Goal: Task Accomplishment & Management: Manage account settings

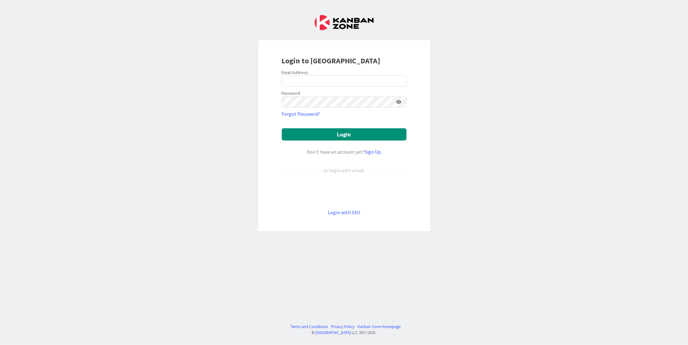
drag, startPoint x: 370, startPoint y: 67, endPoint x: 365, endPoint y: 76, distance: 10.4
click at [369, 69] on div "Login to Kanban Zone Email Address Password Forgot Password? Login Don’t have a…" at bounding box center [344, 135] width 172 height 191
click at [361, 79] on input "email" at bounding box center [344, 80] width 125 height 11
type input "melissa.santos@tourtailors.com"
click at [282, 128] on button "Login" at bounding box center [344, 134] width 125 height 12
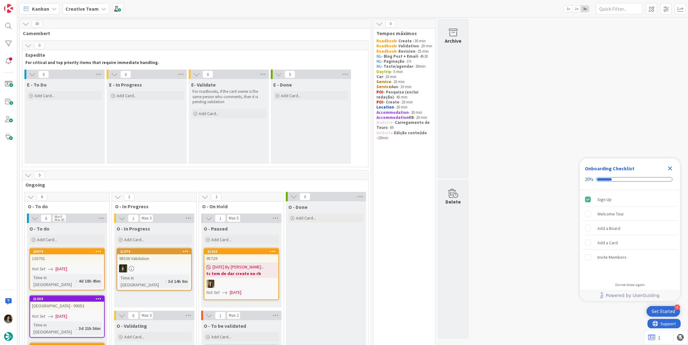
click at [671, 168] on icon "Close Checklist" at bounding box center [670, 168] width 4 height 4
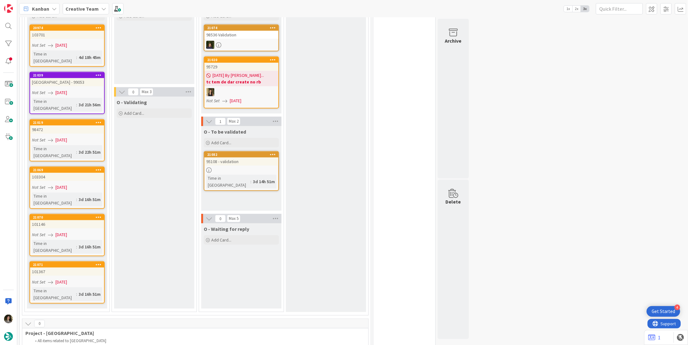
scroll to position [250, 0]
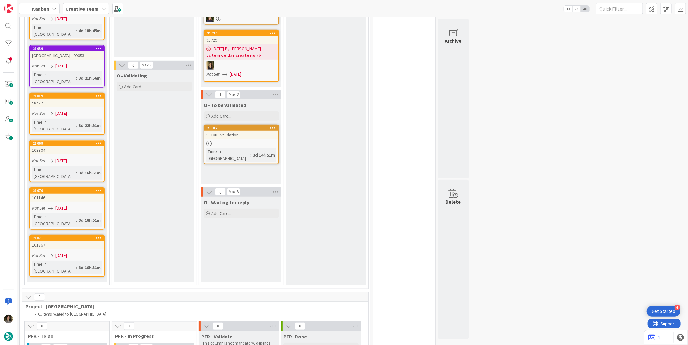
click at [249, 133] on div "95108 - validation" at bounding box center [241, 135] width 74 height 8
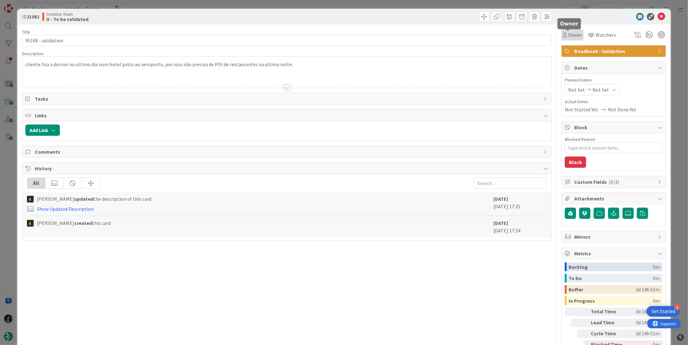
click at [568, 38] on span "Owner" at bounding box center [575, 35] width 14 height 8
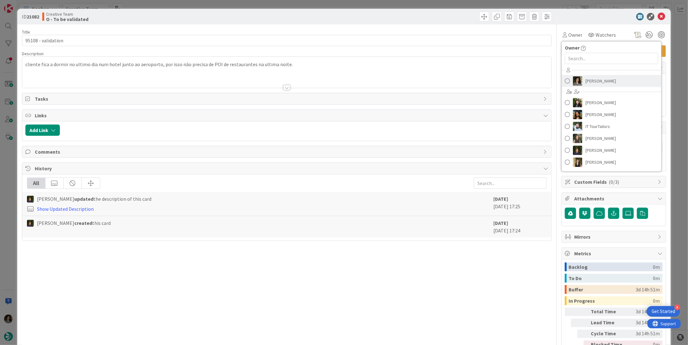
click at [579, 81] on link "[PERSON_NAME]" at bounding box center [612, 81] width 100 height 12
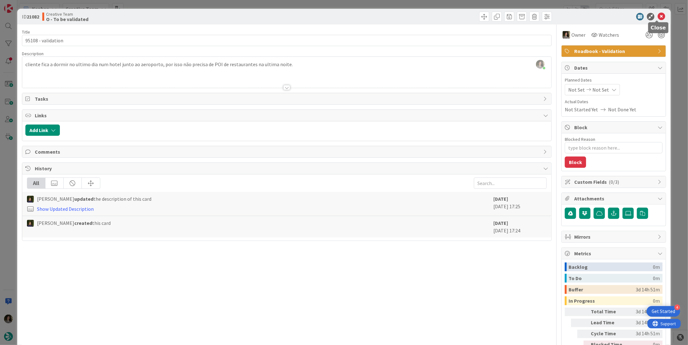
click at [658, 15] on icon at bounding box center [662, 17] width 8 height 8
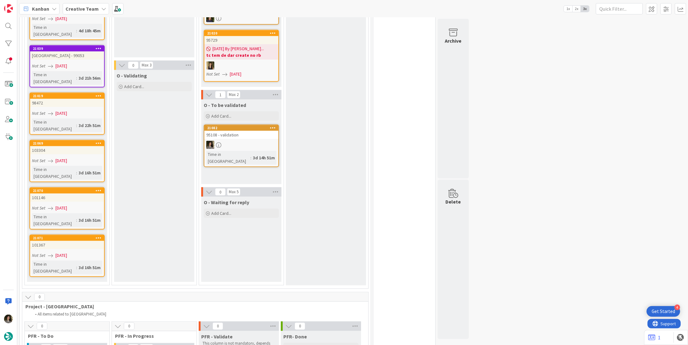
scroll to position [125, 0]
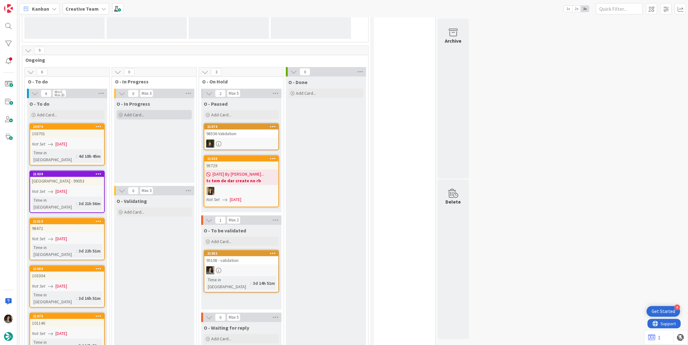
click at [146, 113] on div "Add Card..." at bounding box center [154, 114] width 75 height 9
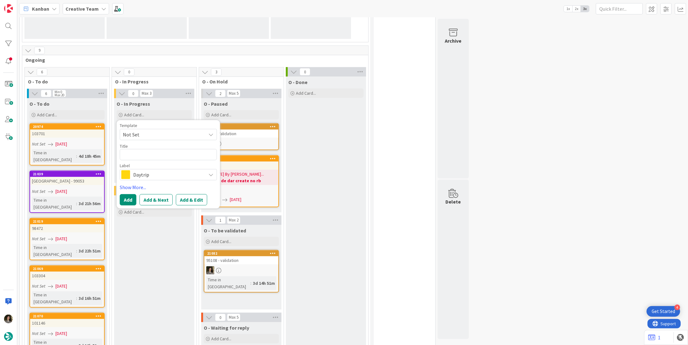
scroll to position [0, 0]
type textarea "x"
type textarea "P"
type textarea "x"
type textarea "PO"
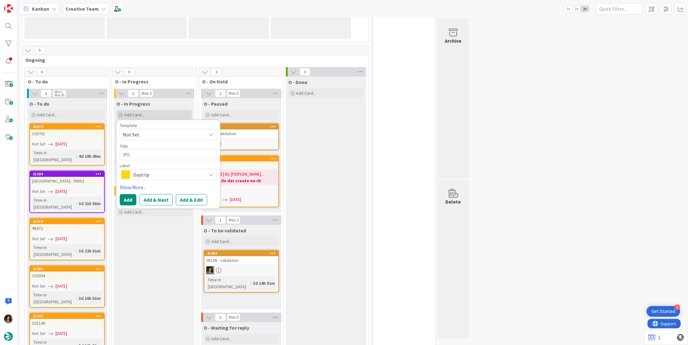
type textarea "x"
type textarea "POI"
type textarea "x"
type textarea "POI"
type textarea "x"
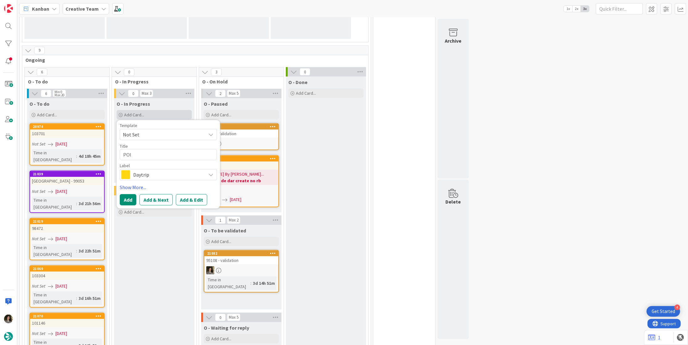
type textarea "POI M"
type textarea "x"
type textarea "POI MA"
type textarea "x"
type textarea "POI M"
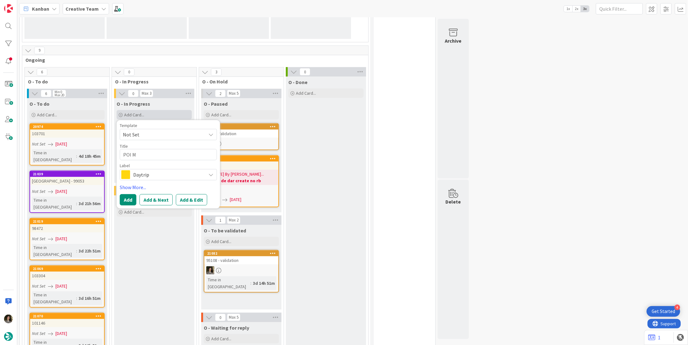
type textarea "x"
type textarea "POI May"
type textarea "x"
type textarea "POI Mayt"
type textarea "x"
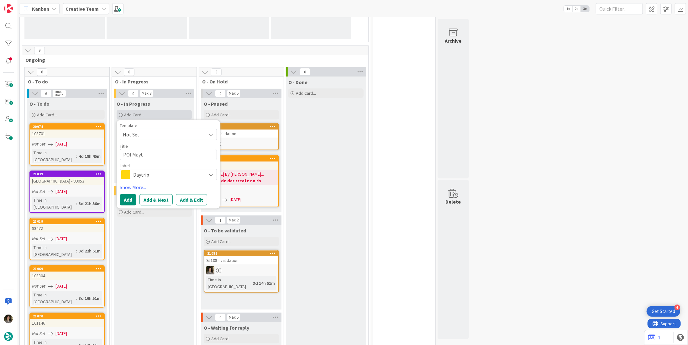
type textarea "POI May"
type textarea "x"
type textarea "POI Ma"
type textarea "x"
type textarea "POI M"
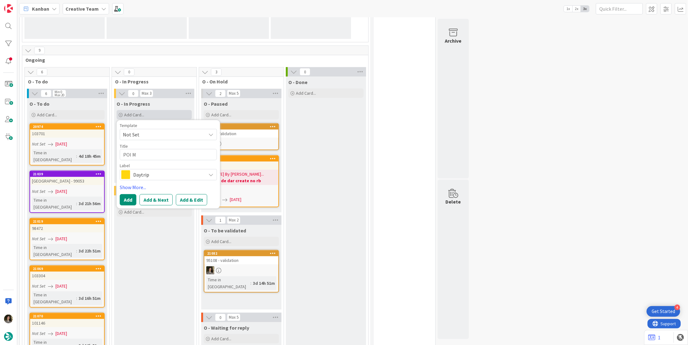
type textarea "x"
type textarea "POI Ma"
type textarea "x"
type textarea "POI Mat"
type textarea "x"
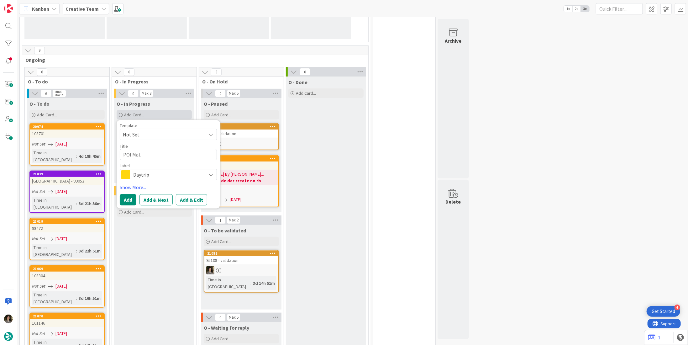
type textarea "POI Matr"
type textarea "x"
type textarea "POI Matri"
type textarea "x"
type textarea "POI Matrix"
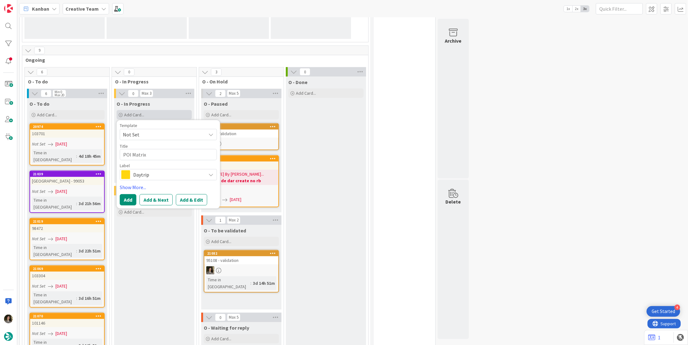
type textarea "x"
type textarea "POI Matrix"
type textarea "x"
type textarea "POI Matrix P"
type textarea "x"
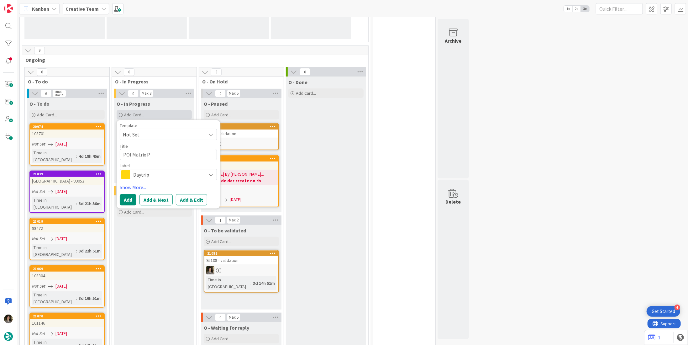
type textarea "POI Matrix Pe"
type textarea "x"
type textarea "POI Matrix Per"
type textarea "x"
type textarea "POI Matrix Pers"
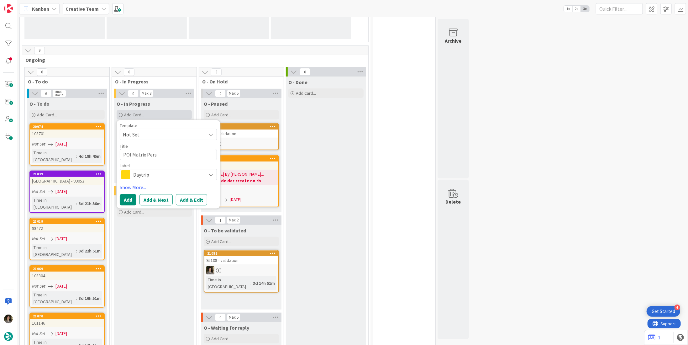
type textarea "x"
type textarea "POI Matrix Perso"
type textarea "x"
type textarea "POI Matrix Person"
type textarea "x"
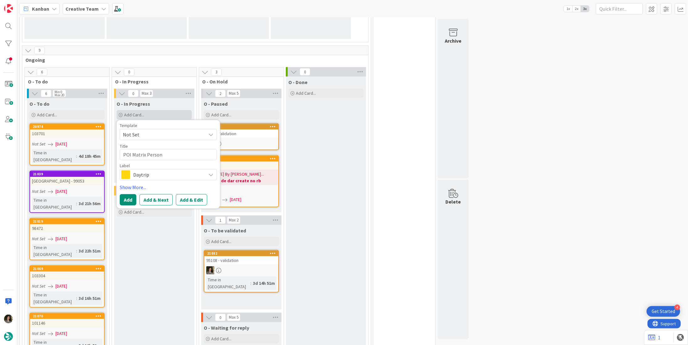
type textarea "POI Matrix Persona"
type textarea "x"
type textarea "POI Matrix Personas"
type textarea "x"
type textarea "POI Matrix Personas"
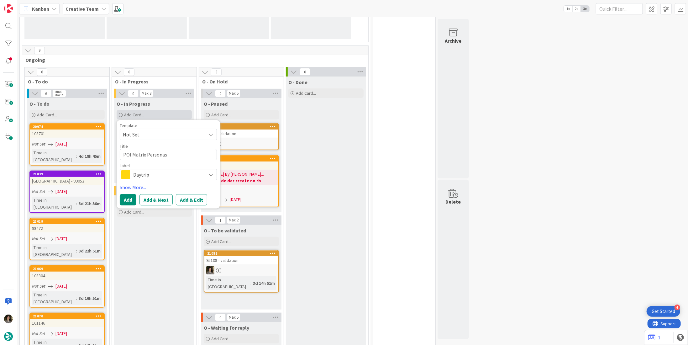
type textarea "x"
type textarea "POI Matrix Personas -"
type textarea "x"
type textarea "POI Matrix Personas -"
type textarea "x"
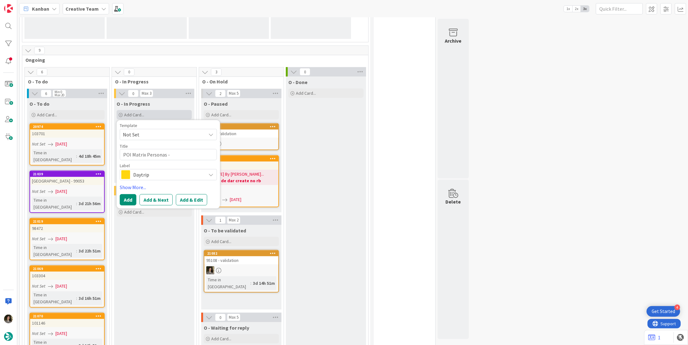
type textarea "POI Matrix Personas - C"
type textarea "x"
type textarea "POI Matrix Personas - C&"
type textarea "x"
type textarea "POI Matrix Personas - C&A"
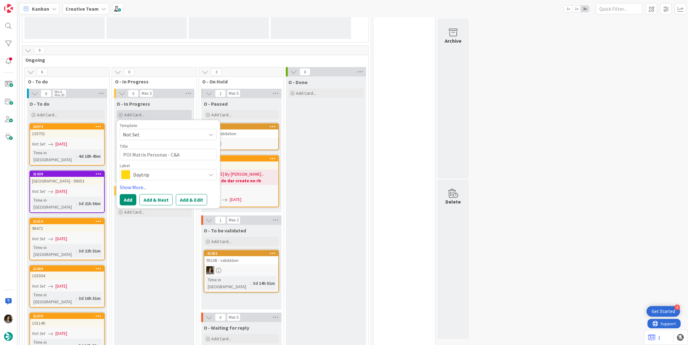
type textarea "x"
type textarea "POI Matrix Personas - C&A"
type textarea "x"
type textarea "POI Matrix Personas - C&A U"
type textarea "x"
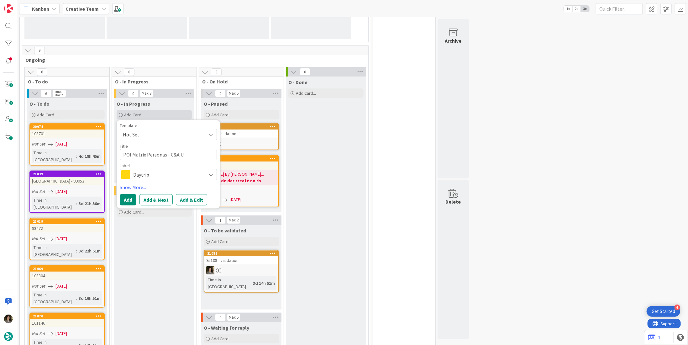
type textarea "POI Matrix Personas - C&A UK"
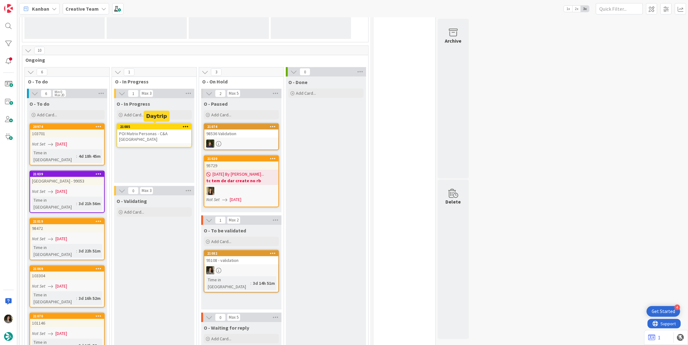
click at [160, 132] on div "POI Matrix Personas - C&A UK" at bounding box center [154, 136] width 74 height 14
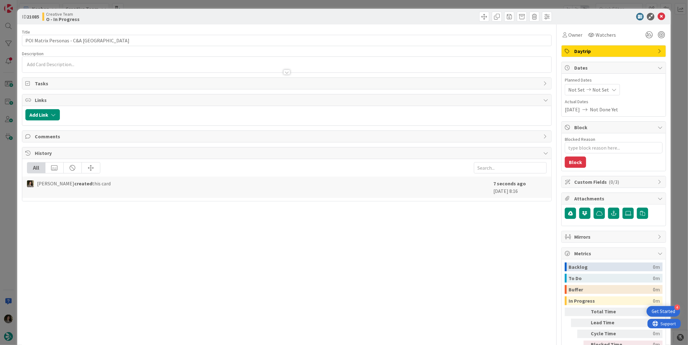
click at [631, 50] on span "Daytrip" at bounding box center [614, 51] width 80 height 8
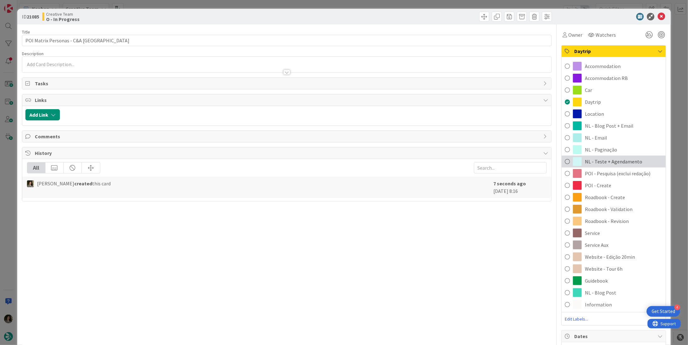
click at [611, 165] on span "NL - Teste + Agendamento" at bounding box center [613, 162] width 57 height 8
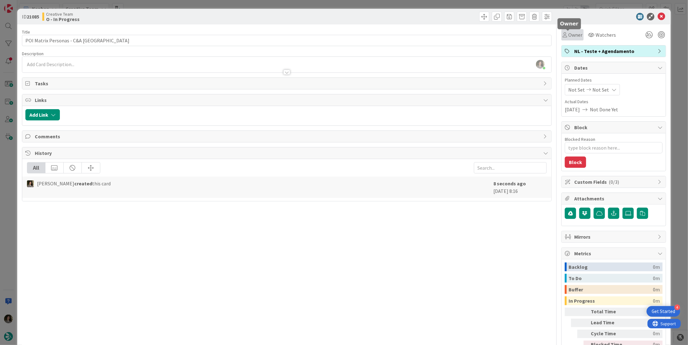
click at [568, 38] on span "Owner" at bounding box center [575, 35] width 14 height 8
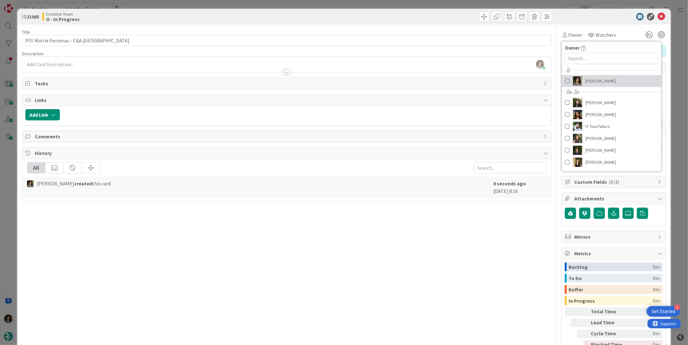
click at [594, 80] on span "Melissa Santos" at bounding box center [601, 80] width 30 height 9
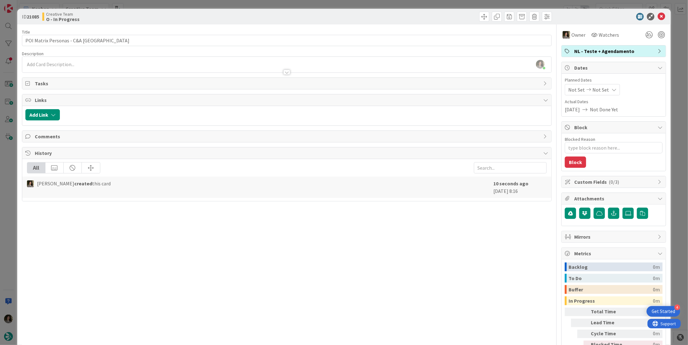
type textarea "x"
click at [612, 91] on div "Not Set Not Set" at bounding box center [592, 89] width 55 height 11
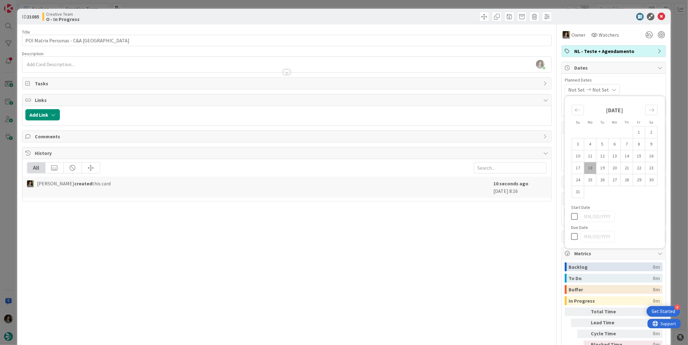
click at [571, 235] on icon at bounding box center [575, 237] width 9 height 8
type input "08/18/2025"
click at [660, 13] on icon at bounding box center [662, 17] width 8 height 8
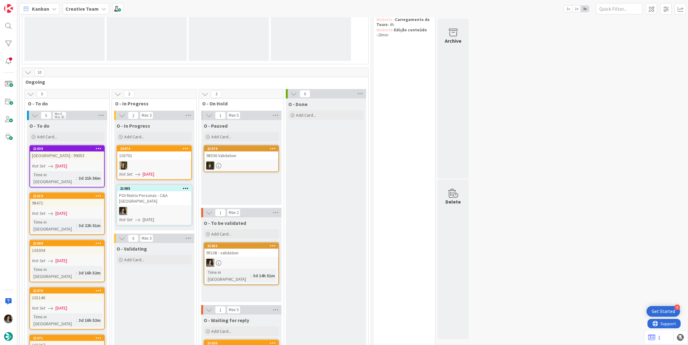
scroll to position [94, 0]
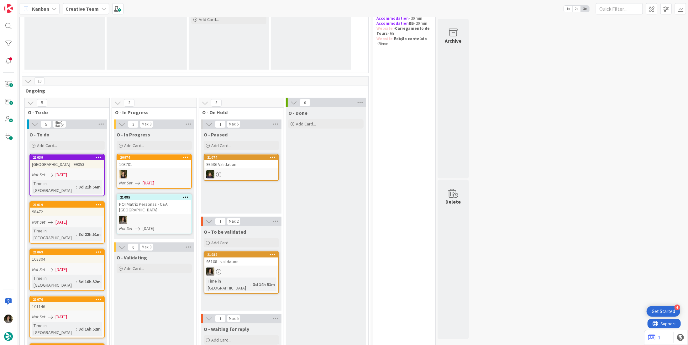
click at [159, 202] on div "POI Matrix Personas - C&A [GEOGRAPHIC_DATA]" at bounding box center [154, 207] width 74 height 14
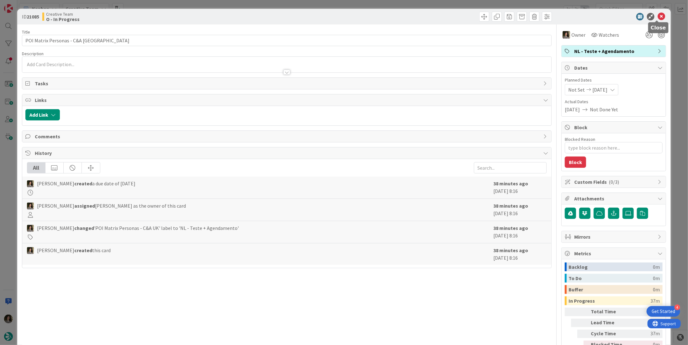
click at [659, 16] on icon at bounding box center [662, 17] width 8 height 8
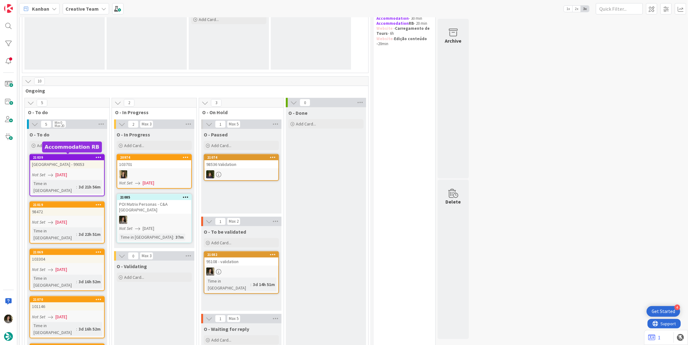
click at [71, 155] on div "21039" at bounding box center [68, 157] width 71 height 4
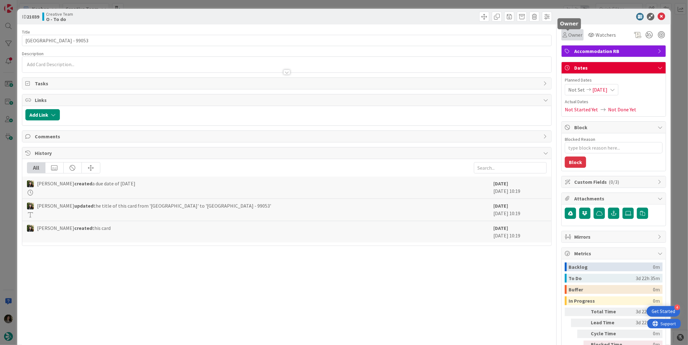
click at [569, 32] on span "Owner" at bounding box center [575, 35] width 14 height 8
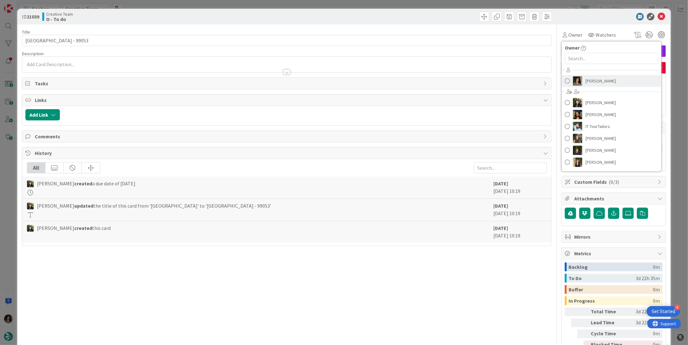
click at [598, 81] on span "[PERSON_NAME]" at bounding box center [601, 80] width 30 height 9
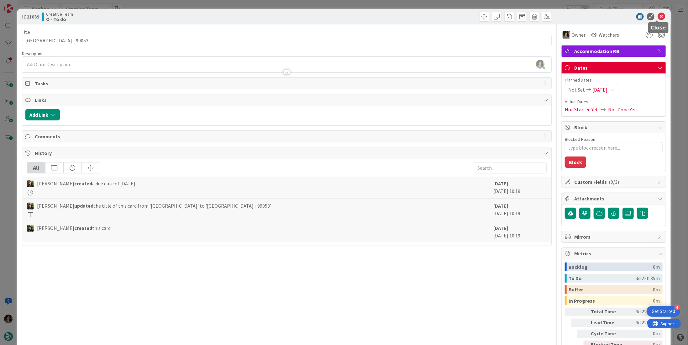
click at [658, 16] on icon at bounding box center [662, 17] width 8 height 8
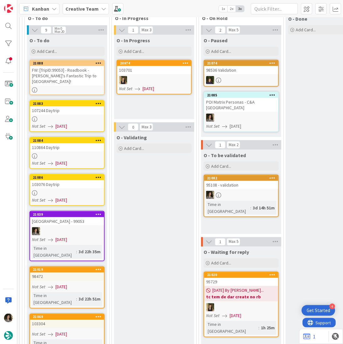
click at [75, 117] on div at bounding box center [67, 119] width 74 height 5
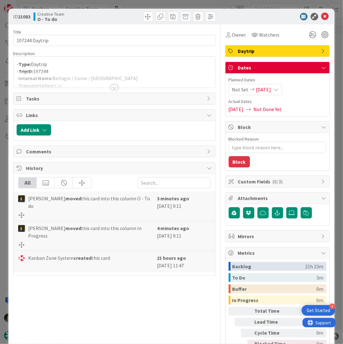
click at [114, 84] on div at bounding box center [114, 80] width 202 height 16
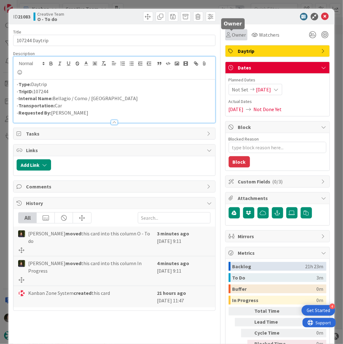
click at [234, 32] on span "Owner" at bounding box center [239, 35] width 14 height 8
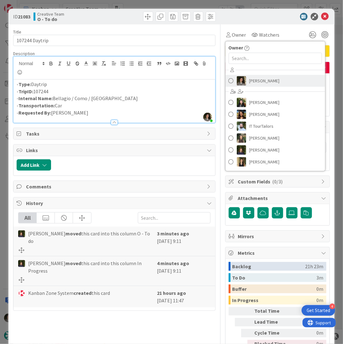
drag, startPoint x: 254, startPoint y: 81, endPoint x: 266, endPoint y: 71, distance: 15.9
click at [255, 81] on span "[PERSON_NAME]" at bounding box center [265, 80] width 30 height 9
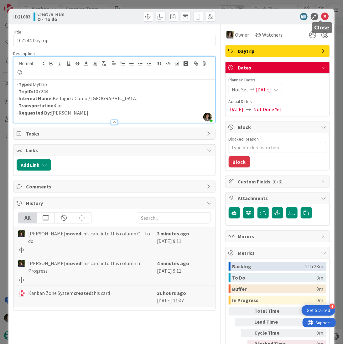
click at [322, 14] on icon at bounding box center [326, 17] width 8 height 8
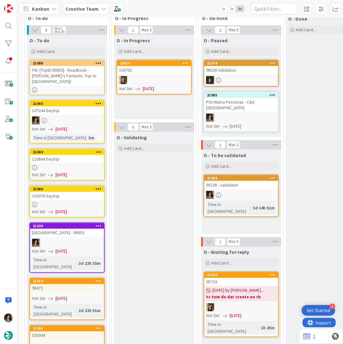
click at [60, 165] on div at bounding box center [67, 167] width 74 height 5
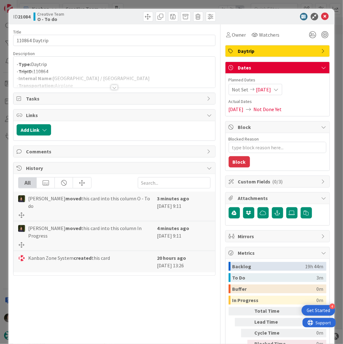
click at [112, 85] on div at bounding box center [114, 87] width 7 height 5
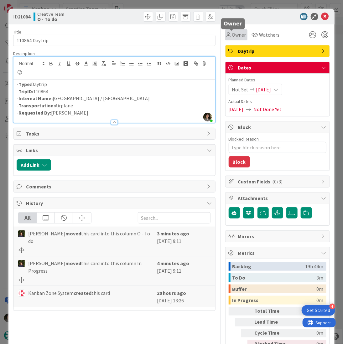
click at [227, 34] on div "Owner" at bounding box center [237, 35] width 20 height 8
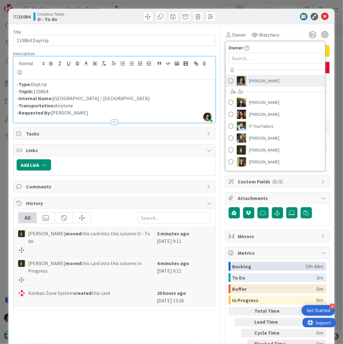
click at [257, 82] on span "[PERSON_NAME]" at bounding box center [265, 80] width 30 height 9
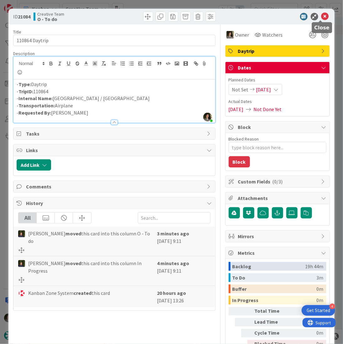
click at [322, 17] on icon at bounding box center [326, 17] width 8 height 8
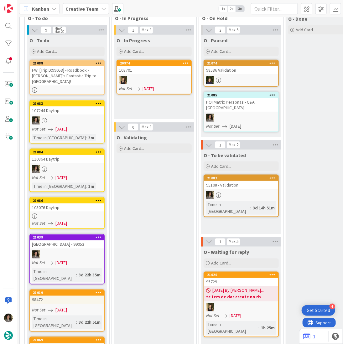
click at [59, 204] on div "103076 Daytrip" at bounding box center [67, 208] width 74 height 8
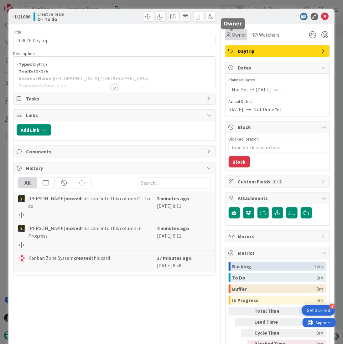
click at [238, 30] on div "Owner" at bounding box center [236, 34] width 22 height 11
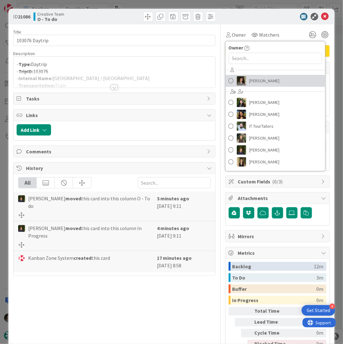
drag, startPoint x: 260, startPoint y: 79, endPoint x: 267, endPoint y: 75, distance: 7.9
click at [260, 79] on span "[PERSON_NAME]" at bounding box center [265, 80] width 30 height 9
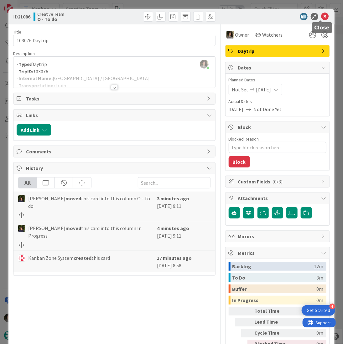
click at [322, 16] on icon at bounding box center [326, 17] width 8 height 8
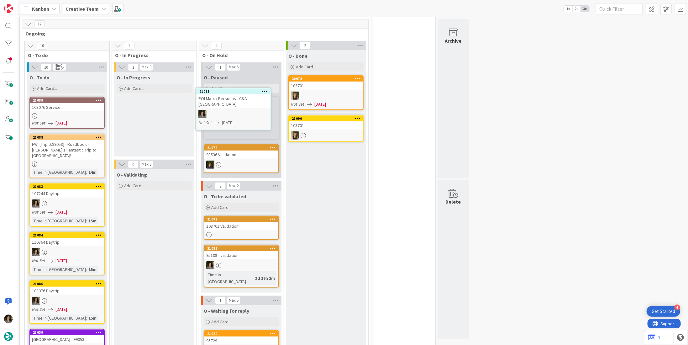
scroll to position [150, 0]
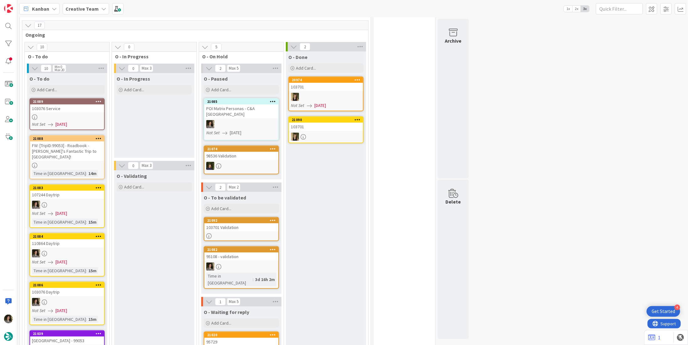
click at [78, 114] on div at bounding box center [67, 116] width 74 height 5
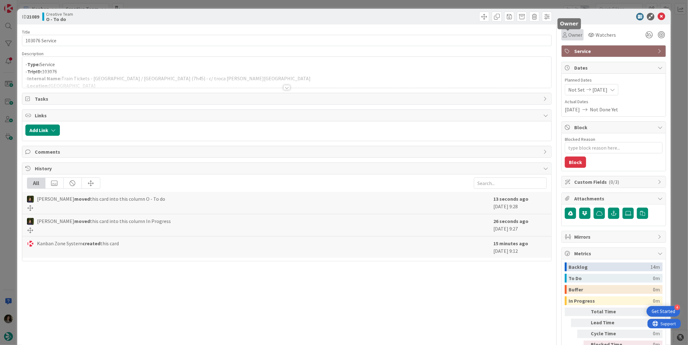
click at [570, 34] on span "Owner" at bounding box center [575, 35] width 14 height 8
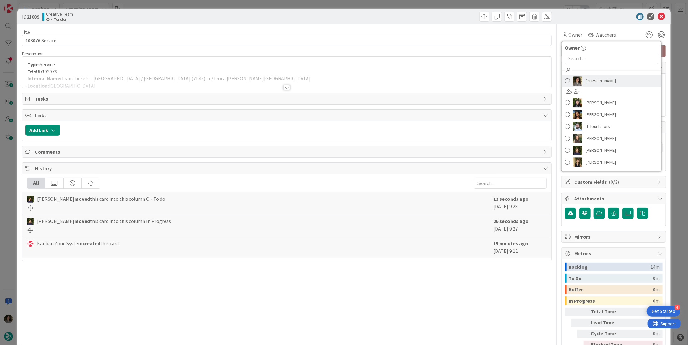
click at [599, 82] on span "[PERSON_NAME]" at bounding box center [601, 80] width 30 height 9
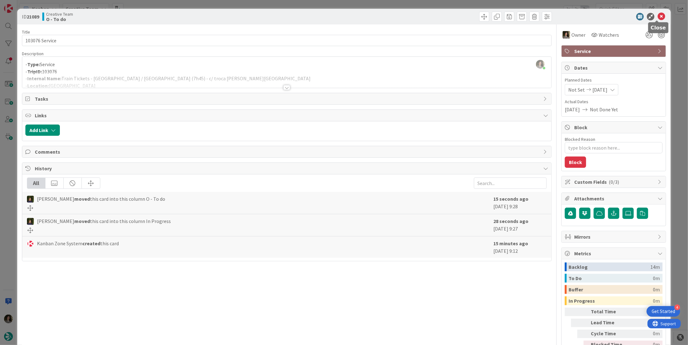
click at [659, 14] on icon at bounding box center [662, 17] width 8 height 8
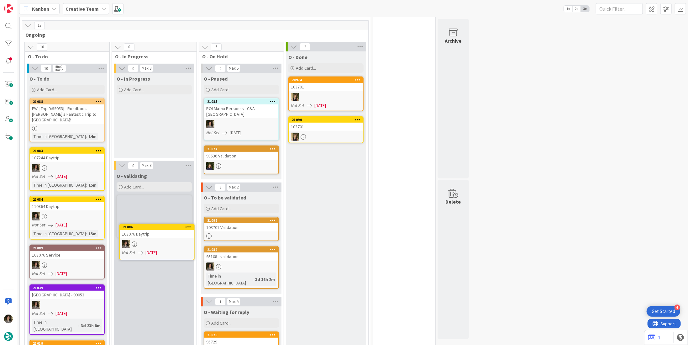
scroll to position [157, 0]
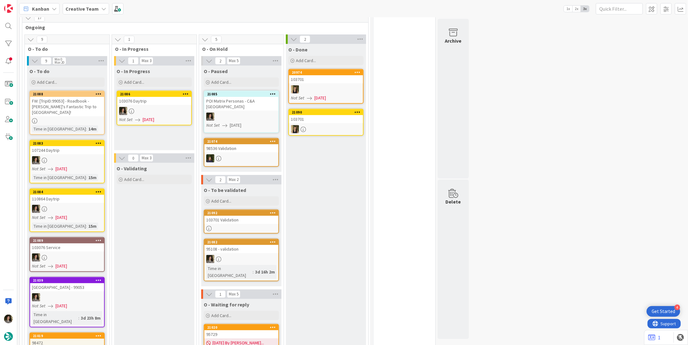
click at [160, 111] on div at bounding box center [154, 111] width 74 height 8
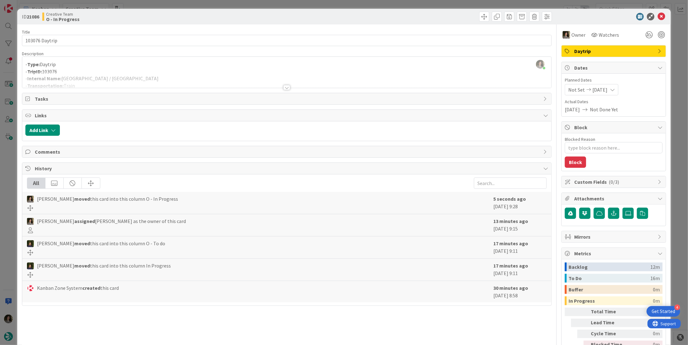
drag, startPoint x: 290, startPoint y: 28, endPoint x: 330, endPoint y: 18, distance: 41.3
click at [290, 28] on div "Title 14 / 128 103076 Daytrip Description Melissa Santos just joined - Type: Da…" at bounding box center [287, 195] width 530 height 342
click at [658, 17] on icon at bounding box center [662, 17] width 8 height 8
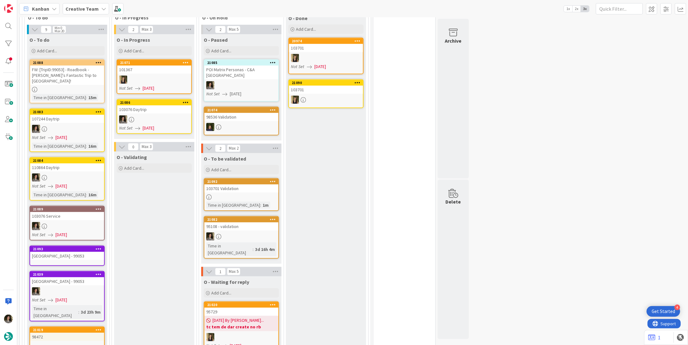
click at [147, 118] on div at bounding box center [154, 119] width 74 height 8
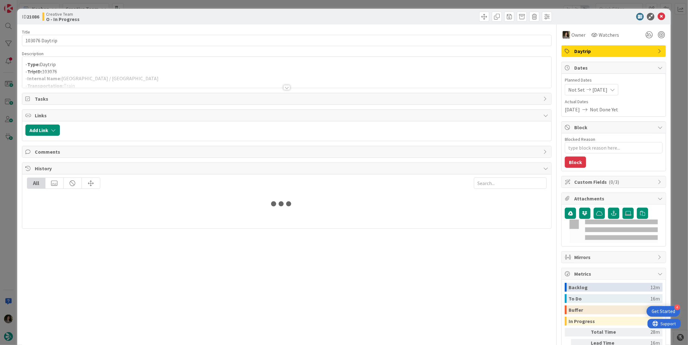
type textarea "x"
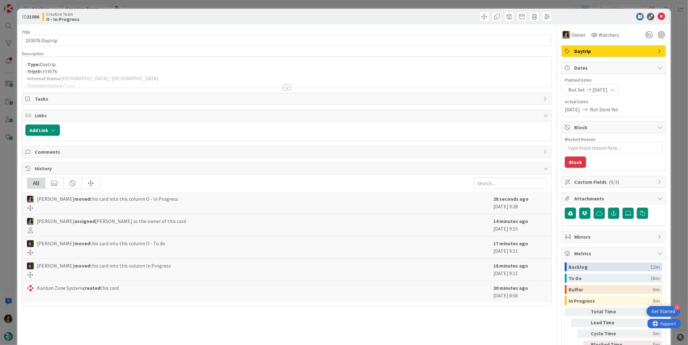
drag, startPoint x: 145, startPoint y: 85, endPoint x: 110, endPoint y: 78, distance: 36.0
click at [145, 85] on div at bounding box center [286, 80] width 529 height 16
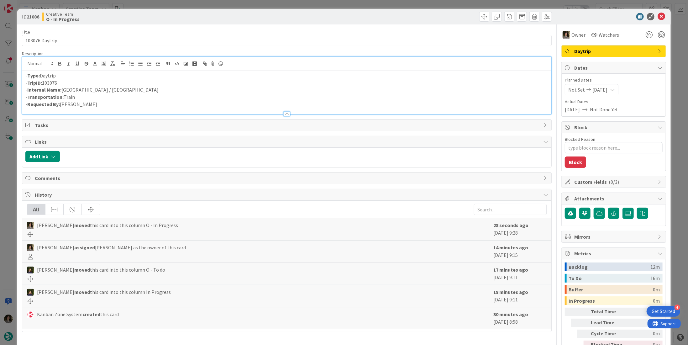
click at [114, 87] on p "- Internal Name: Granada / Salamanca" at bounding box center [286, 89] width 523 height 7
click at [85, 88] on p "- Internal Name: Granada / Salamanca" at bounding box center [286, 89] width 523 height 7
click at [85, 91] on p "- Internal Name: Granada / Salamanca" at bounding box center [286, 89] width 523 height 7
click at [658, 15] on icon at bounding box center [662, 17] width 8 height 8
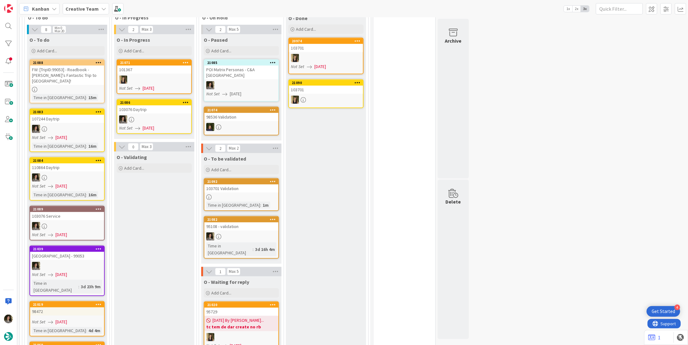
click at [129, 115] on div at bounding box center [154, 119] width 74 height 8
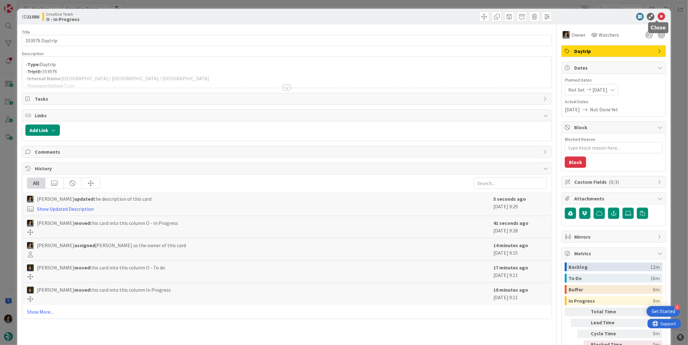
click at [658, 14] on icon at bounding box center [662, 17] width 8 height 8
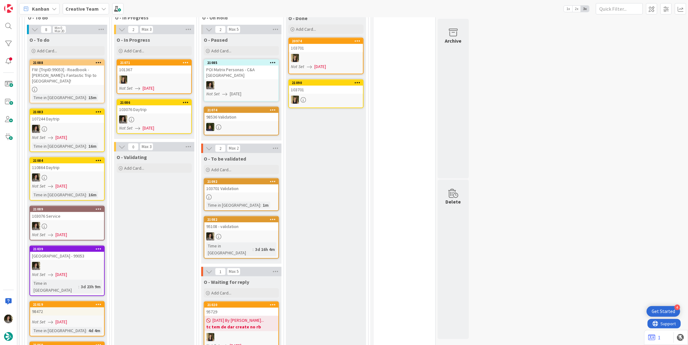
click at [79, 213] on link "21089 103076 Service Not Set 08/18/2025" at bounding box center [66, 223] width 75 height 35
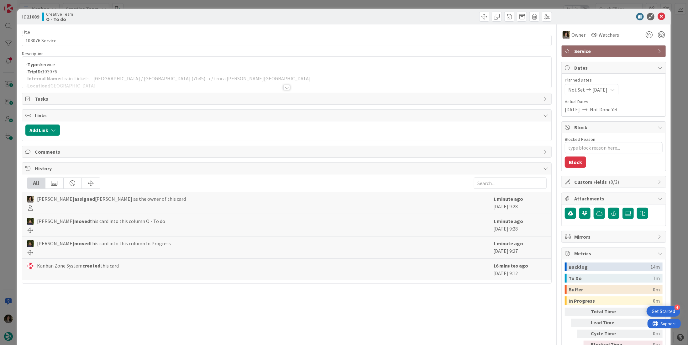
click at [126, 73] on div at bounding box center [286, 80] width 529 height 16
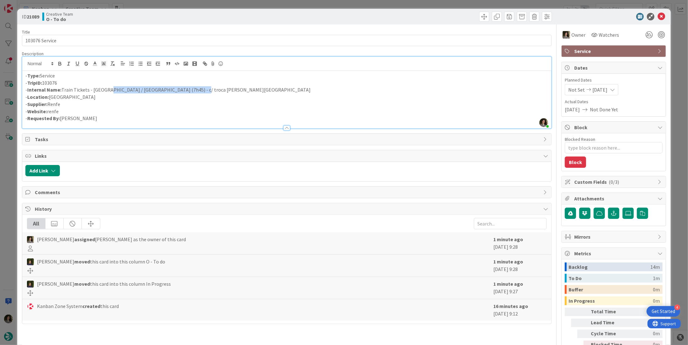
drag, startPoint x: 200, startPoint y: 87, endPoint x: 107, endPoint y: 87, distance: 92.8
click at [107, 87] on p "- Internal Name: Train Tickets - Granada / Salamanca (7h45) - c/ troca em Madrid" at bounding box center [286, 89] width 523 height 7
drag, startPoint x: 278, startPoint y: 86, endPoint x: 283, endPoint y: 85, distance: 5.3
click at [278, 86] on p "- Internal Name: Train Tickets - Granada / Salamanca (7h45) - c/ troca em Madrid" at bounding box center [286, 89] width 523 height 7
click at [301, 85] on p "- TripID: 103076" at bounding box center [286, 82] width 523 height 7
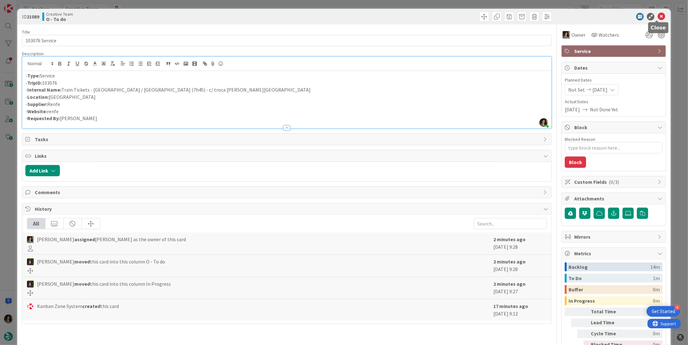
click at [658, 16] on icon at bounding box center [662, 17] width 8 height 8
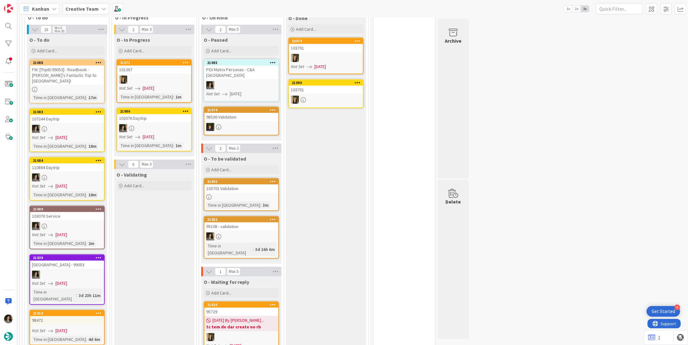
click at [144, 130] on div at bounding box center [154, 128] width 74 height 8
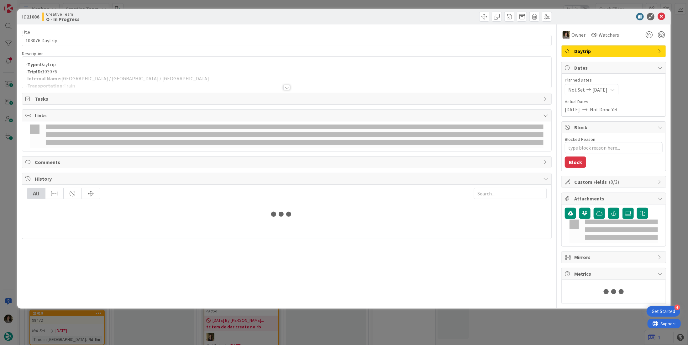
type textarea "x"
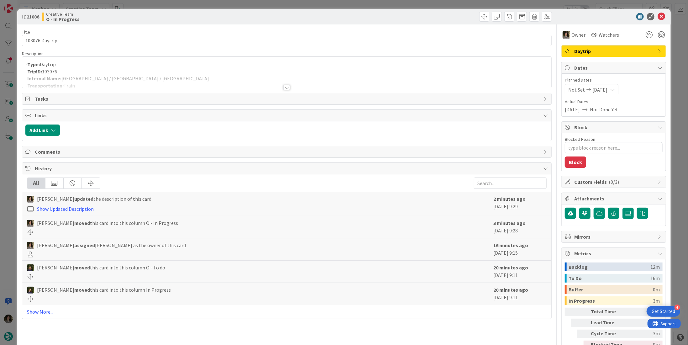
click at [142, 80] on div at bounding box center [286, 80] width 529 height 16
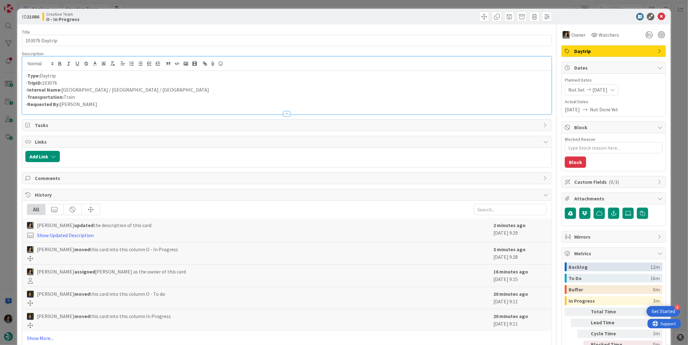
click at [160, 84] on p "- TripID: 103076" at bounding box center [286, 82] width 523 height 7
click at [161, 90] on p "- Internal Name: Granada / Madrid / Salamanca" at bounding box center [286, 89] width 523 height 7
drag, startPoint x: 177, startPoint y: 91, endPoint x: 62, endPoint y: 88, distance: 115.1
click at [62, 88] on p "- Internal Name: Granada / Madrid / Salamanca - N USAR p/ self drive" at bounding box center [286, 89] width 523 height 7
copy p "Granada / Madrid / Salamanca - N USAR p/ self drive"
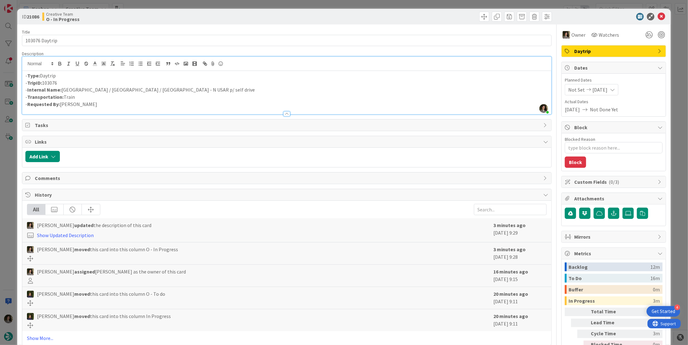
click at [658, 14] on icon at bounding box center [662, 17] width 8 height 8
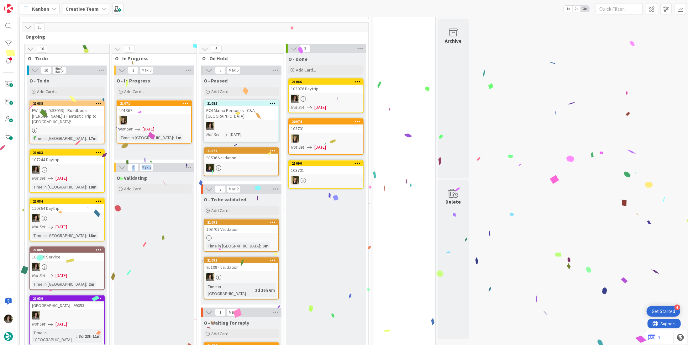
drag, startPoint x: 161, startPoint y: 162, endPoint x: 118, endPoint y: 230, distance: 80.7
click at [157, 152] on div "1 Max 3 O - In Progress Add Card... Template Not Set Title 0 / 128 Label Daytri…" at bounding box center [154, 309] width 82 height 487
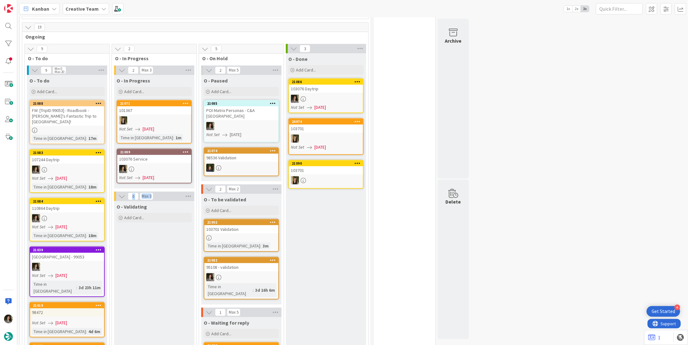
click at [161, 170] on div at bounding box center [154, 169] width 74 height 8
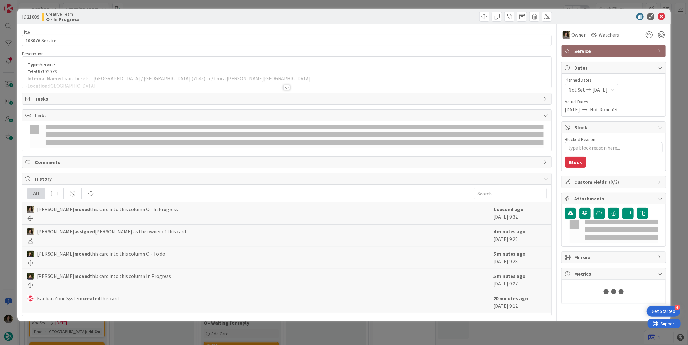
type textarea "x"
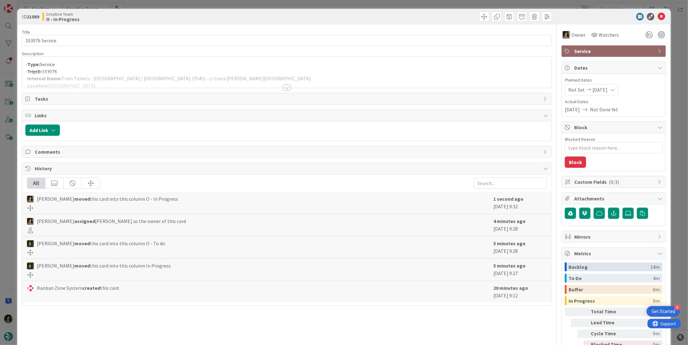
click at [109, 73] on div at bounding box center [286, 80] width 529 height 16
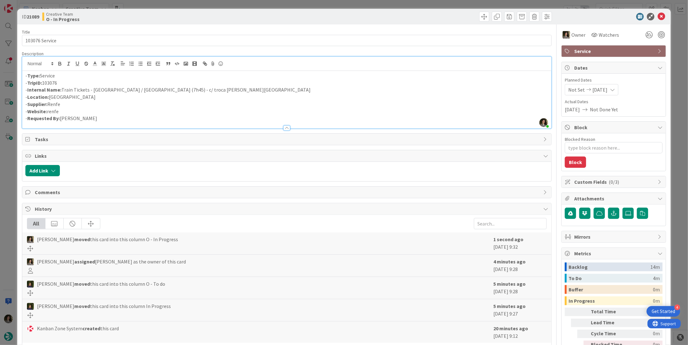
drag, startPoint x: 62, startPoint y: 90, endPoint x: 66, endPoint y: 90, distance: 3.5
click at [66, 90] on p "- Internal Name: Train Tickets - Granada / Salamanca (7h45) - c/ troca em Madrid" at bounding box center [286, 89] width 523 height 7
click at [98, 88] on p "- Internal Name: 7h45 Train Tickets - Granada / Salamanca (7h45) - c/ troca em …" at bounding box center [286, 89] width 523 height 7
drag, startPoint x: 108, startPoint y: 90, endPoint x: 116, endPoint y: 88, distance: 7.7
click at [109, 90] on p "- Internal Name: 7h45 Train - Granada / Salamanca (7h45) - c/ troca em Madrid" at bounding box center [286, 89] width 523 height 7
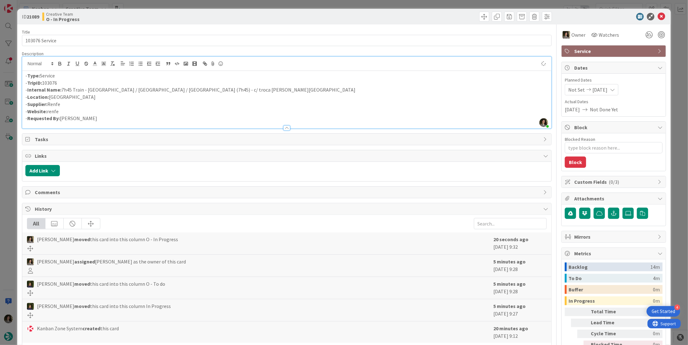
click at [331, 72] on p "- Type: Service" at bounding box center [286, 75] width 523 height 7
drag, startPoint x: 226, startPoint y: 90, endPoint x: 151, endPoint y: 92, distance: 75.3
click at [151, 92] on p "- Internal Name: 7h45 Train - Granada / Madrid / Salamanca (7h45) - c/ troca em…" at bounding box center [286, 89] width 523 height 7
click at [124, 90] on p "- Internal Name: 7h45 Train - Granada / Madrid / Salamanca" at bounding box center [286, 89] width 523 height 7
click at [211, 93] on p "- Location: Granada" at bounding box center [286, 96] width 523 height 7
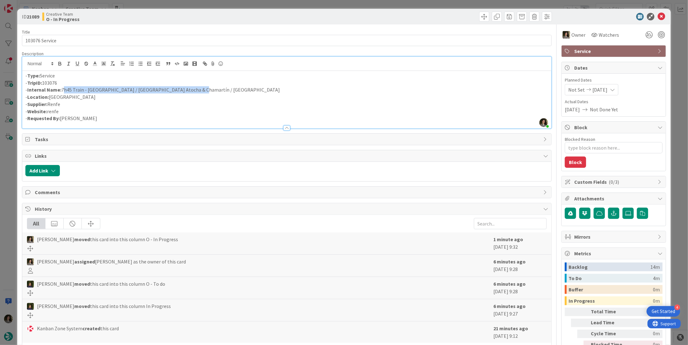
drag, startPoint x: 201, startPoint y: 88, endPoint x: 63, endPoint y: 89, distance: 138.6
click at [63, 89] on p "- Internal Name: 7h45 Train - Granada / Madrid Atocha & Chamartín / Salamanca" at bounding box center [286, 89] width 523 height 7
copy p "7h45 Train - Granada / Madrid Atocha & Chamartín / Salamanca"
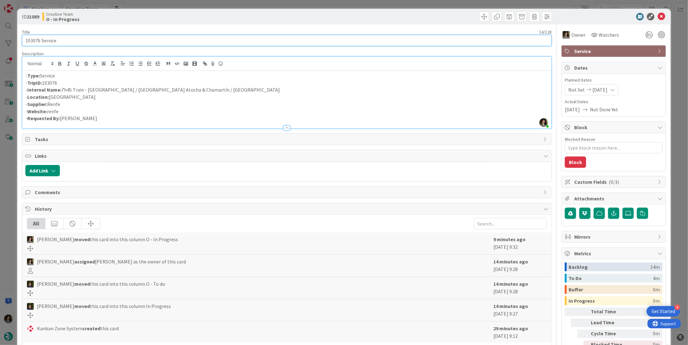
click at [98, 39] on input "103076 Service" at bounding box center [287, 40] width 530 height 11
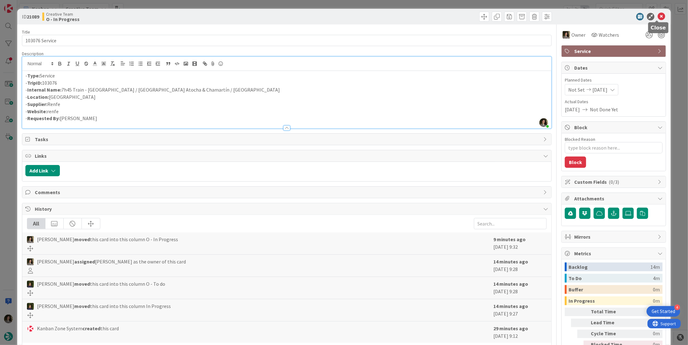
click at [660, 17] on icon at bounding box center [662, 17] width 8 height 8
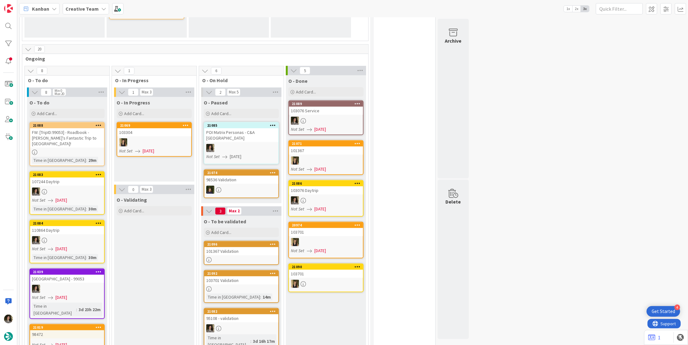
click at [334, 129] on div "Not Set 08/18/2025" at bounding box center [327, 129] width 72 height 7
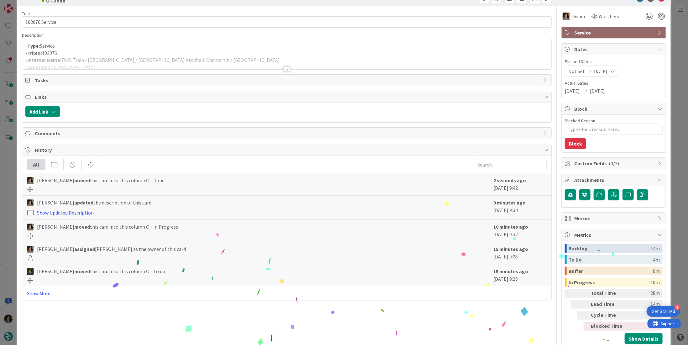
scroll to position [32, 0]
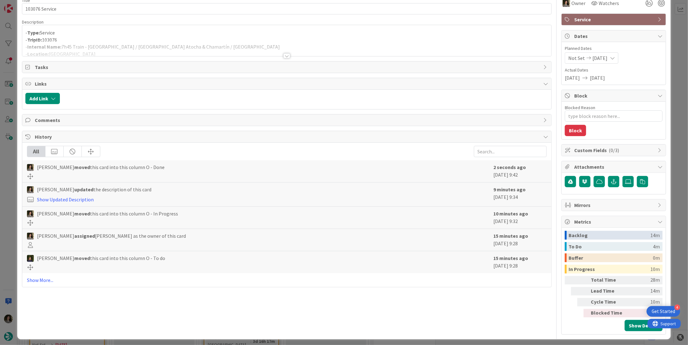
drag, startPoint x: 616, startPoint y: 20, endPoint x: 616, endPoint y: 24, distance: 4.7
click at [616, 20] on span "Service" at bounding box center [614, 20] width 80 height 8
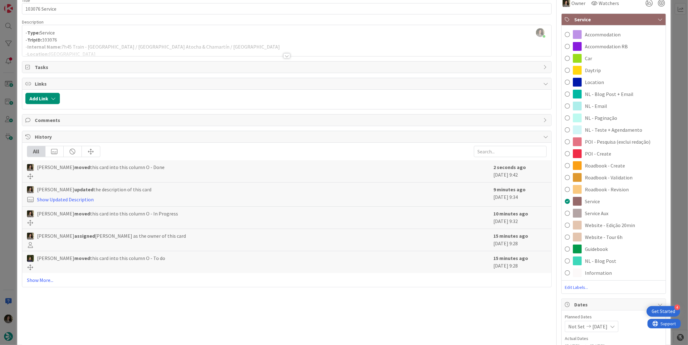
drag, startPoint x: 601, startPoint y: 210, endPoint x: 599, endPoint y: 206, distance: 4.8
click at [601, 210] on span "Service Aux" at bounding box center [597, 213] width 24 height 8
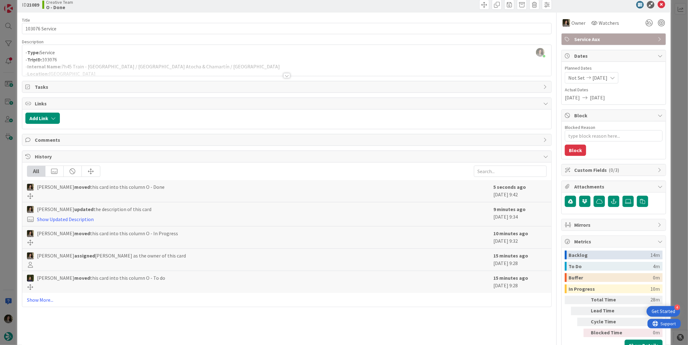
scroll to position [0, 0]
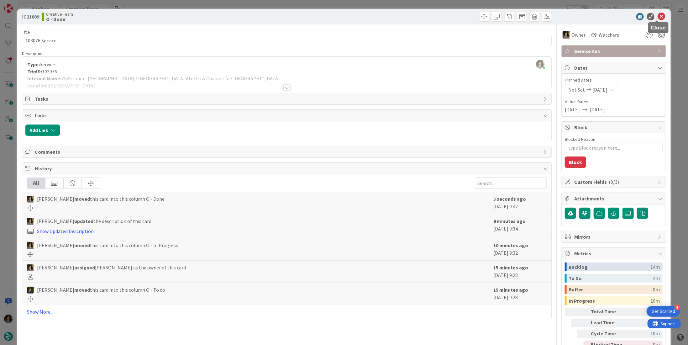
drag, startPoint x: 659, startPoint y: 16, endPoint x: 652, endPoint y: 19, distance: 7.0
click at [659, 16] on icon at bounding box center [662, 17] width 8 height 8
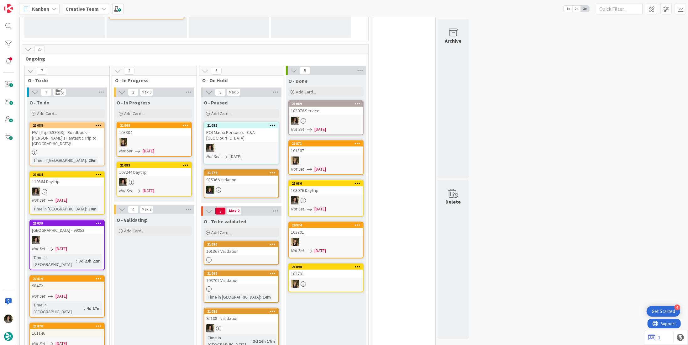
click at [155, 184] on div at bounding box center [154, 182] width 74 height 8
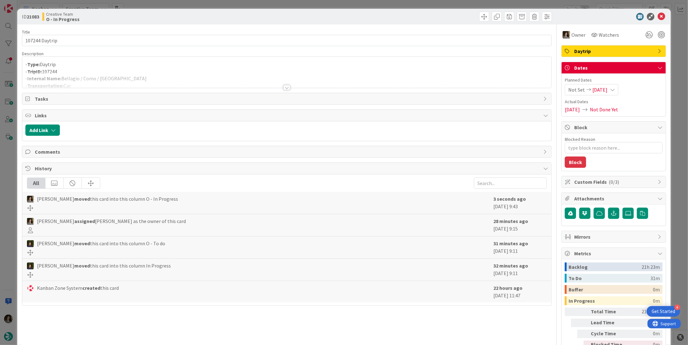
click at [155, 68] on p "- TripID: 107244" at bounding box center [286, 71] width 523 height 7
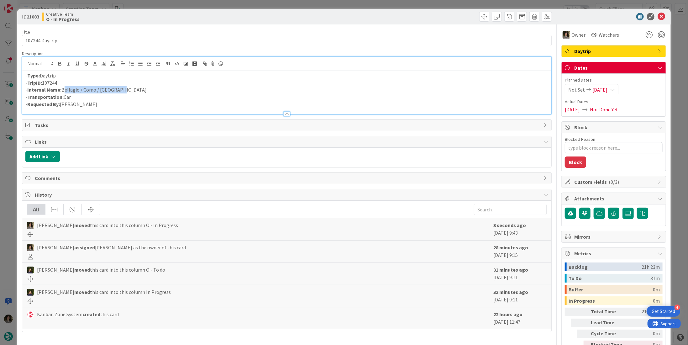
drag, startPoint x: 117, startPoint y: 88, endPoint x: 63, endPoint y: 90, distance: 53.6
click at [63, 90] on p "- Internal Name: Bellagio / Como / Bellagio" at bounding box center [286, 89] width 523 height 7
copy p "Bellagio / Como / Bellagio"
click at [658, 15] on icon at bounding box center [662, 17] width 8 height 8
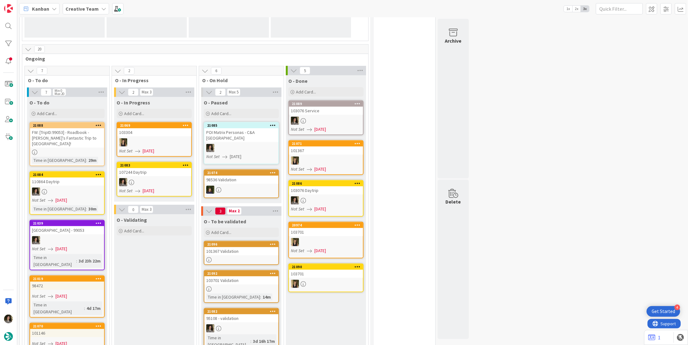
click at [138, 186] on link "21083 107244 Daytrip Not Set 08/17/2025" at bounding box center [154, 179] width 75 height 35
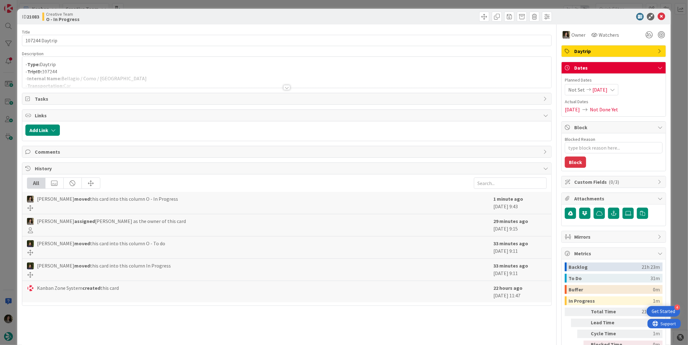
click at [286, 86] on div at bounding box center [286, 87] width 7 height 5
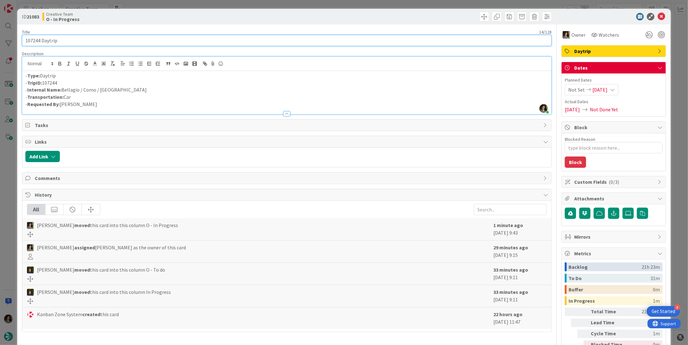
click at [113, 41] on input "107244 Daytrip" at bounding box center [287, 40] width 530 height 11
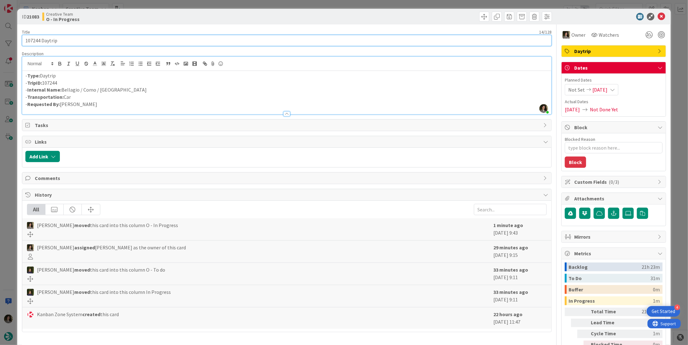
click at [113, 41] on input "107244 Daytrip" at bounding box center [287, 40] width 530 height 11
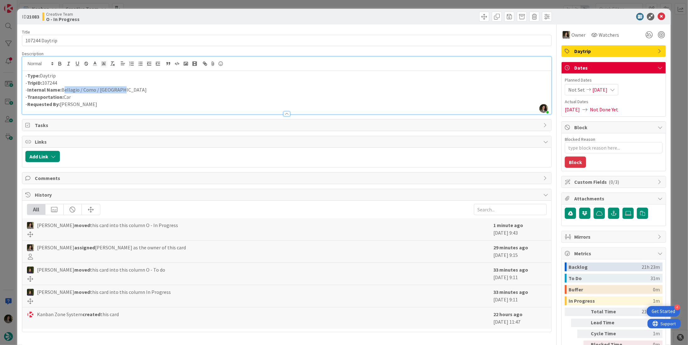
drag, startPoint x: 115, startPoint y: 89, endPoint x: 63, endPoint y: 91, distance: 52.7
click at [63, 91] on p "- Internal Name: Bellagio / Como / Bellagio" at bounding box center [286, 89] width 523 height 7
copy p "Bellagio / Como / Bellagio"
drag, startPoint x: 657, startPoint y: 17, endPoint x: 650, endPoint y: 20, distance: 7.5
click at [658, 17] on icon at bounding box center [662, 17] width 8 height 8
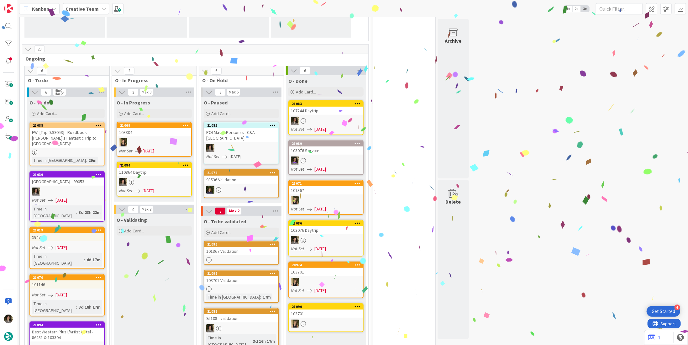
click at [152, 183] on div at bounding box center [154, 182] width 74 height 8
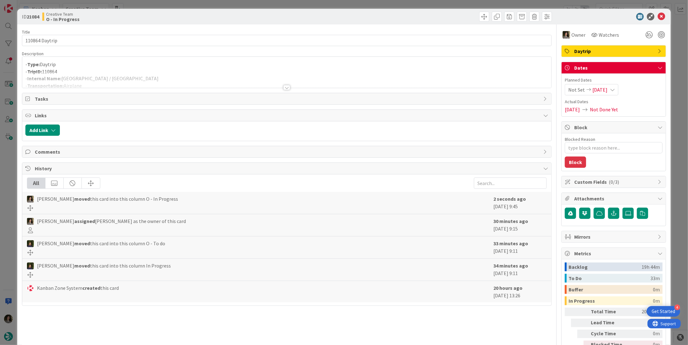
click at [171, 72] on div at bounding box center [286, 80] width 529 height 16
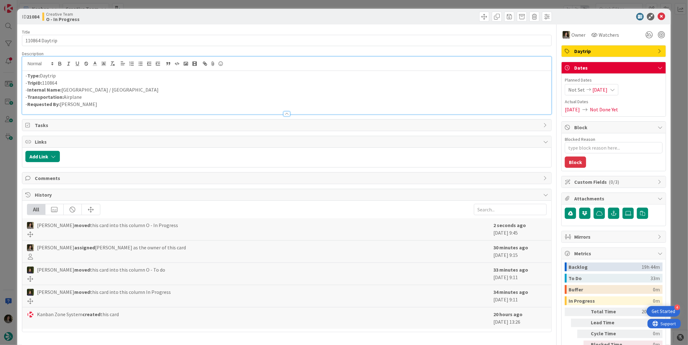
type textarea "x"
click at [61, 88] on p "- Internal Name: Rome / London" at bounding box center [286, 89] width 523 height 7
drag, startPoint x: 292, startPoint y: 79, endPoint x: 296, endPoint y: 55, distance: 24.1
click at [292, 76] on div "- Type: Daytrip - TripID: 110864 - Internal Name: Airplane - Rome / London - Tr…" at bounding box center [286, 92] width 529 height 43
click at [169, 93] on p "- Transportation: Airplane" at bounding box center [286, 96] width 523 height 7
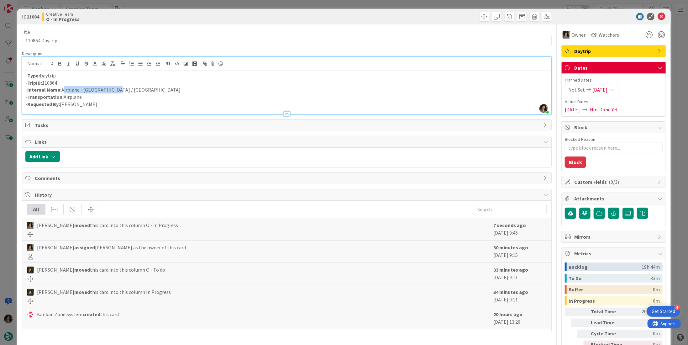
drag, startPoint x: 133, startPoint y: 87, endPoint x: 62, endPoint y: 90, distance: 70.6
click at [62, 90] on p "- Internal Name: Airplane - Rome / London" at bounding box center [286, 89] width 523 height 7
copy p "Airplane - Rome / London"
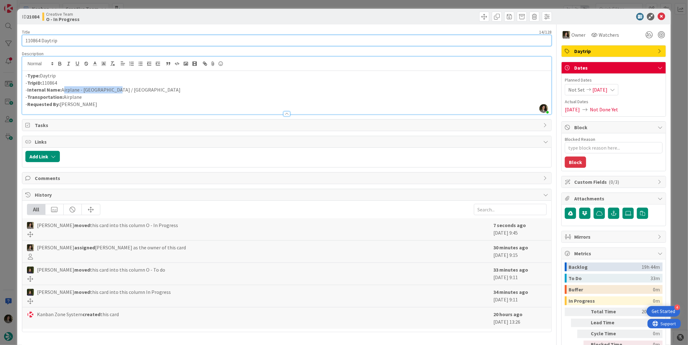
click at [88, 37] on input "110864 Daytrip" at bounding box center [287, 40] width 530 height 11
click at [87, 37] on input "110864 Daytrip" at bounding box center [287, 40] width 530 height 11
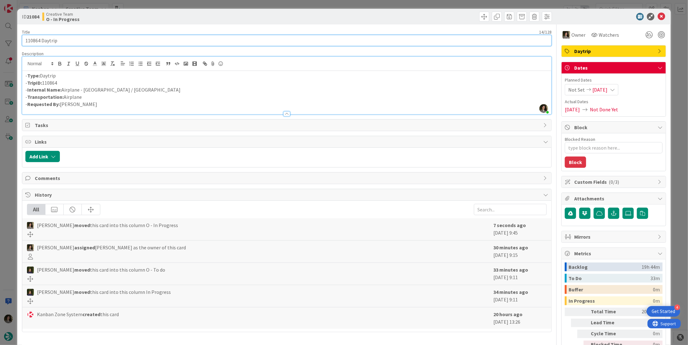
click at [87, 37] on input "110864 Daytrip" at bounding box center [287, 40] width 530 height 11
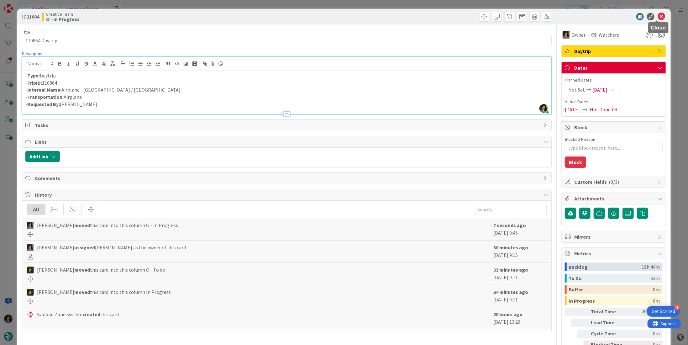
click at [658, 16] on icon at bounding box center [662, 17] width 8 height 8
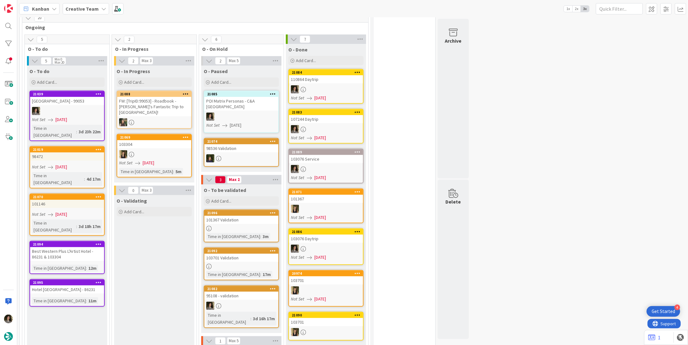
scroll to position [167, 0]
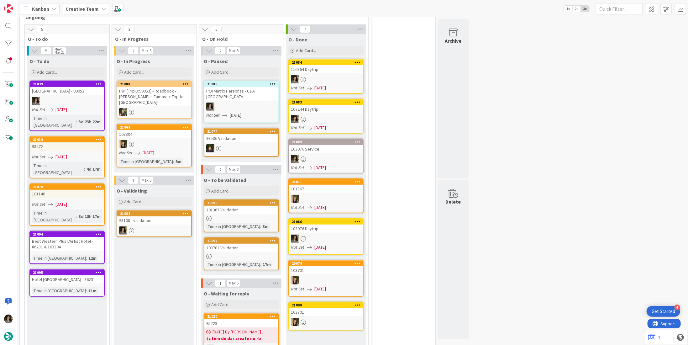
click at [171, 216] on div "95108 - validation" at bounding box center [154, 220] width 74 height 8
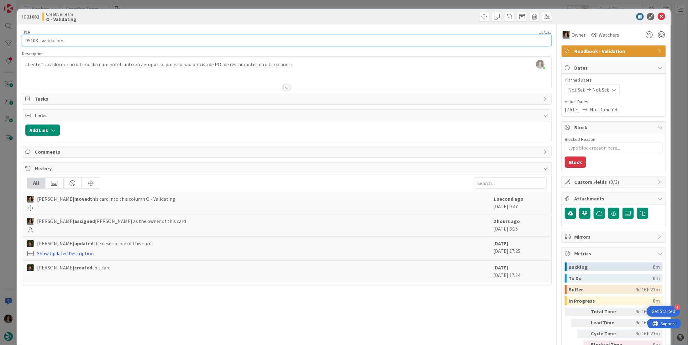
drag, startPoint x: 37, startPoint y: 39, endPoint x: -3, endPoint y: 39, distance: 40.1
click at [0, 39] on html "4 Get Started Kanban Creative Team 1x 2x 3x 42 Camembert 1 Expedite For critica…" at bounding box center [344, 172] width 688 height 345
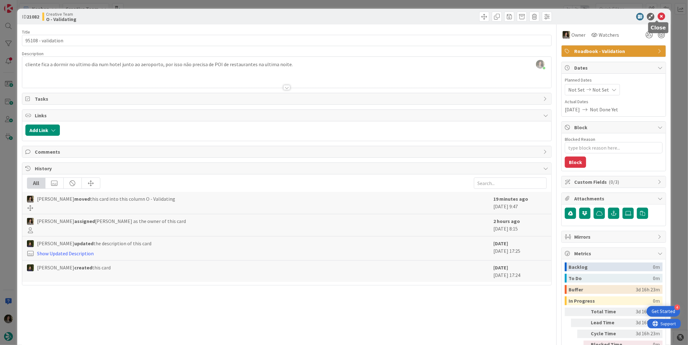
click at [658, 15] on icon at bounding box center [662, 17] width 8 height 8
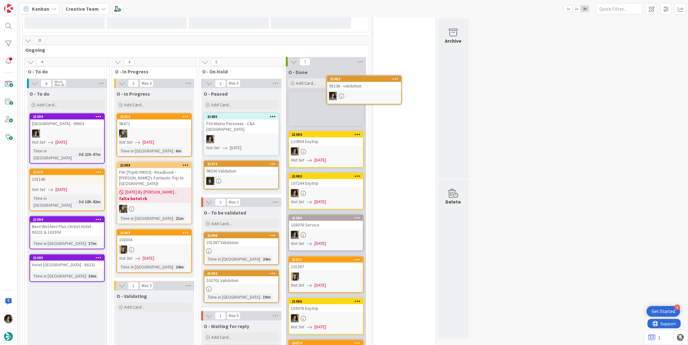
scroll to position [126, 0]
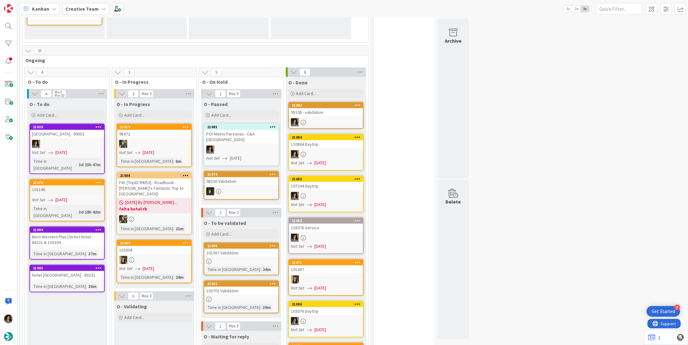
click at [325, 119] on div at bounding box center [326, 122] width 74 height 8
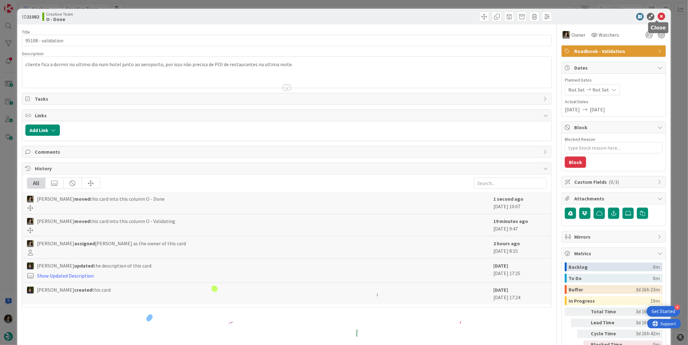
click at [658, 16] on icon at bounding box center [662, 17] width 8 height 8
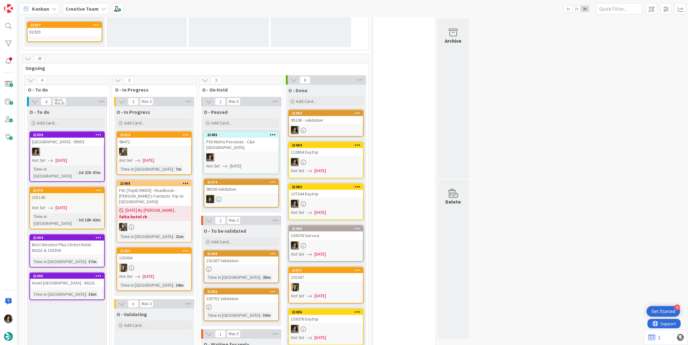
scroll to position [219, 0]
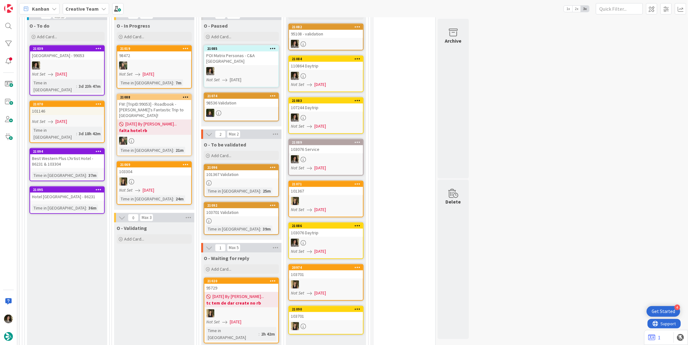
click at [242, 208] on div "103701 Validation" at bounding box center [241, 212] width 74 height 8
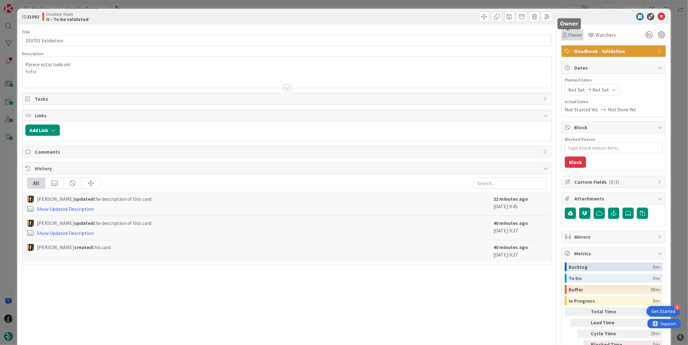
click at [568, 33] on span "Owner" at bounding box center [575, 35] width 14 height 8
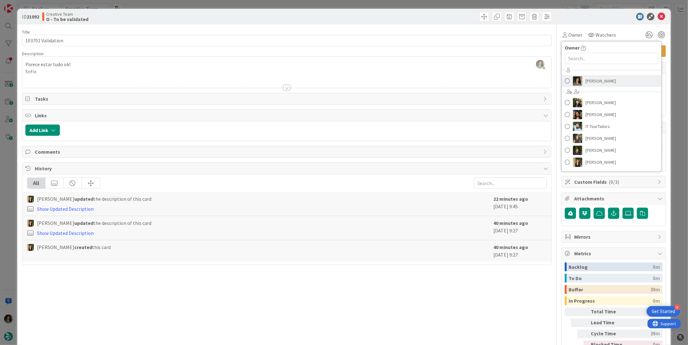
click at [598, 81] on span "Melissa Santos" at bounding box center [601, 80] width 30 height 9
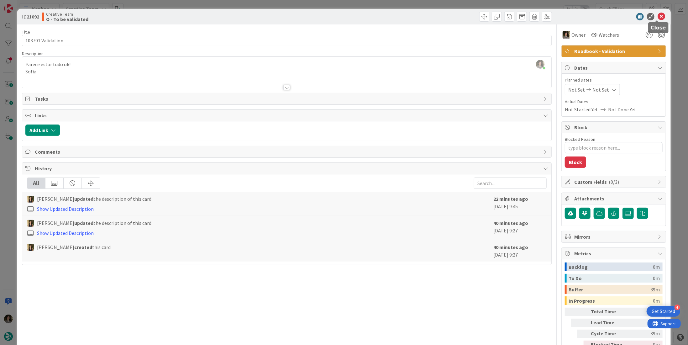
click at [658, 16] on icon at bounding box center [662, 17] width 8 height 8
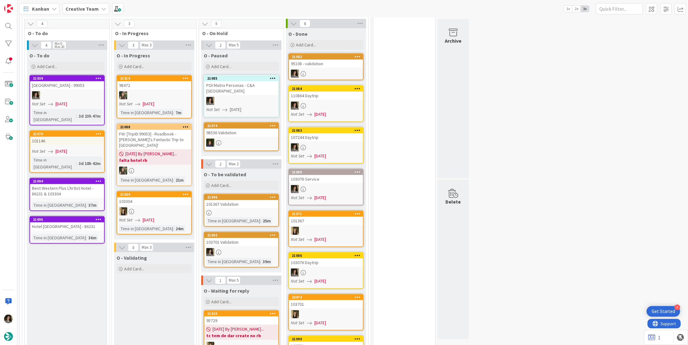
scroll to position [157, 0]
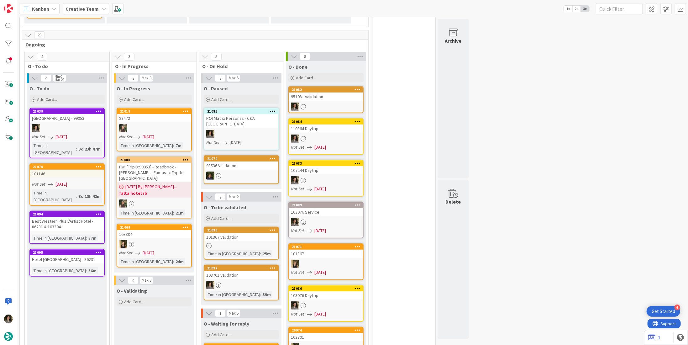
click at [225, 243] on div at bounding box center [241, 245] width 74 height 5
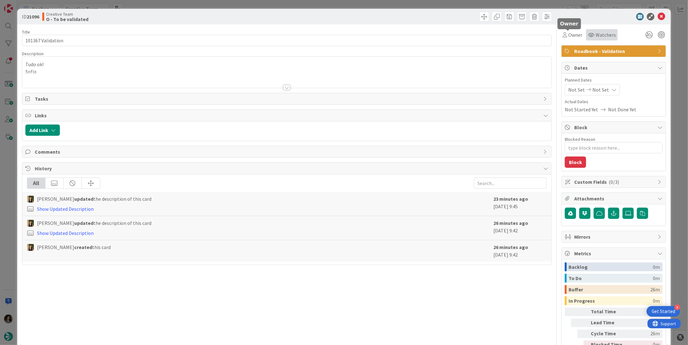
drag, startPoint x: 571, startPoint y: 36, endPoint x: 603, endPoint y: 32, distance: 32.8
click at [570, 36] on span "Owner" at bounding box center [575, 35] width 14 height 8
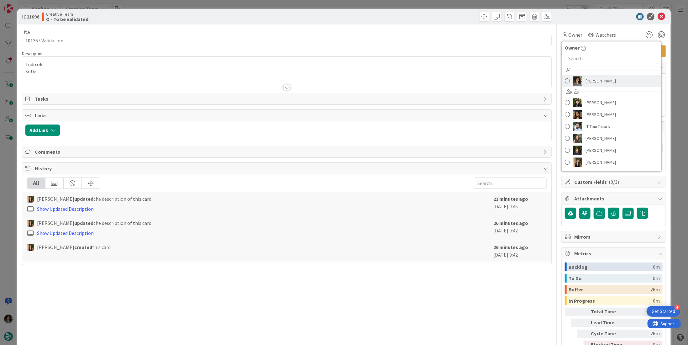
click at [594, 81] on span "Melissa Santos" at bounding box center [601, 80] width 30 height 9
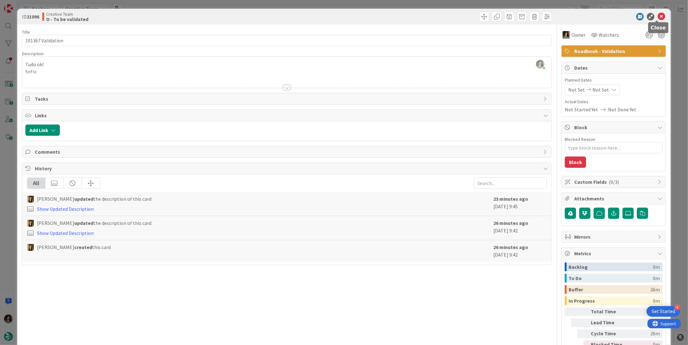
drag, startPoint x: 656, startPoint y: 15, endPoint x: 611, endPoint y: 34, distance: 48.4
click at [658, 15] on icon at bounding box center [662, 17] width 8 height 8
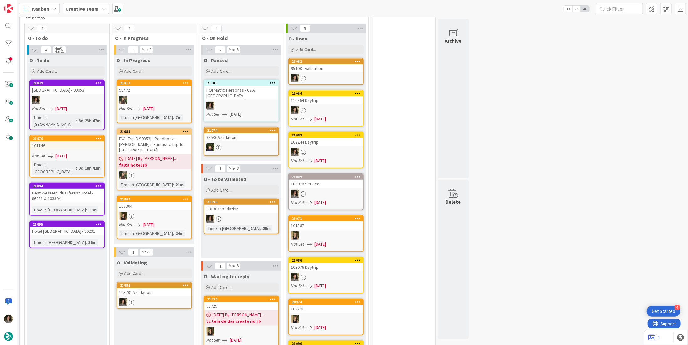
click at [157, 288] on div "103701 Validation" at bounding box center [154, 292] width 74 height 8
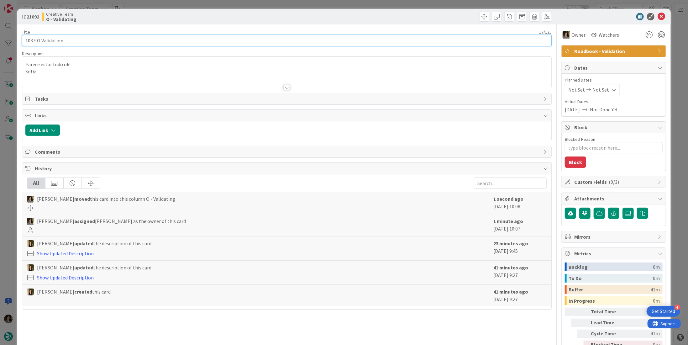
drag, startPoint x: 40, startPoint y: 39, endPoint x: -3, endPoint y: 39, distance: 43.3
click at [0, 39] on html "4 Get Started Kanban Creative Team 1x 2x 3x 45 Camembert 4 Expedite For critica…" at bounding box center [344, 172] width 688 height 345
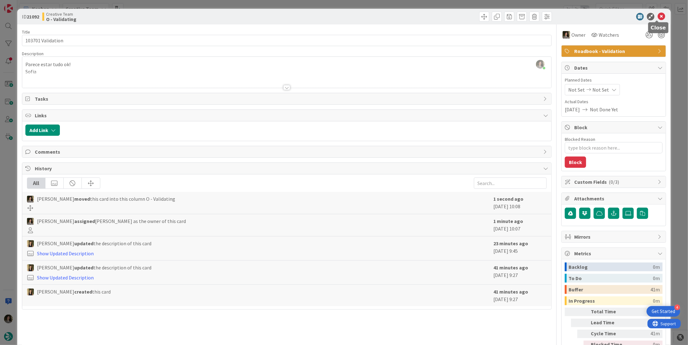
click at [658, 15] on icon at bounding box center [662, 17] width 8 height 8
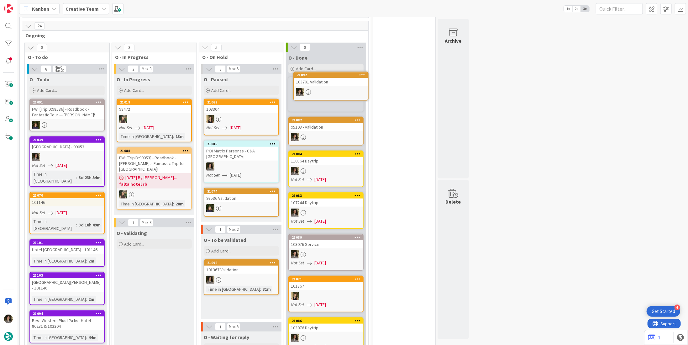
scroll to position [211, 0]
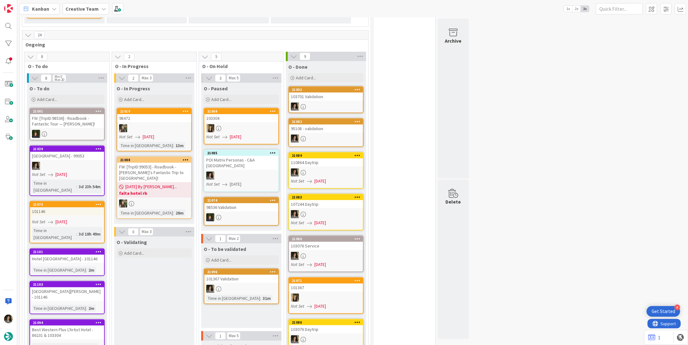
click at [329, 95] on div "103701 Validation" at bounding box center [326, 96] width 74 height 8
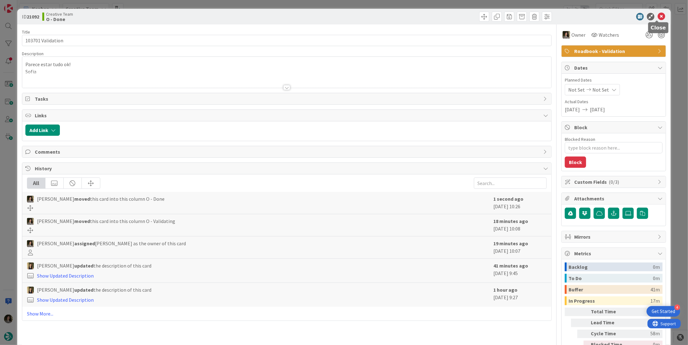
click at [658, 18] on icon at bounding box center [662, 17] width 8 height 8
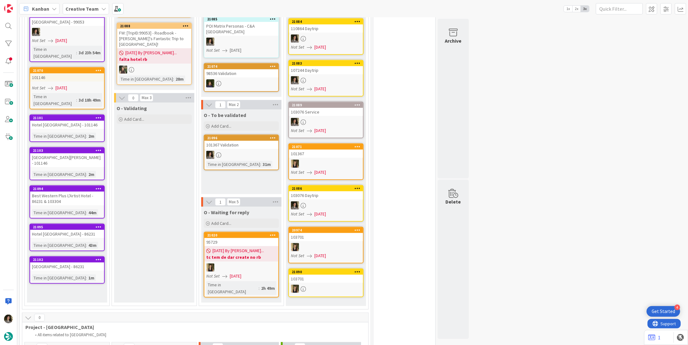
scroll to position [282, 0]
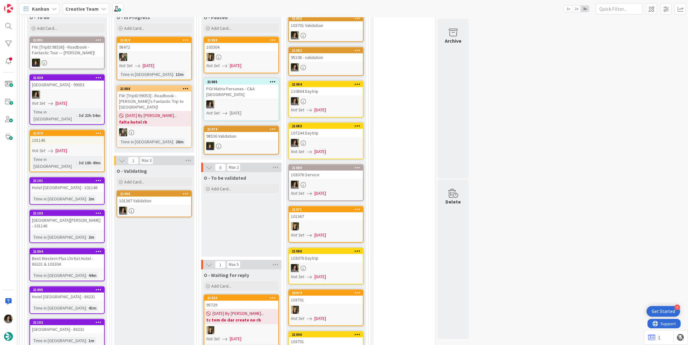
click at [163, 197] on div "101367 Validation" at bounding box center [154, 201] width 74 height 8
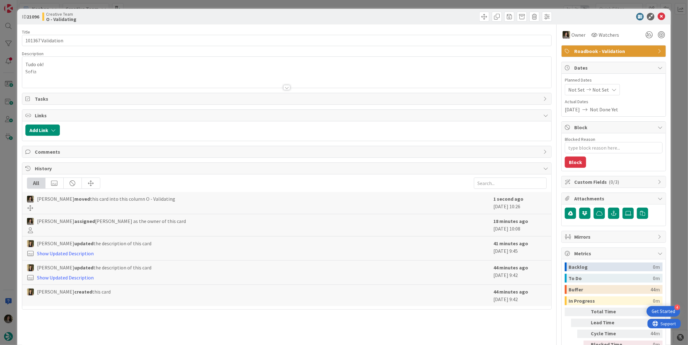
click at [285, 85] on div at bounding box center [286, 87] width 7 height 5
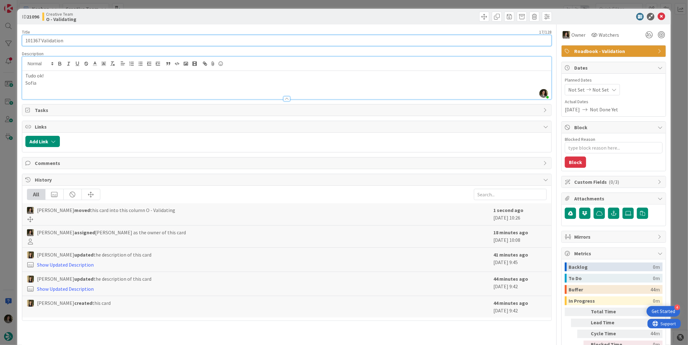
drag, startPoint x: 40, startPoint y: 41, endPoint x: 15, endPoint y: 34, distance: 26.3
click at [9, 37] on div "ID 21096 Creative Team O - Validating Title 17 / 128 101367 Validation Descript…" at bounding box center [344, 172] width 688 height 345
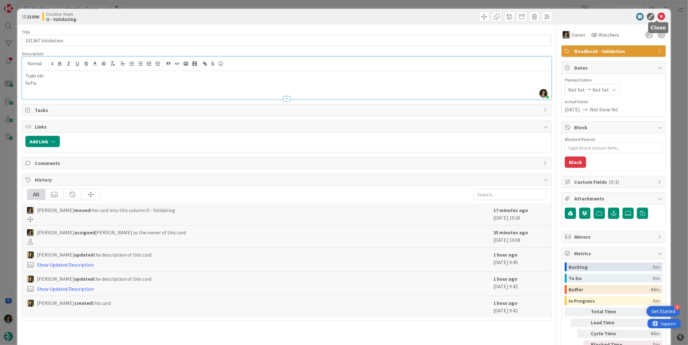
click at [660, 14] on icon at bounding box center [662, 17] width 8 height 8
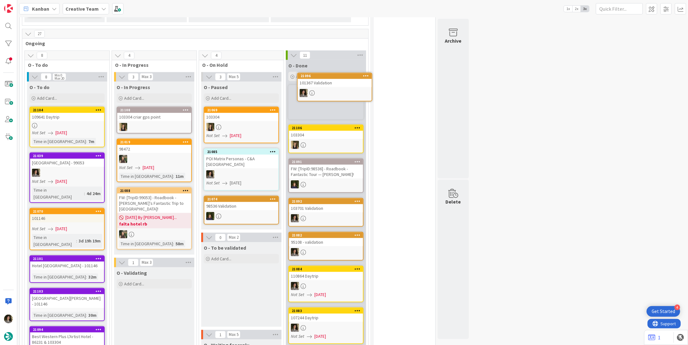
scroll to position [229, 0]
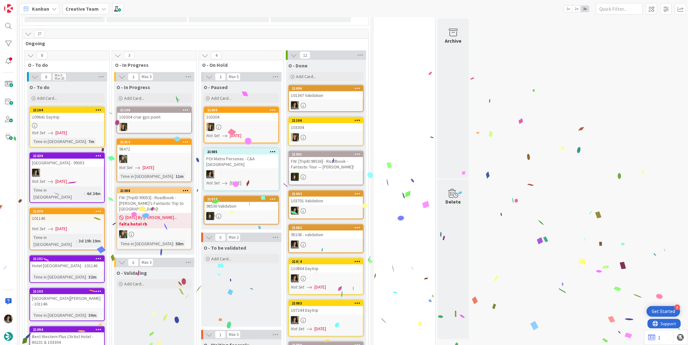
click at [323, 95] on div "101367 Validation" at bounding box center [326, 95] width 74 height 8
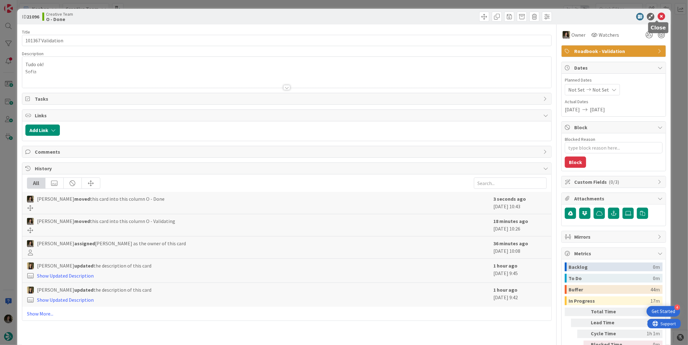
click at [658, 16] on icon at bounding box center [662, 17] width 8 height 8
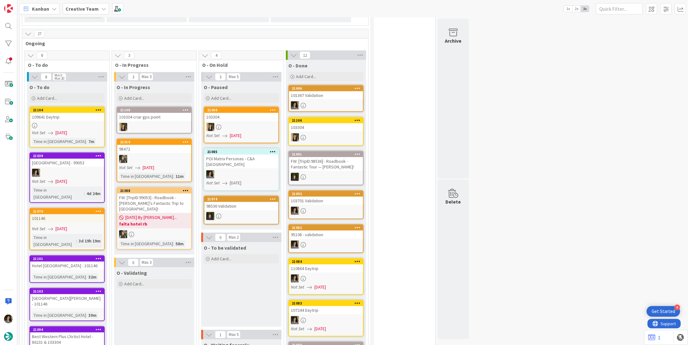
click at [76, 118] on div "109641 Daytrip" at bounding box center [67, 117] width 74 height 8
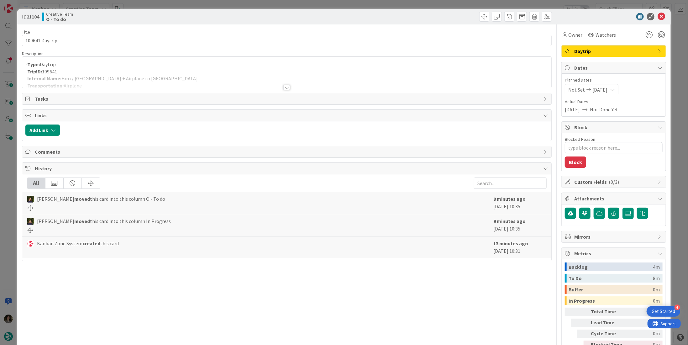
click at [284, 85] on div at bounding box center [286, 87] width 7 height 5
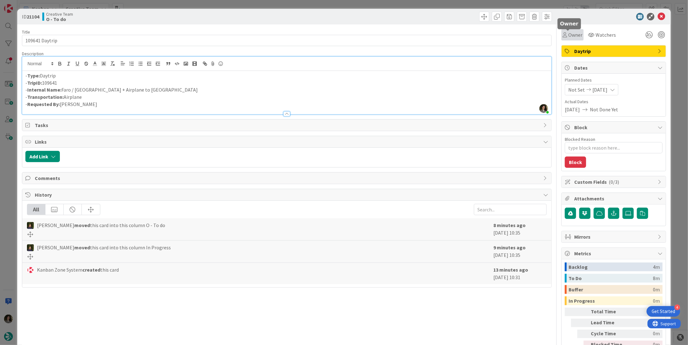
click at [568, 35] on span "Owner" at bounding box center [575, 35] width 14 height 8
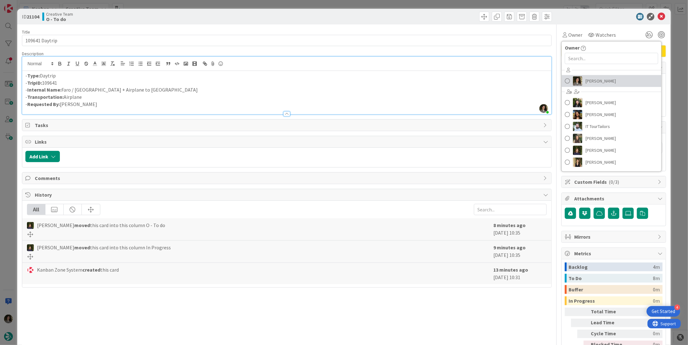
click at [588, 81] on span "Melissa Santos" at bounding box center [601, 80] width 30 height 9
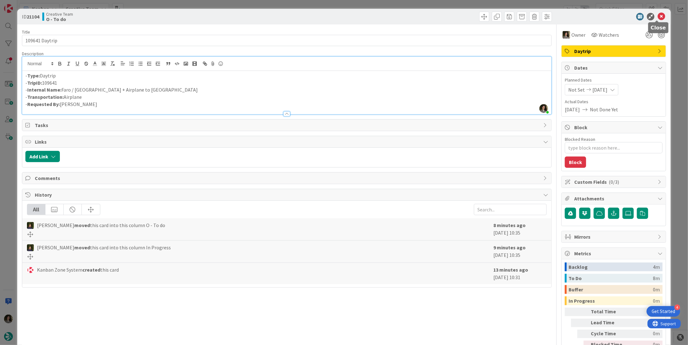
click at [660, 16] on icon at bounding box center [662, 17] width 8 height 8
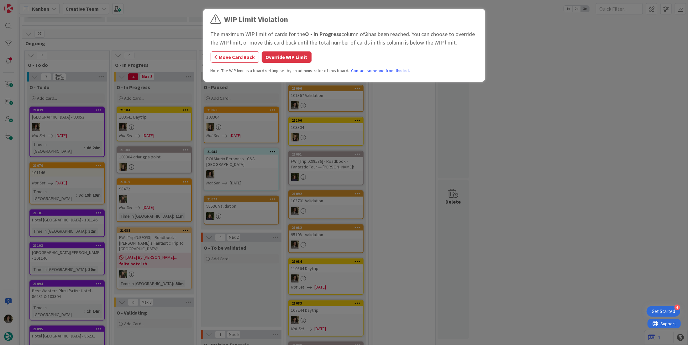
click at [143, 128] on div "WIP Limit Violation The maximum WIP limit of cards for the O - In Progress colu…" at bounding box center [344, 172] width 688 height 345
click at [282, 58] on button "Override WIP Limit" at bounding box center [287, 56] width 50 height 11
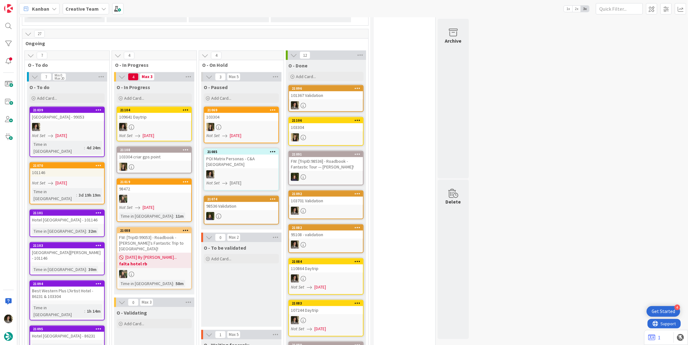
click at [150, 121] on link "21104 109641 Daytrip Not Set 08/18/2025" at bounding box center [154, 124] width 75 height 35
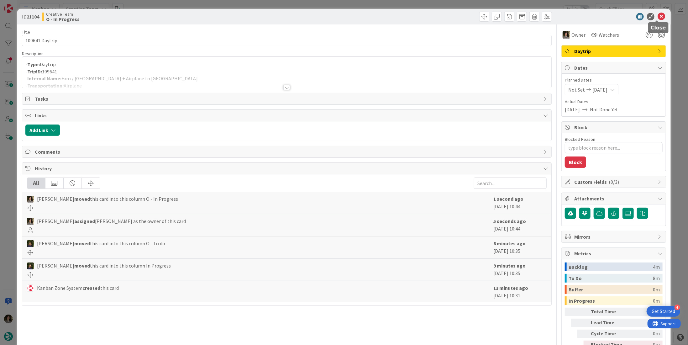
click at [661, 14] on div at bounding box center [610, 17] width 111 height 8
click at [658, 17] on icon at bounding box center [662, 17] width 8 height 8
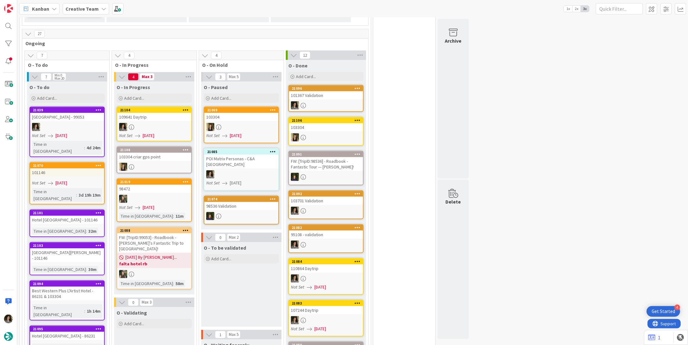
click at [231, 183] on link "21085 POI Matrix Personas - C&A UK Not Set 08/18/2025" at bounding box center [241, 169] width 75 height 42
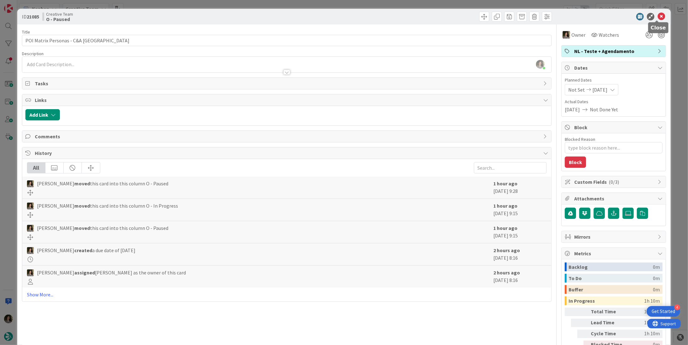
click at [659, 17] on icon at bounding box center [662, 17] width 8 height 8
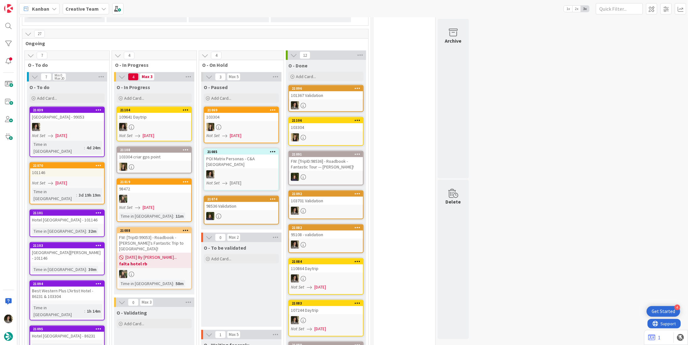
click at [66, 120] on link "21039 Ostuni Palace - 99053 Not Set 08/14/2025 Time in Column : 4d 24m" at bounding box center [66, 132] width 75 height 50
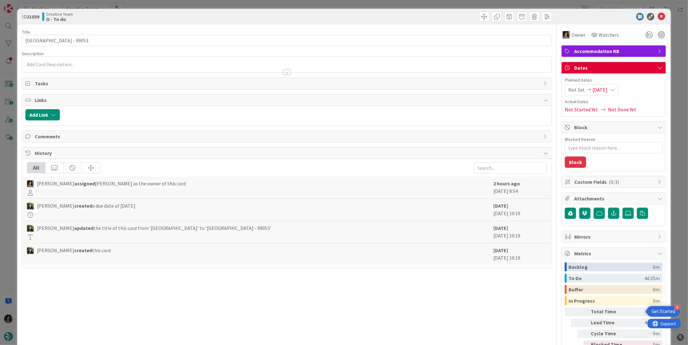
click at [286, 71] on div at bounding box center [286, 72] width 7 height 5
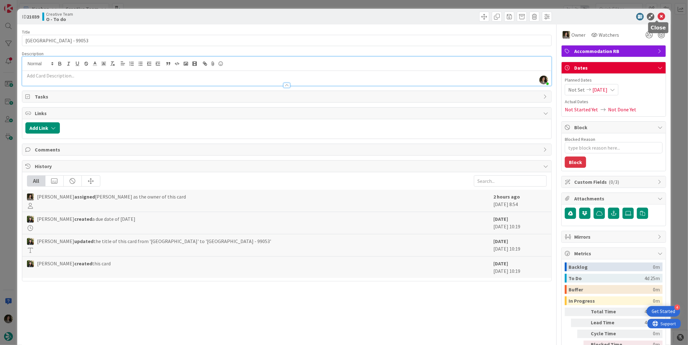
click at [661, 18] on icon at bounding box center [662, 17] width 8 height 8
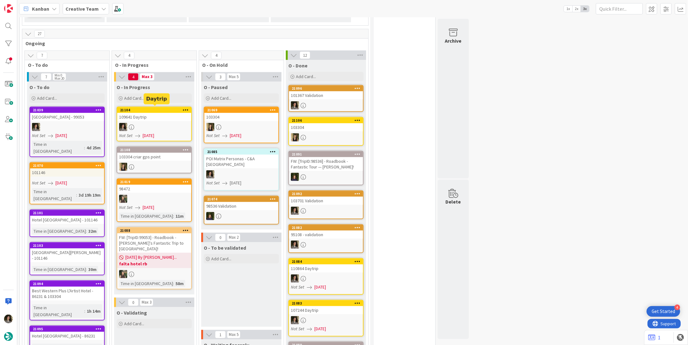
click at [150, 120] on link "21104 109641 Daytrip Not Set 08/18/2025" at bounding box center [154, 124] width 75 height 35
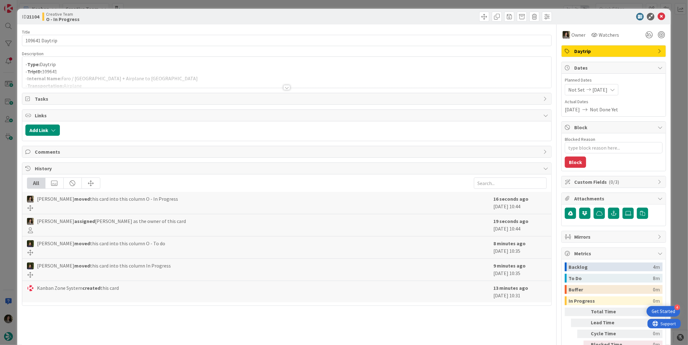
click at [155, 66] on p "- Type: Daytrip" at bounding box center [286, 64] width 523 height 7
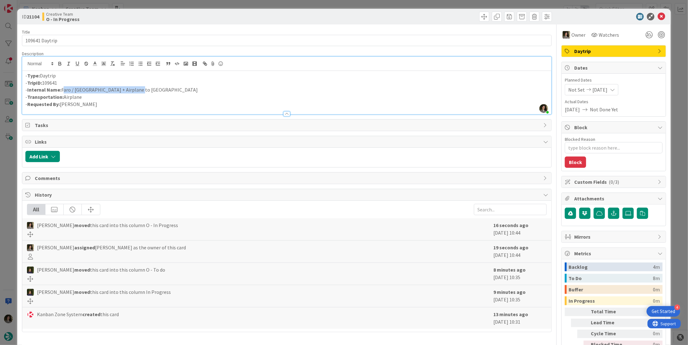
drag, startPoint x: 111, startPoint y: 87, endPoint x: 61, endPoint y: 86, distance: 49.2
click at [61, 86] on p "- Internal Name: Faro / Lisbon + Airplane to Funchal" at bounding box center [286, 89] width 523 height 7
copy p "Faro / Lisbon + Airplane to Funchal"
click at [660, 17] on icon at bounding box center [662, 17] width 8 height 8
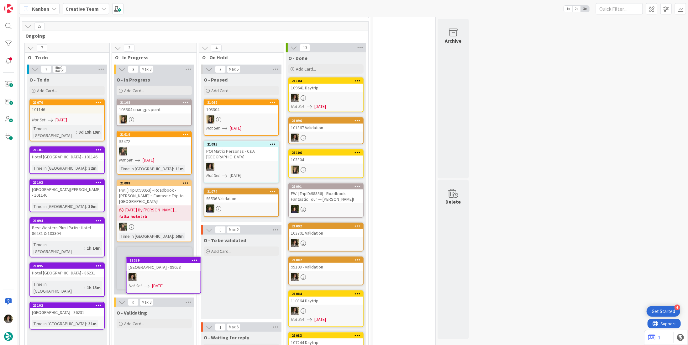
scroll to position [245, 0]
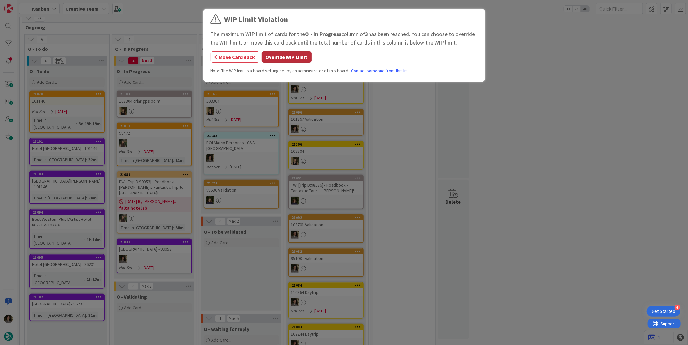
click at [289, 55] on button "Override WIP Limit" at bounding box center [287, 56] width 50 height 11
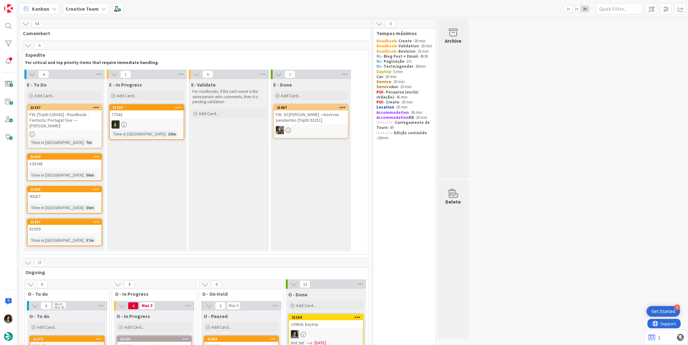
scroll to position [31, 0]
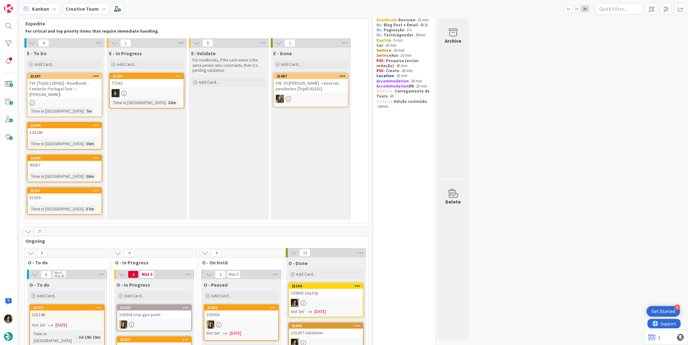
click at [61, 98] on div "FW: [TripID:105042] - Roadbook - Fantastic Portugal Tour — [PERSON_NAME]!" at bounding box center [65, 88] width 74 height 19
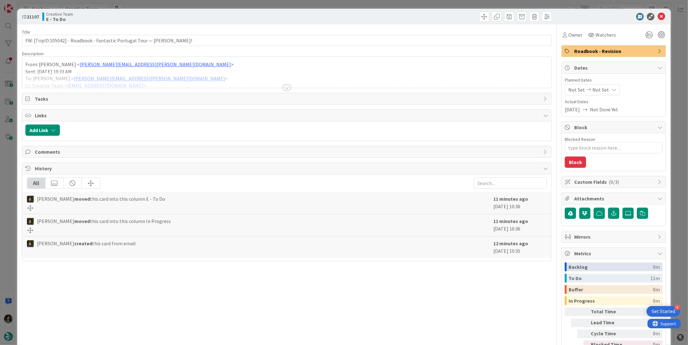
click at [285, 87] on div at bounding box center [286, 87] width 7 height 5
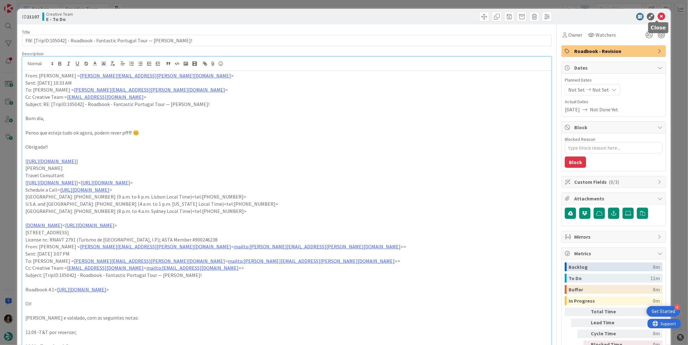
click at [659, 15] on icon at bounding box center [662, 17] width 8 height 8
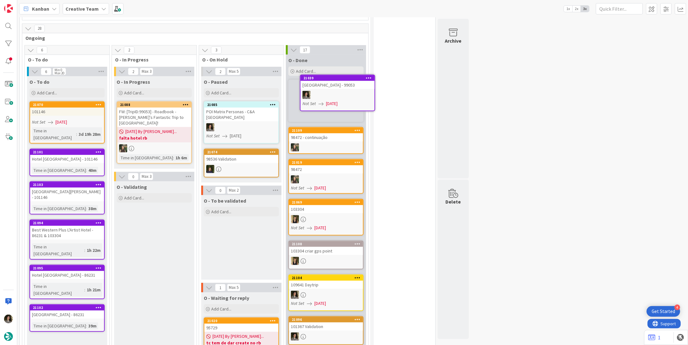
scroll to position [200, 0]
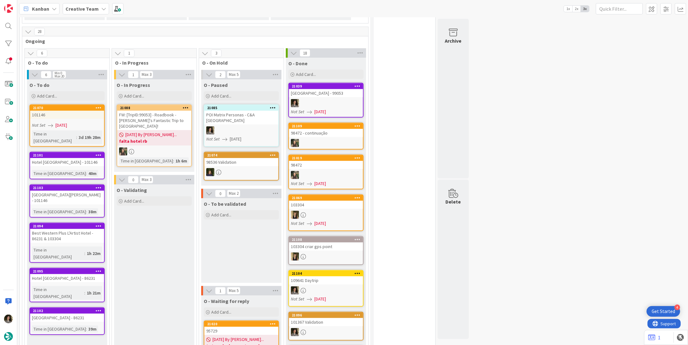
click at [341, 96] on div "Ostuni Palace - 99053" at bounding box center [326, 93] width 74 height 8
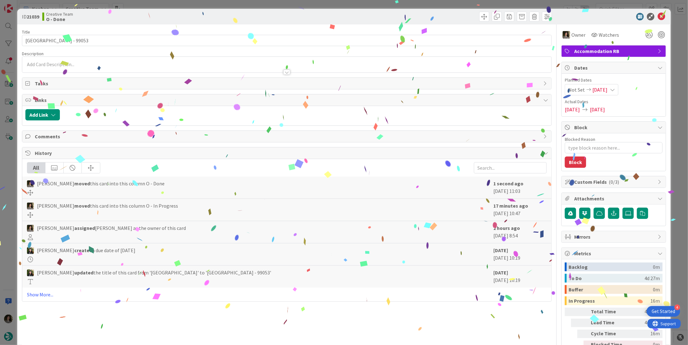
type textarea "x"
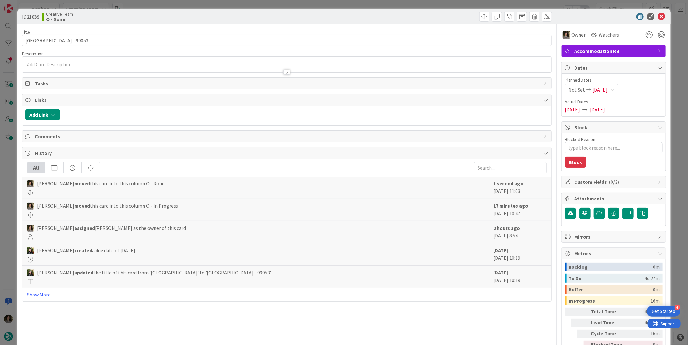
click at [658, 19] on icon at bounding box center [662, 17] width 8 height 8
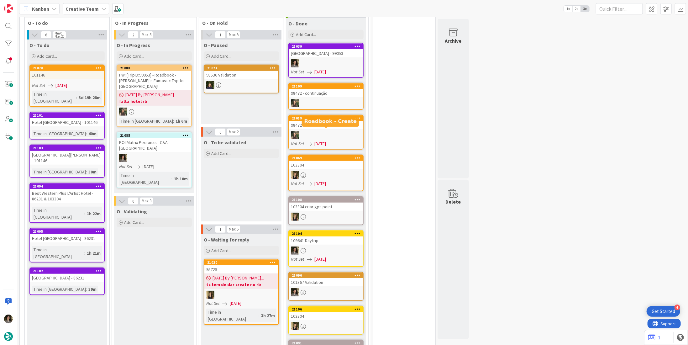
scroll to position [248, 0]
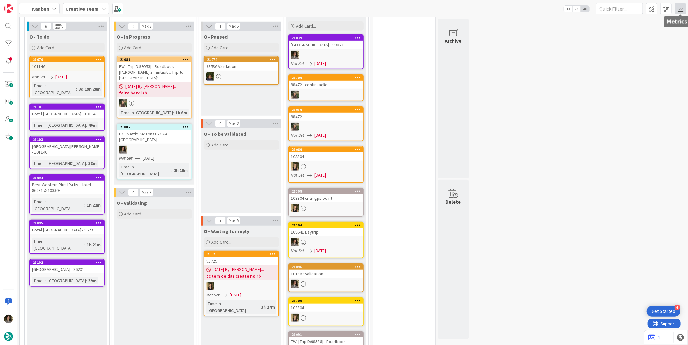
click at [679, 9] on span at bounding box center [680, 8] width 11 height 11
click at [621, 55] on div "Allocation" at bounding box center [626, 55] width 42 height 7
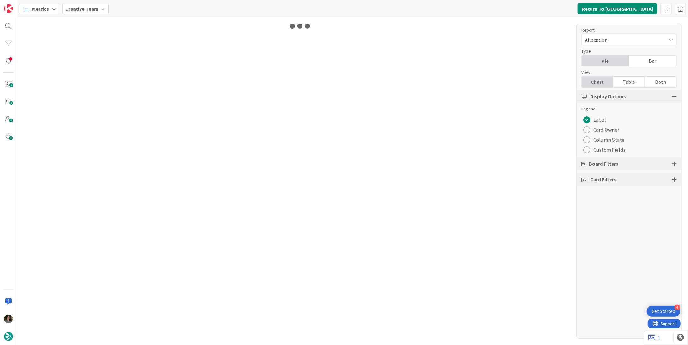
click at [628, 81] on div "Table" at bounding box center [629, 81] width 32 height 11
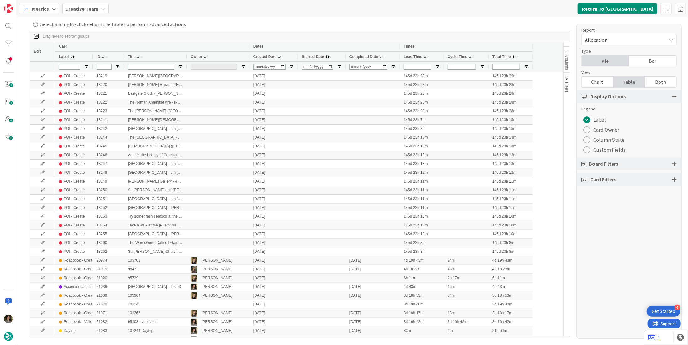
click at [354, 69] on div at bounding box center [369, 67] width 38 height 10
click at [352, 66] on input "Completed Date Filter Input" at bounding box center [369, 67] width 38 height 6
type input "2025-08-18"
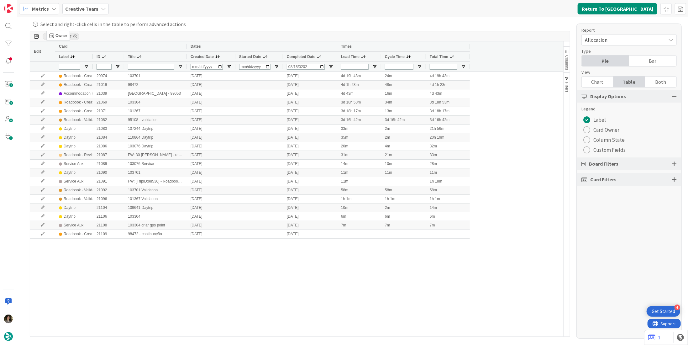
drag, startPoint x: 164, startPoint y: 42, endPoint x: 50, endPoint y: 33, distance: 115.1
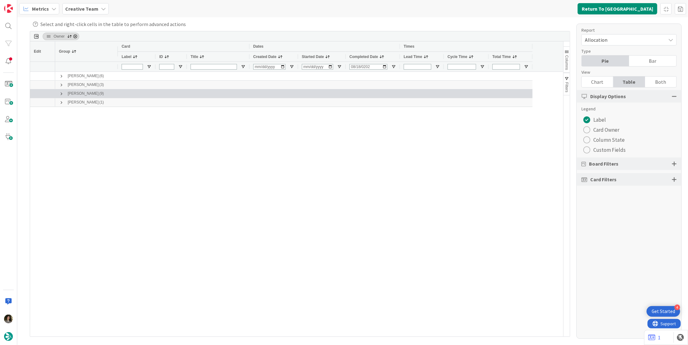
click at [61, 94] on span at bounding box center [61, 93] width 5 height 5
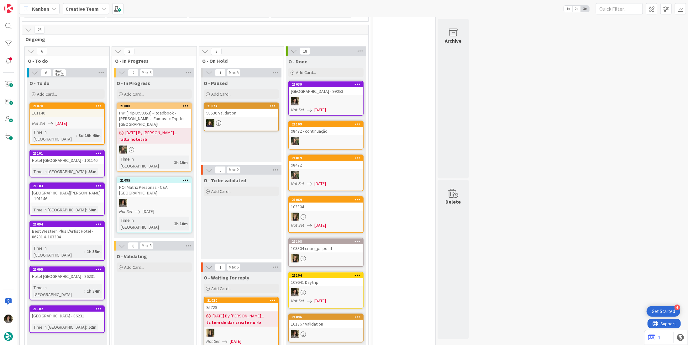
click at [69, 156] on link "21101 Hotel Porto Roca - 101146 Time in Column : 53m" at bounding box center [66, 164] width 75 height 28
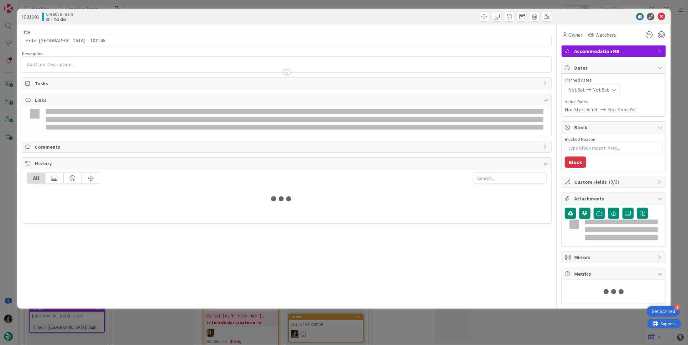
type textarea "x"
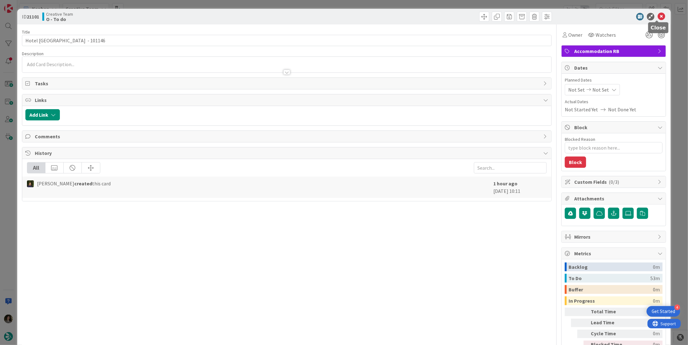
click at [658, 17] on icon at bounding box center [662, 17] width 8 height 8
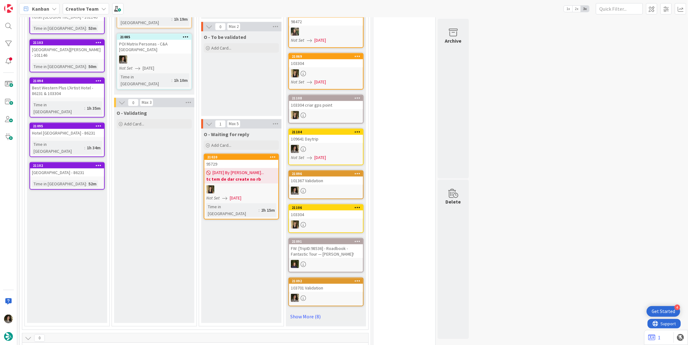
scroll to position [408, 0]
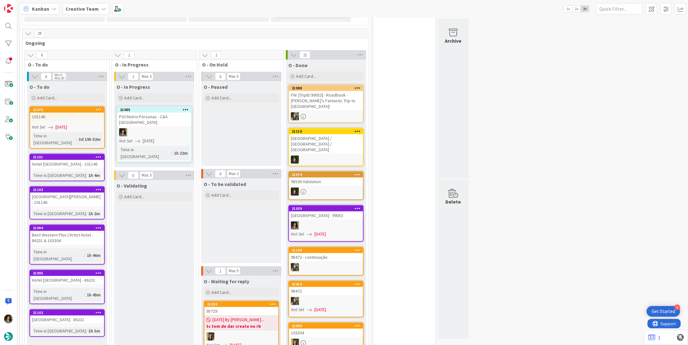
scroll to position [266, 0]
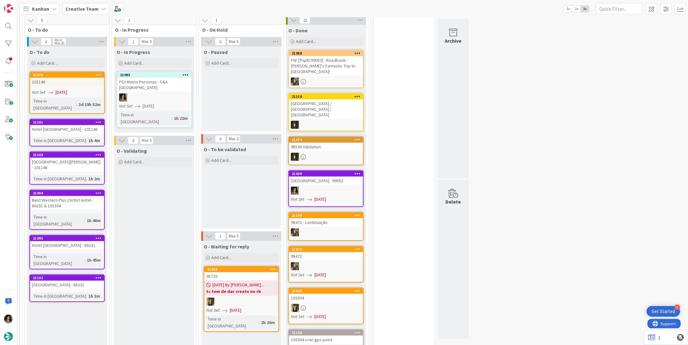
click at [169, 103] on div "Not Set [DATE]" at bounding box center [155, 106] width 72 height 7
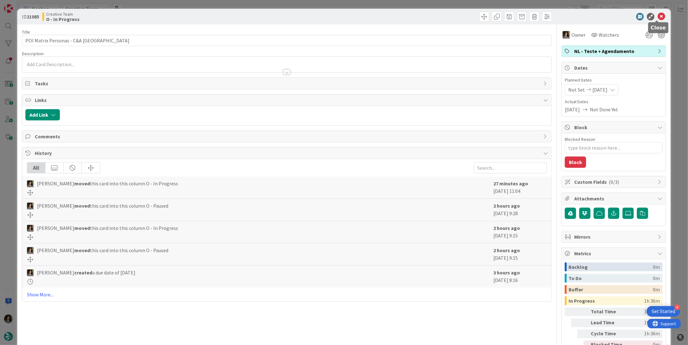
click at [658, 17] on icon at bounding box center [662, 17] width 8 height 8
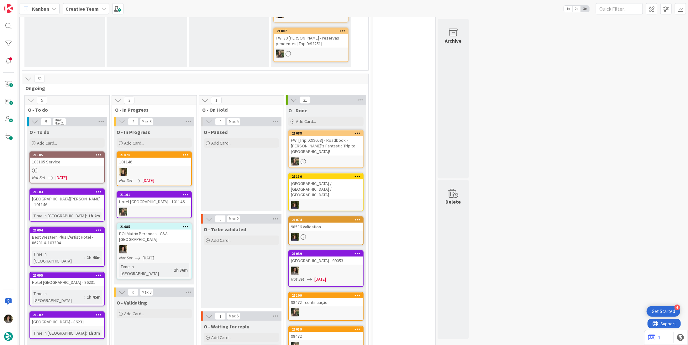
click at [61, 174] on span "08/18/2025" at bounding box center [61, 177] width 12 height 7
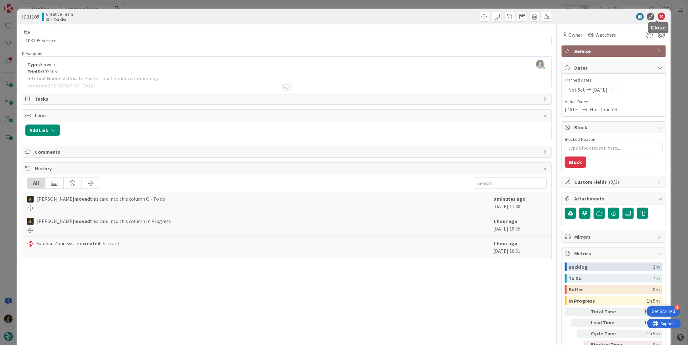
click at [658, 16] on icon at bounding box center [662, 17] width 8 height 8
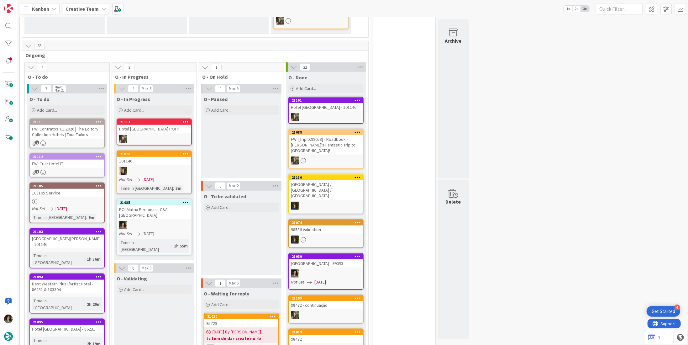
scroll to position [313, 0]
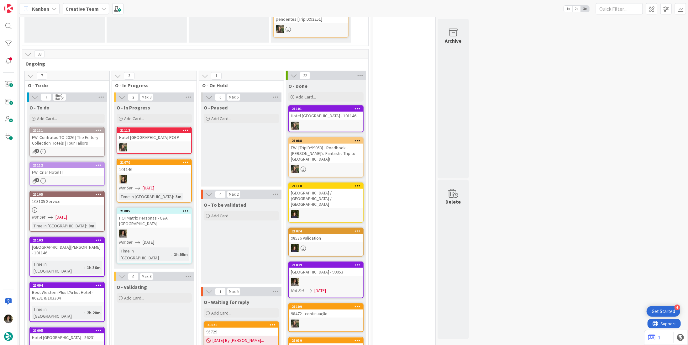
click at [92, 143] on div "FW: Contratos TO 2026 | The Editory Collection Hotels | Tour Tailors" at bounding box center [67, 140] width 74 height 14
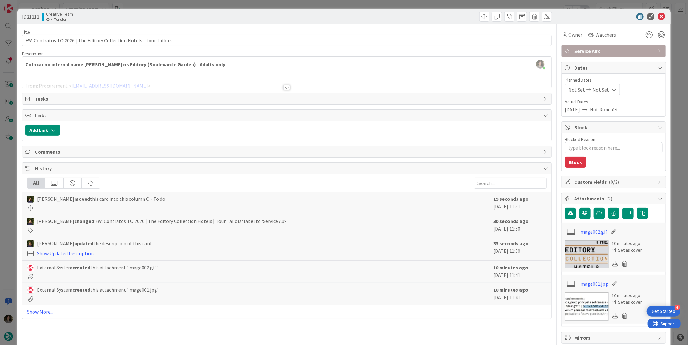
click at [285, 85] on div at bounding box center [286, 87] width 7 height 5
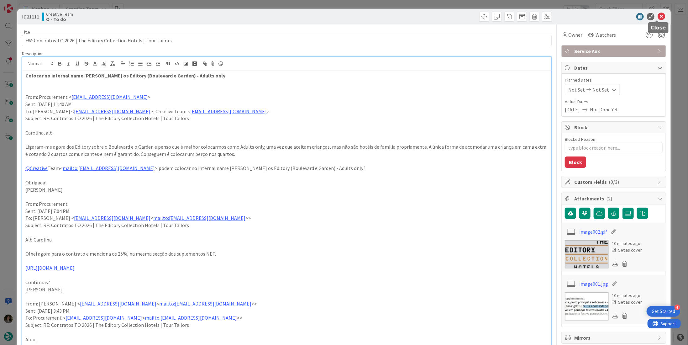
click at [658, 18] on icon at bounding box center [662, 17] width 8 height 8
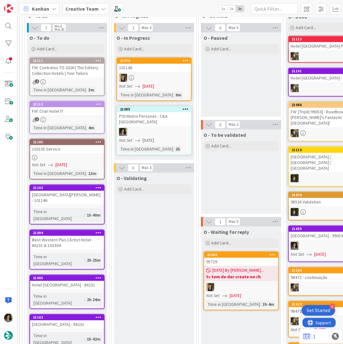
scroll to position [378, 0]
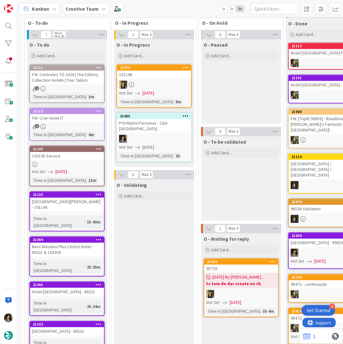
click at [84, 87] on div "2" at bounding box center [67, 89] width 74 height 5
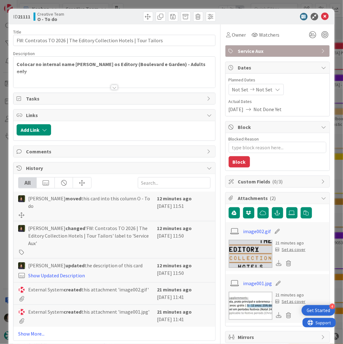
click at [111, 81] on div at bounding box center [114, 80] width 202 height 16
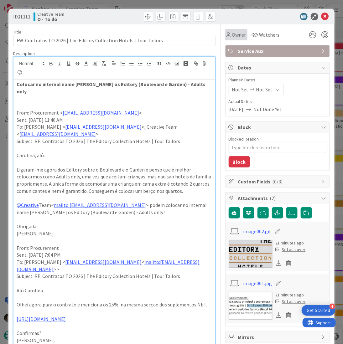
click at [240, 39] on div "Owner" at bounding box center [236, 34] width 22 height 11
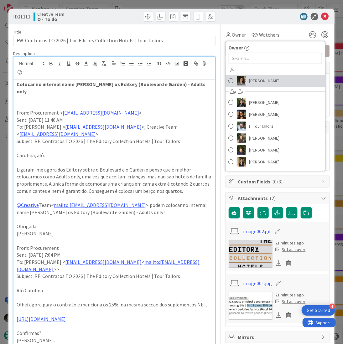
click at [272, 79] on link "[PERSON_NAME]" at bounding box center [276, 81] width 100 height 12
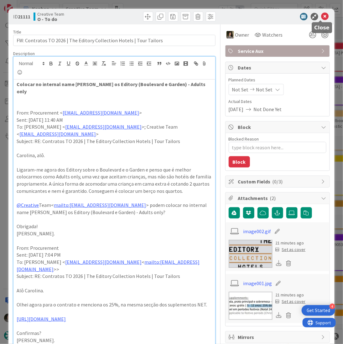
click at [322, 17] on icon at bounding box center [326, 17] width 8 height 8
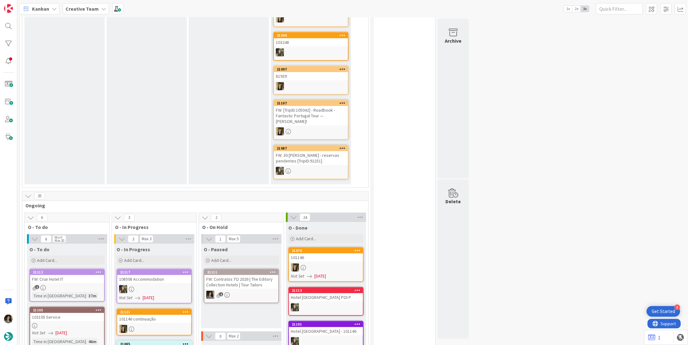
scroll to position [376, 0]
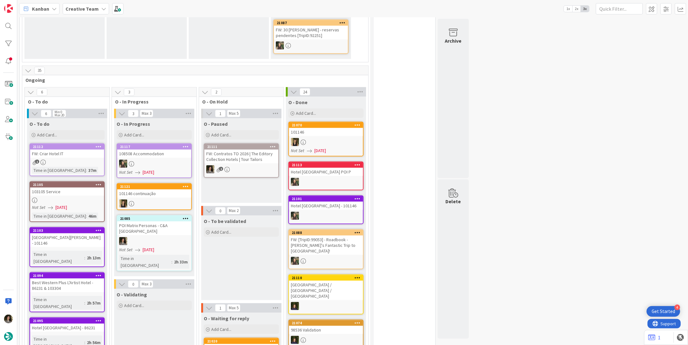
click at [161, 237] on div at bounding box center [154, 241] width 74 height 8
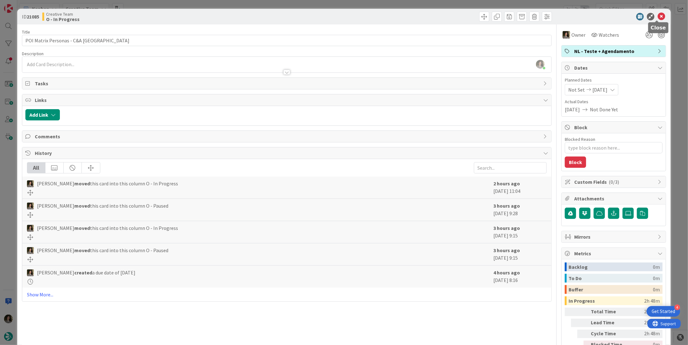
click at [658, 19] on icon at bounding box center [662, 17] width 8 height 8
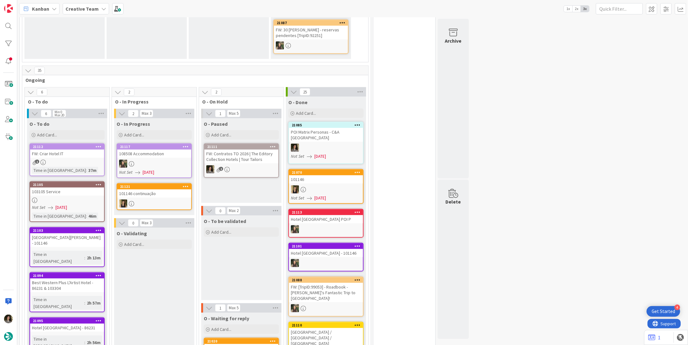
click at [326, 153] on span "[DATE]" at bounding box center [320, 156] width 12 height 7
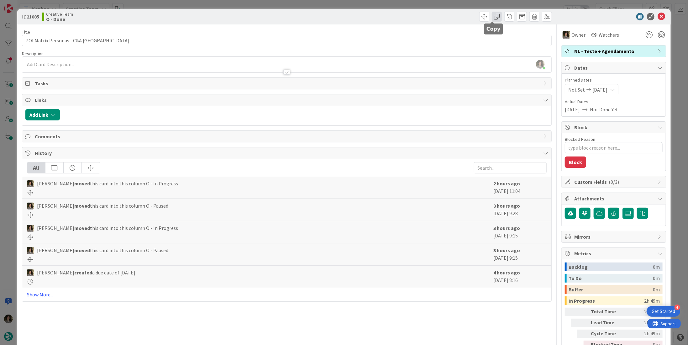
click at [494, 18] on span at bounding box center [497, 17] width 10 height 10
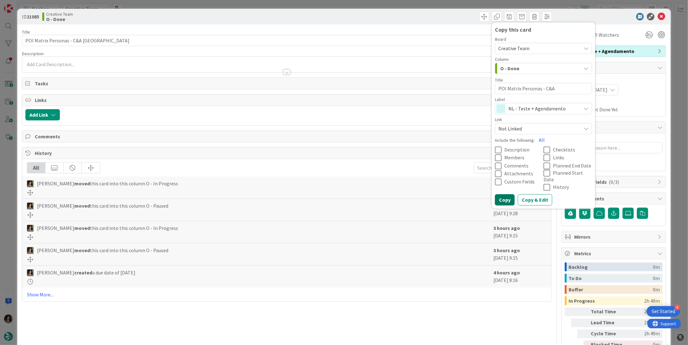
click at [500, 194] on button "Copy" at bounding box center [505, 199] width 20 height 11
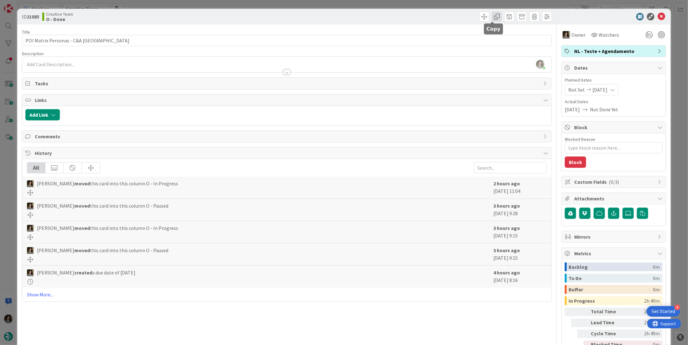
click at [492, 16] on span at bounding box center [497, 17] width 10 height 10
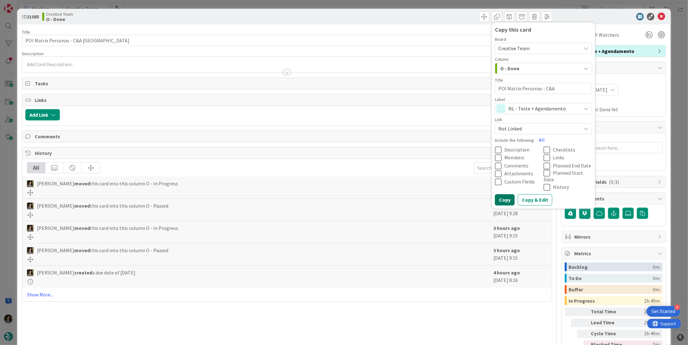
click at [503, 194] on button "Copy" at bounding box center [505, 199] width 20 height 11
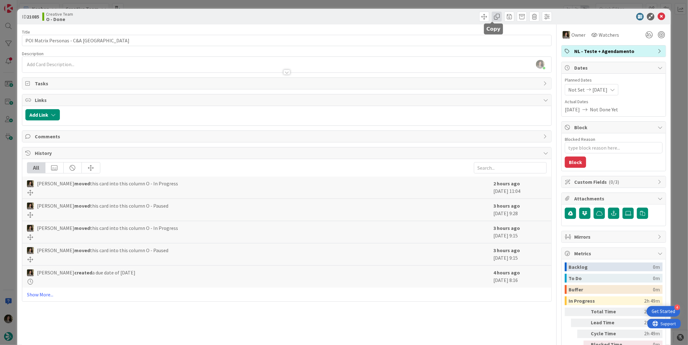
click at [494, 21] on span at bounding box center [497, 17] width 10 height 10
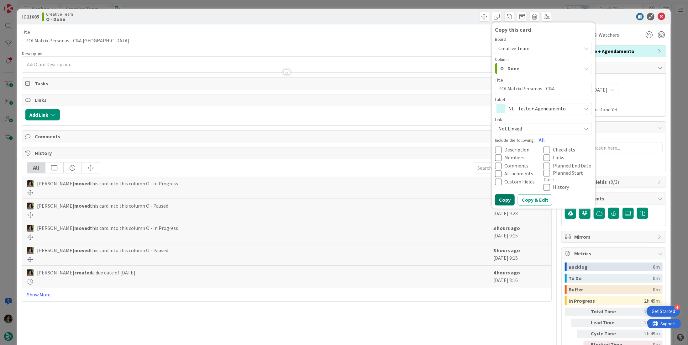
click at [504, 194] on button "Copy" at bounding box center [505, 199] width 20 height 11
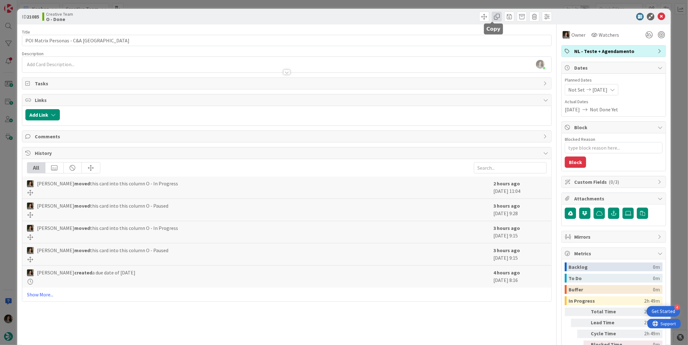
click at [494, 15] on span at bounding box center [497, 17] width 10 height 10
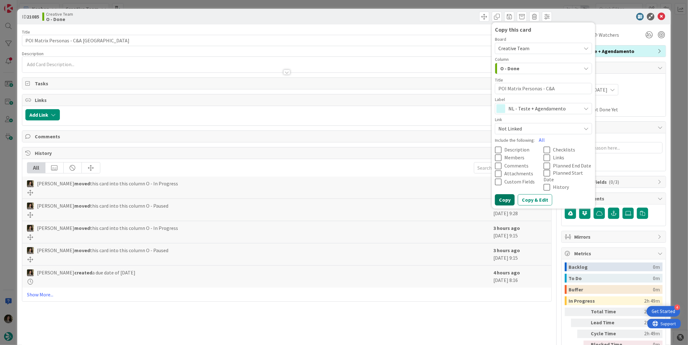
click at [506, 194] on button "Copy" at bounding box center [505, 199] width 20 height 11
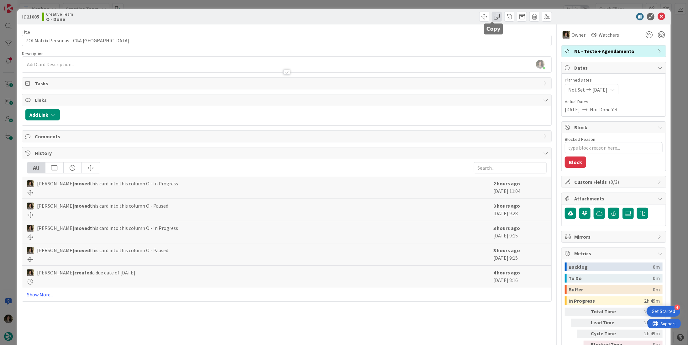
click at [492, 17] on span at bounding box center [497, 17] width 10 height 10
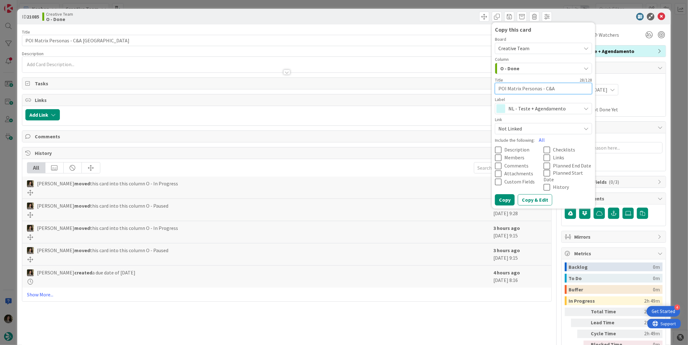
click at [530, 91] on textarea "POI Matrix Personas - C&A [GEOGRAPHIC_DATA]" at bounding box center [543, 88] width 97 height 11
click at [531, 106] on span "NL - Teste + Agendamento" at bounding box center [543, 108] width 70 height 9
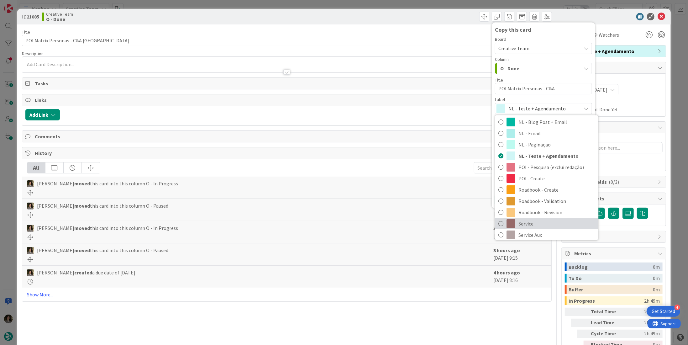
scroll to position [94, 0]
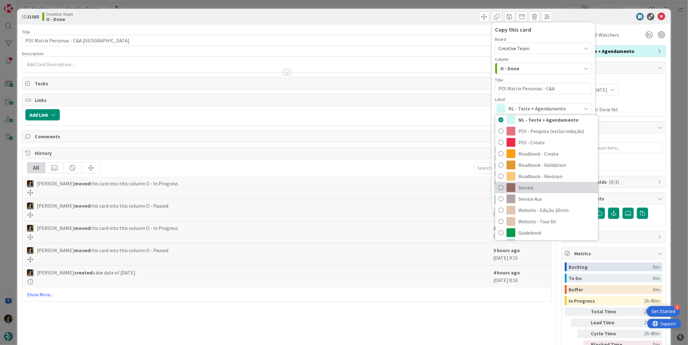
click at [540, 188] on span "Service" at bounding box center [556, 187] width 76 height 9
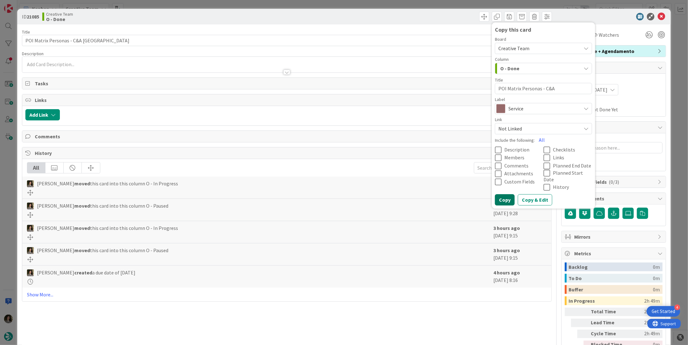
click at [502, 194] on button "Copy" at bounding box center [505, 199] width 20 height 11
type textarea "x"
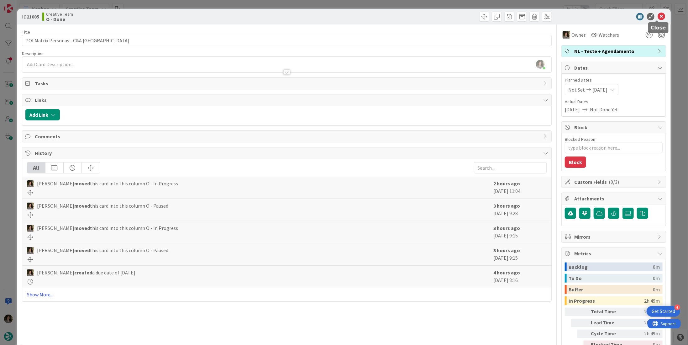
click at [658, 16] on icon at bounding box center [662, 17] width 8 height 8
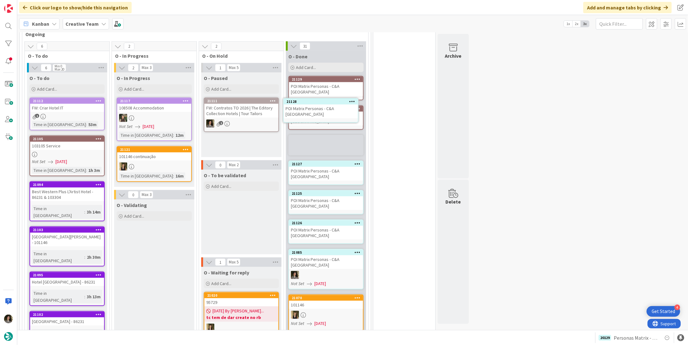
scroll to position [437, 0]
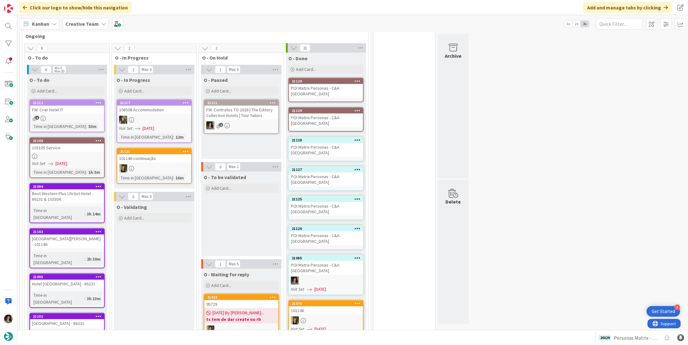
click at [358, 79] on icon at bounding box center [358, 81] width 6 height 4
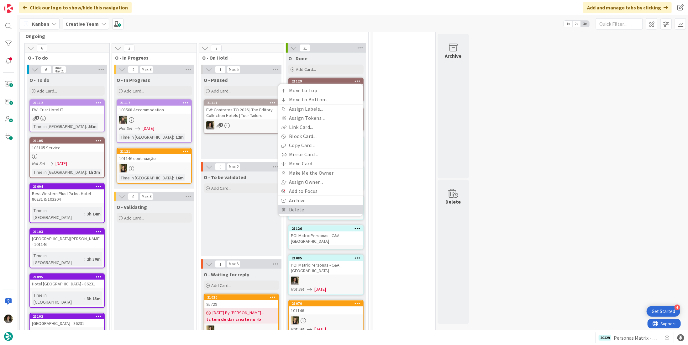
drag, startPoint x: 303, startPoint y: 196, endPoint x: 306, endPoint y: 192, distance: 5.1
click at [303, 205] on link "Delete" at bounding box center [320, 209] width 85 height 9
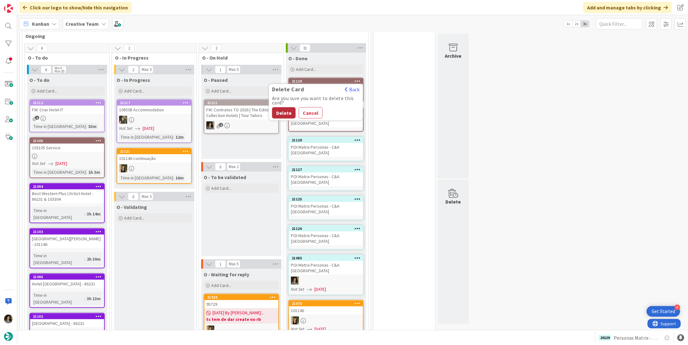
click at [281, 107] on button "Delete" at bounding box center [284, 112] width 24 height 11
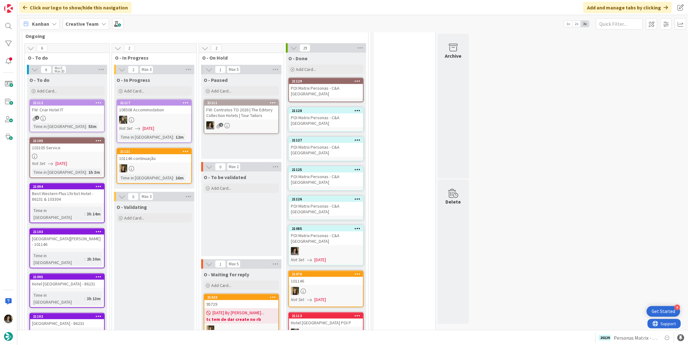
click at [340, 202] on div "POI Matrix Personas - C&A [GEOGRAPHIC_DATA]" at bounding box center [326, 209] width 74 height 14
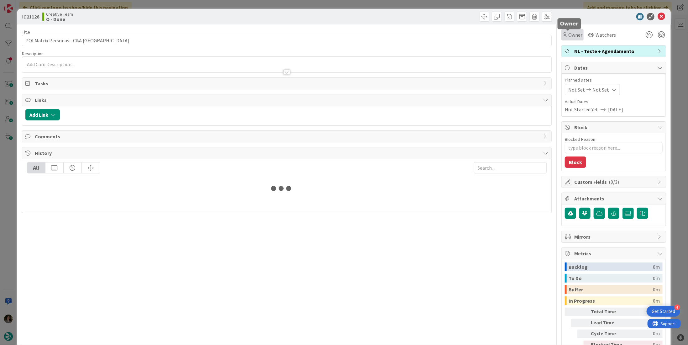
click at [576, 35] on span "Owner" at bounding box center [575, 35] width 14 height 8
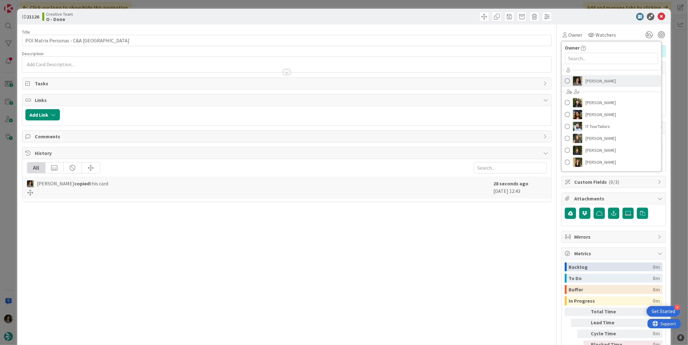
click at [589, 78] on span "[PERSON_NAME]" at bounding box center [601, 80] width 30 height 9
type textarea "x"
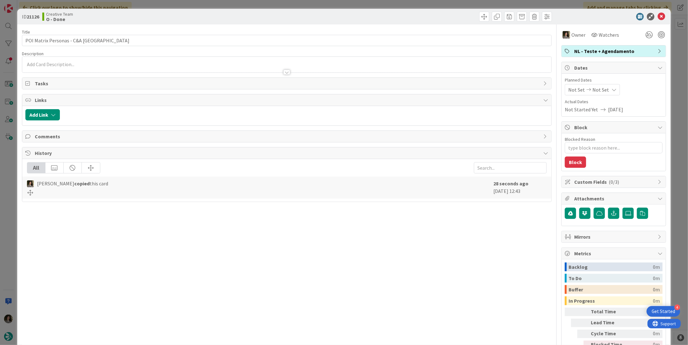
click at [599, 92] on span "Not Set" at bounding box center [600, 90] width 17 height 8
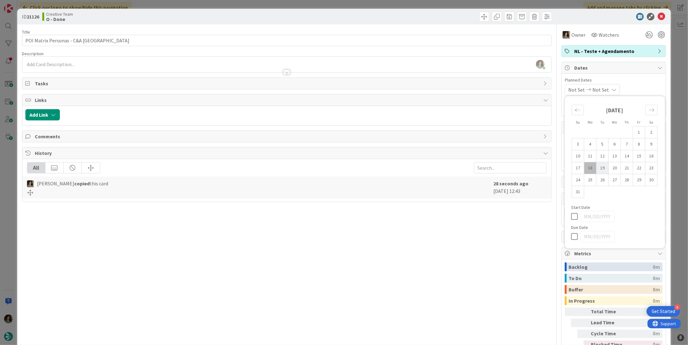
drag, startPoint x: 571, startPoint y: 234, endPoint x: 592, endPoint y: 164, distance: 73.5
click at [571, 234] on icon at bounding box center [575, 237] width 9 height 8
type input "08/18/2025"
click at [659, 16] on icon at bounding box center [662, 17] width 8 height 8
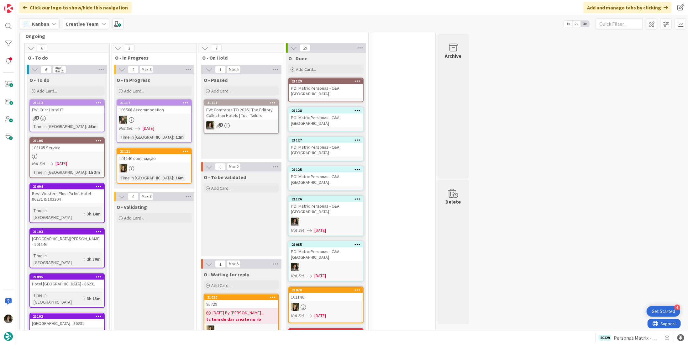
click at [334, 172] on div "POI Matrix Personas - C&A UK" at bounding box center [326, 179] width 74 height 14
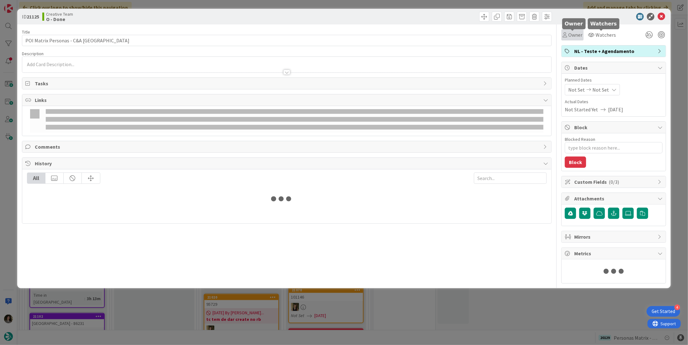
click at [573, 35] on span "Owner" at bounding box center [575, 35] width 14 height 8
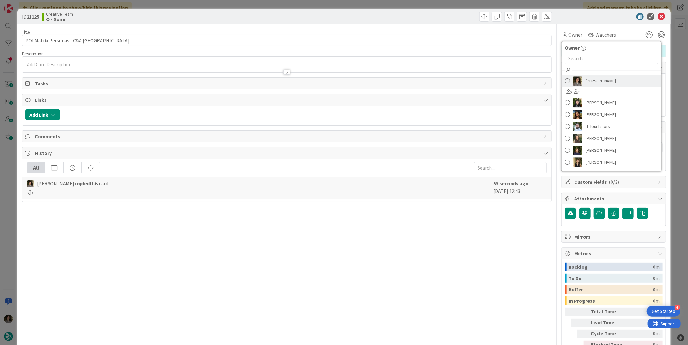
click at [615, 80] on link "[PERSON_NAME]" at bounding box center [612, 81] width 100 height 12
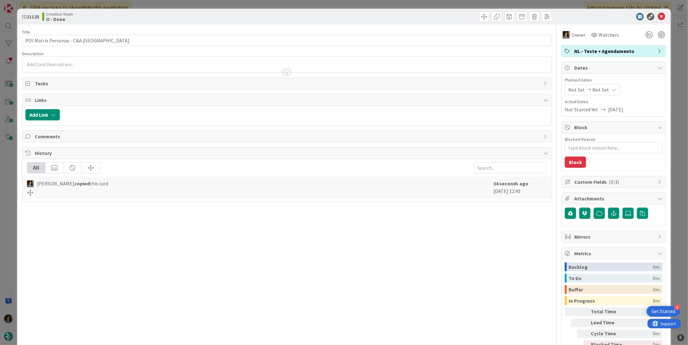
type textarea "x"
drag, startPoint x: 602, startPoint y: 88, endPoint x: 600, endPoint y: 92, distance: 4.4
click at [602, 89] on div "Not Set Not Set" at bounding box center [592, 89] width 55 height 11
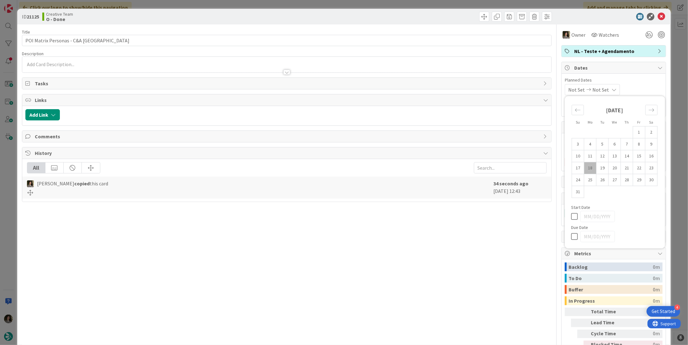
drag, startPoint x: 571, startPoint y: 237, endPoint x: 575, endPoint y: 233, distance: 6.0
click at [572, 236] on icon at bounding box center [575, 237] width 9 height 8
type input "[DATE]"
click at [658, 15] on icon at bounding box center [662, 17] width 8 height 8
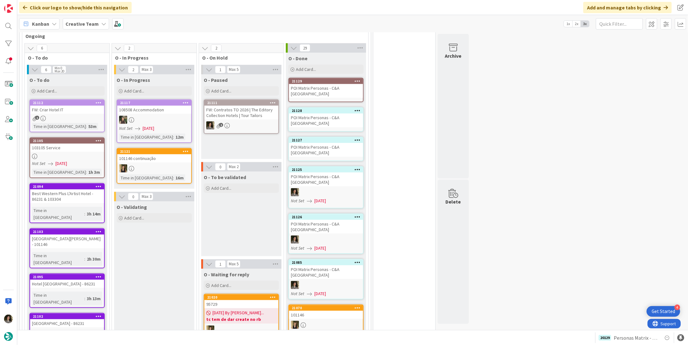
click at [310, 137] on div "21127" at bounding box center [326, 140] width 74 height 6
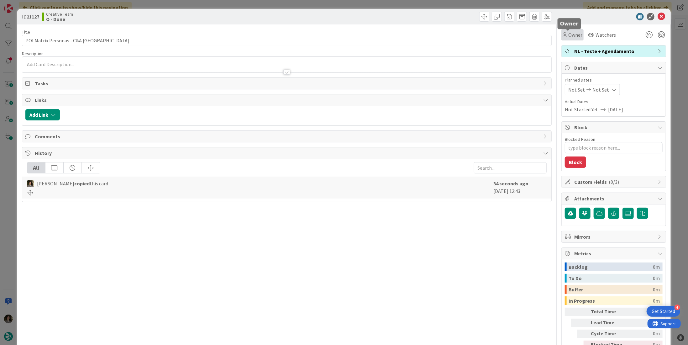
click at [573, 34] on span "Owner" at bounding box center [575, 35] width 14 height 8
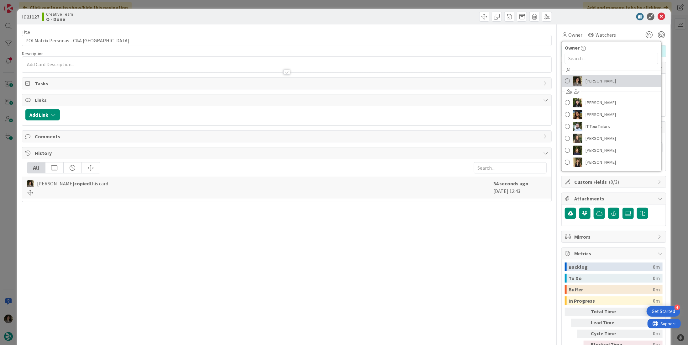
click at [590, 77] on span "[PERSON_NAME]" at bounding box center [601, 80] width 30 height 9
type textarea "x"
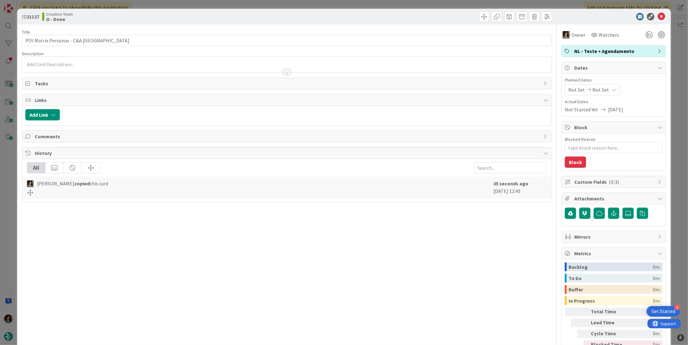
click at [594, 97] on div "Planned Dates Not Set Not Set Actual Dates Not Started Yet 08/18/2025" at bounding box center [614, 95] width 98 height 36
click at [596, 92] on span "Not Set" at bounding box center [600, 90] width 17 height 8
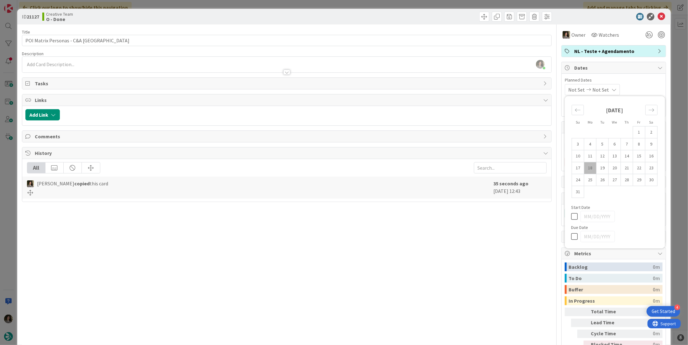
click at [571, 233] on icon at bounding box center [575, 237] width 9 height 8
type input "[DATE]"
click at [658, 15] on icon at bounding box center [662, 17] width 8 height 8
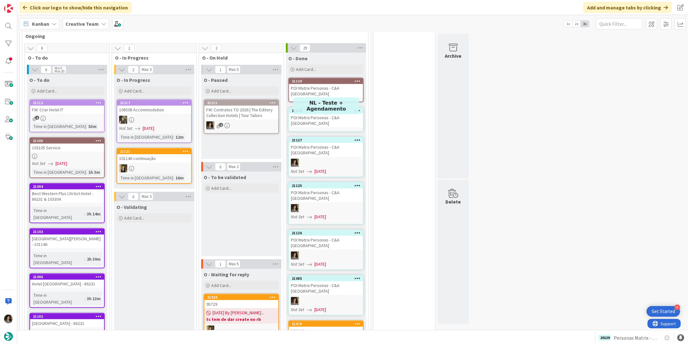
click at [325, 113] on div "POI Matrix Personas - C&A [GEOGRAPHIC_DATA]" at bounding box center [326, 120] width 74 height 14
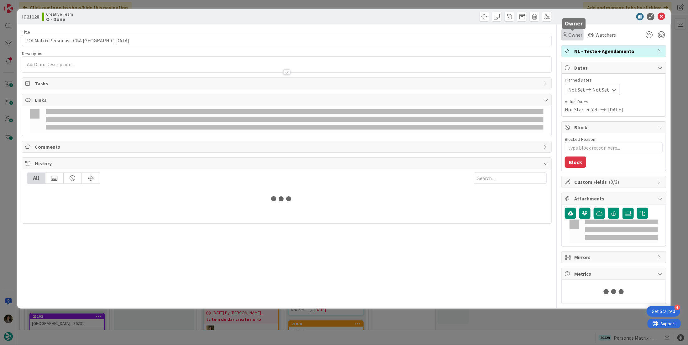
click at [572, 33] on span "Owner" at bounding box center [575, 35] width 14 height 8
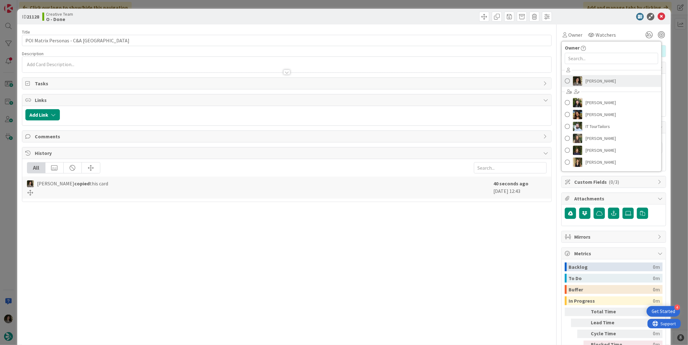
click at [605, 81] on span "[PERSON_NAME]" at bounding box center [601, 80] width 30 height 9
type textarea "x"
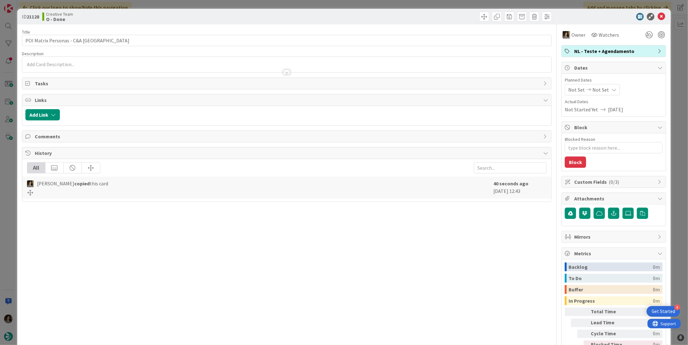
click at [612, 87] on icon at bounding box center [614, 89] width 5 height 5
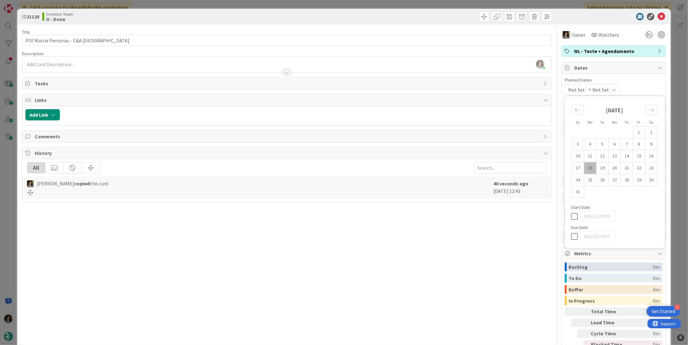
click at [571, 236] on icon at bounding box center [575, 237] width 9 height 8
type input "[DATE]"
type textarea "x"
click at [658, 14] on icon at bounding box center [662, 17] width 8 height 8
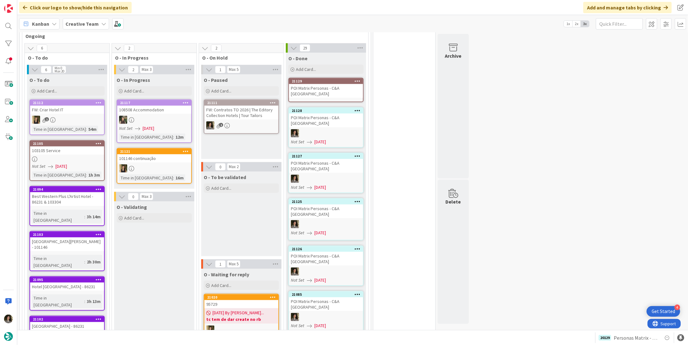
click at [321, 78] on div "21129 Move to Top Move to Bottom Assign Labels... Assign Tokens... Link Card...…" at bounding box center [326, 81] width 74 height 6
click at [324, 84] on div "POI Matrix Personas - C&A [GEOGRAPHIC_DATA]" at bounding box center [326, 91] width 74 height 14
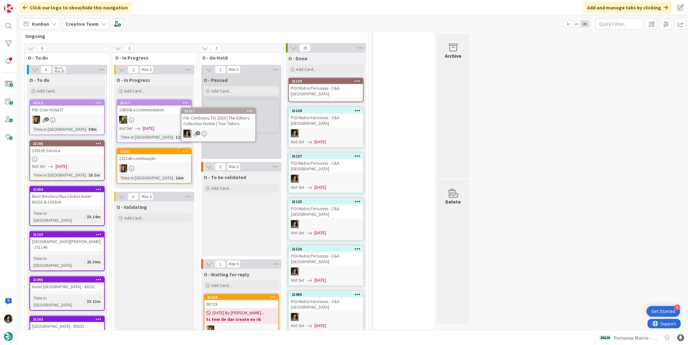
scroll to position [434, 0]
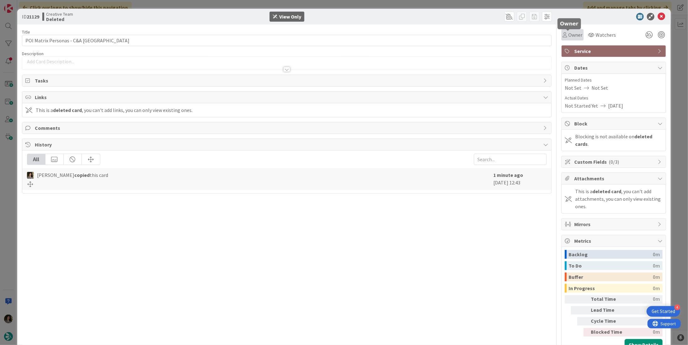
click at [571, 36] on span "Owner" at bounding box center [575, 35] width 14 height 8
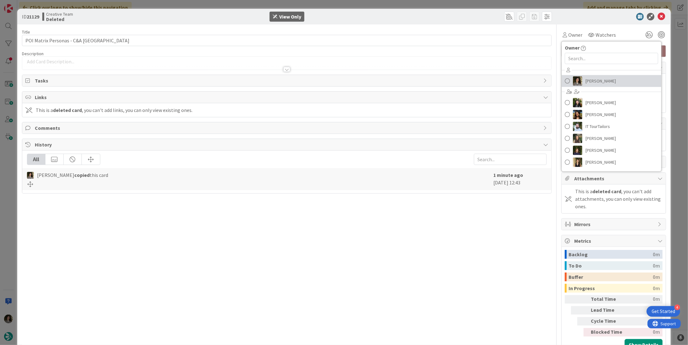
click at [601, 81] on span "[PERSON_NAME]" at bounding box center [601, 80] width 30 height 9
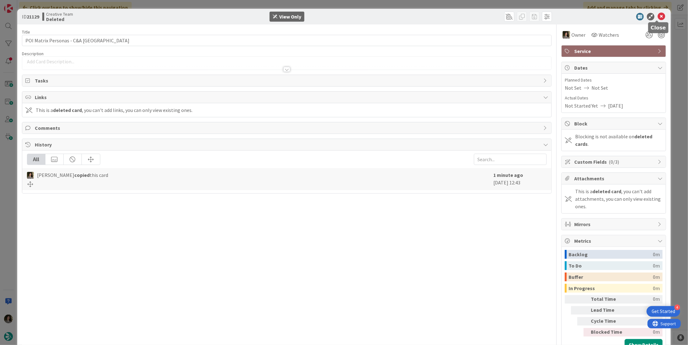
click at [658, 14] on icon at bounding box center [662, 17] width 8 height 8
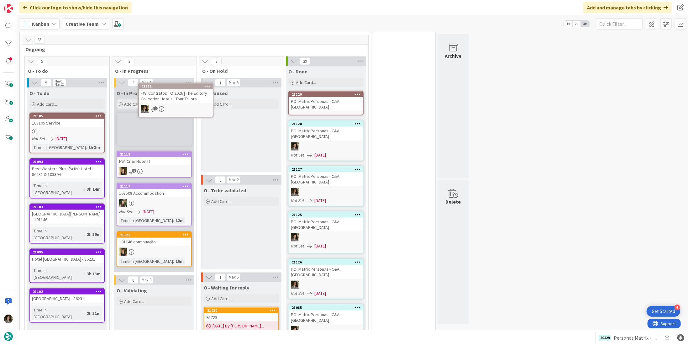
scroll to position [421, 0]
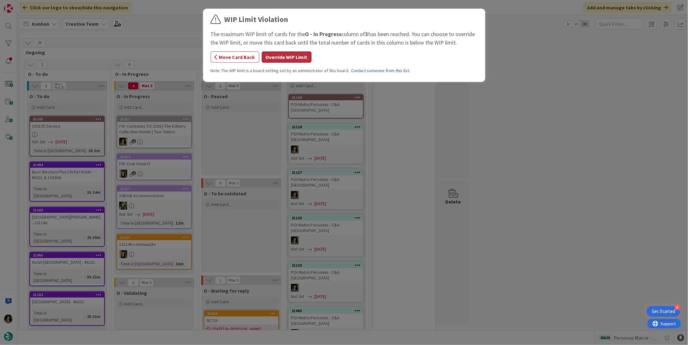
click at [297, 59] on button "Override WIP Limit" at bounding box center [287, 56] width 50 height 11
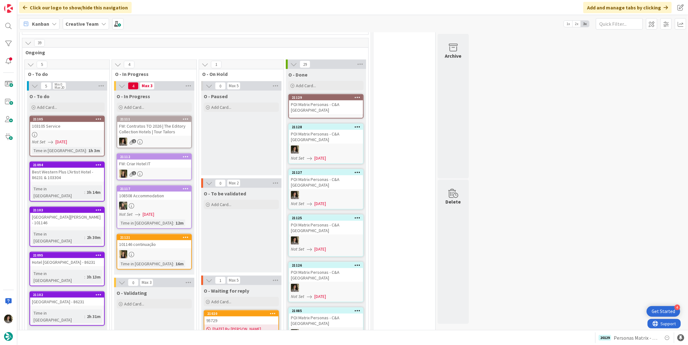
click at [327, 100] on div "POI Matrix Personas - C&A [GEOGRAPHIC_DATA]" at bounding box center [326, 107] width 74 height 14
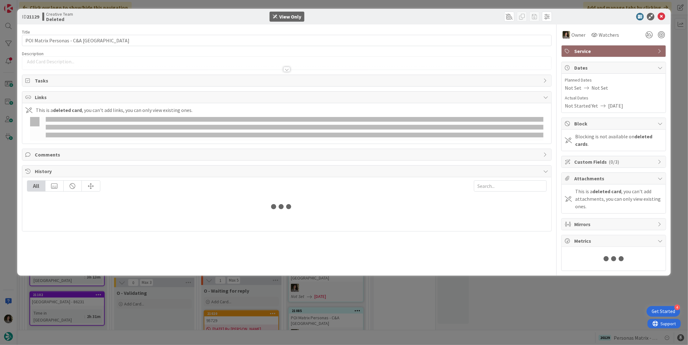
click at [312, 90] on div "Title 28 / 128 POI Matrix Personas - C&A UK Description Owner Watchers Service …" at bounding box center [287, 147] width 530 height 246
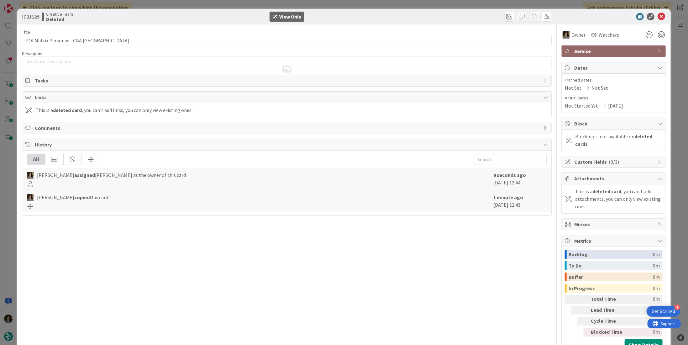
click at [595, 88] on span "Not Set" at bounding box center [600, 88] width 17 height 8
click at [598, 84] on span "Not Set" at bounding box center [600, 88] width 17 height 8
click at [599, 101] on div "Actual Dates Not Started Yet 08/18/2025" at bounding box center [614, 102] width 98 height 15
click at [635, 62] on div "Dates" at bounding box center [614, 68] width 104 height 12
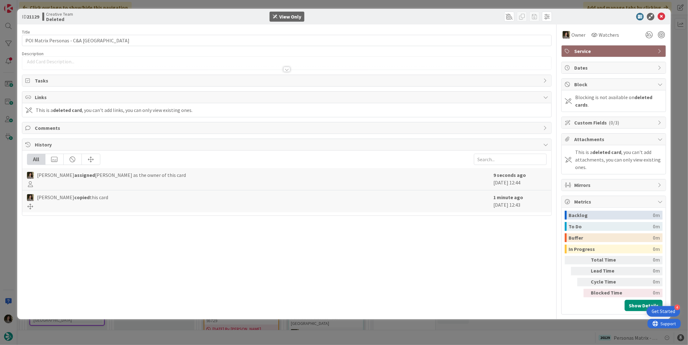
click at [636, 62] on div "Dates" at bounding box center [614, 67] width 104 height 11
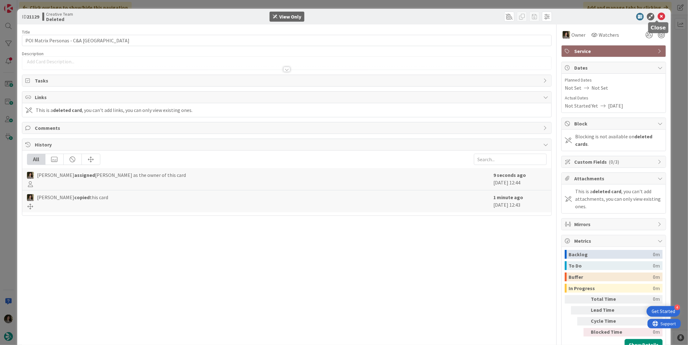
click at [658, 15] on icon at bounding box center [662, 17] width 8 height 8
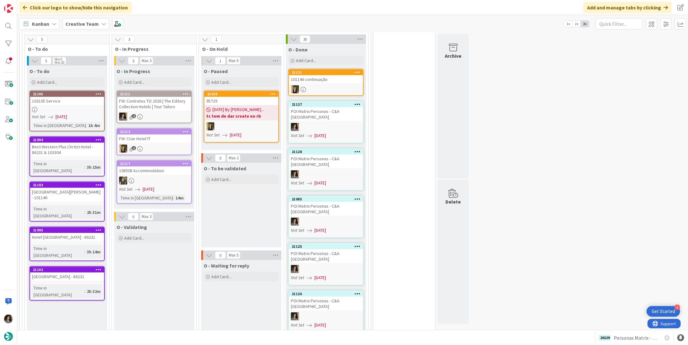
scroll to position [439, 0]
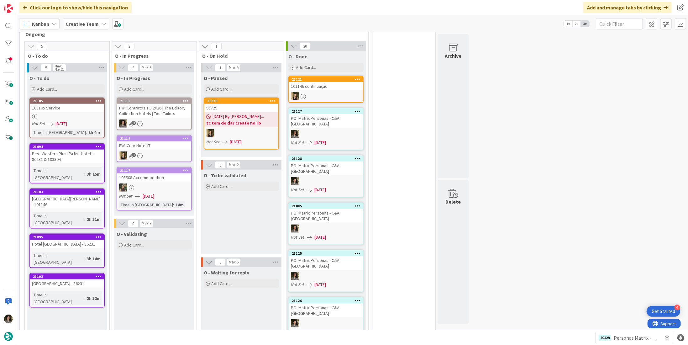
click at [318, 139] on span "[DATE]" at bounding box center [320, 142] width 12 height 7
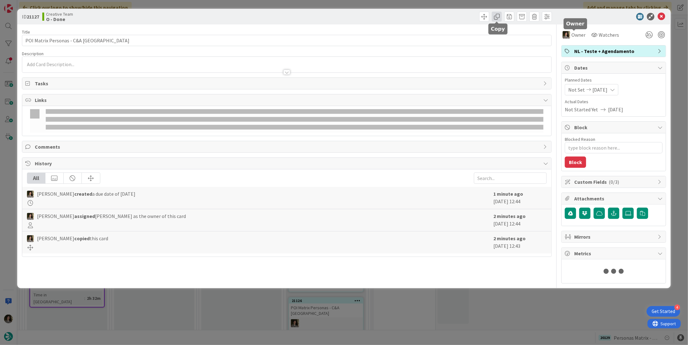
click at [497, 17] on span at bounding box center [497, 17] width 10 height 10
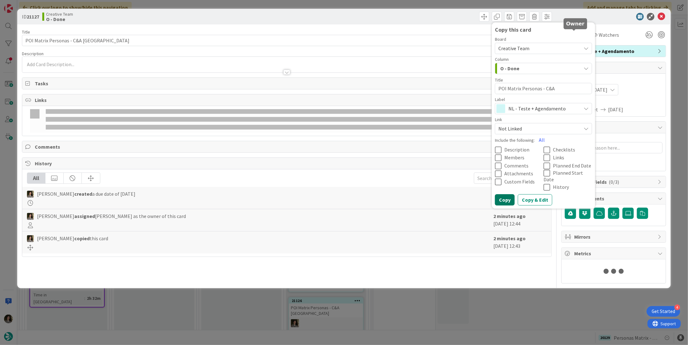
click at [503, 194] on button "Copy" at bounding box center [505, 199] width 20 height 11
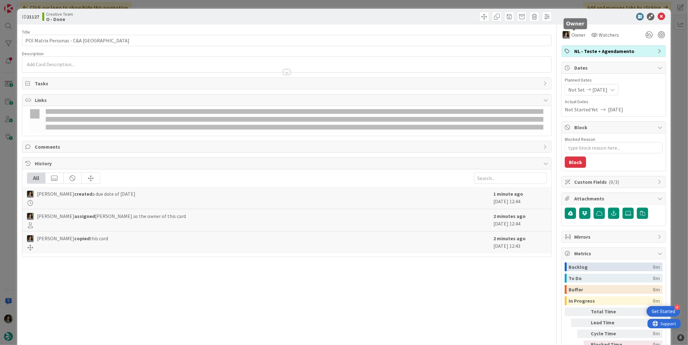
type textarea "x"
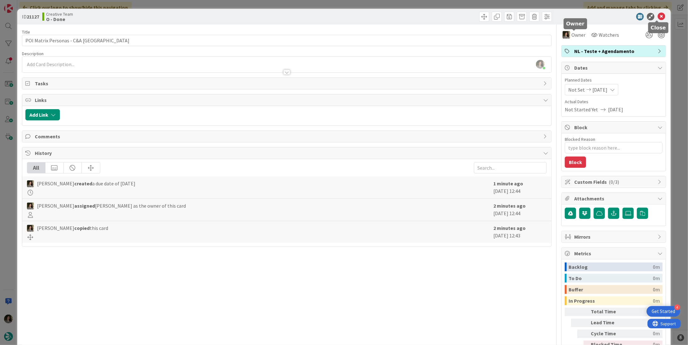
click at [658, 17] on icon at bounding box center [662, 17] width 8 height 8
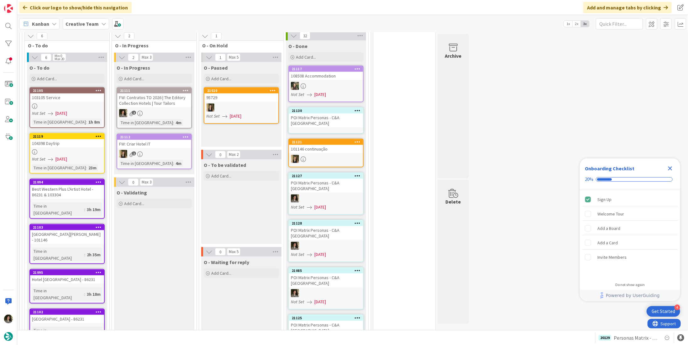
scroll to position [470, 0]
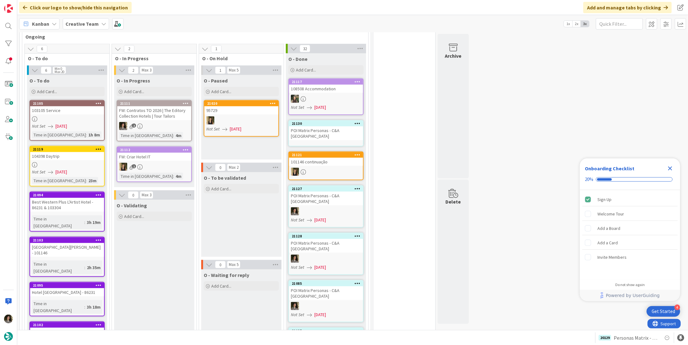
click at [72, 152] on div "104398 Daytrip" at bounding box center [67, 156] width 74 height 8
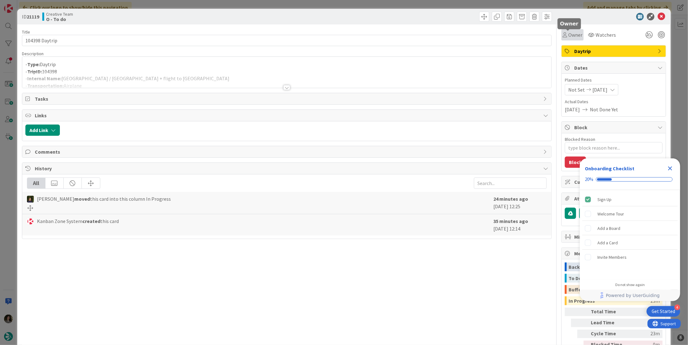
click at [568, 35] on span "Owner" at bounding box center [575, 35] width 14 height 8
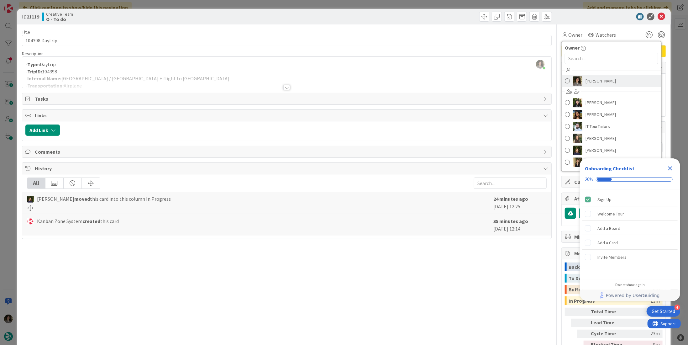
click at [617, 80] on link "[PERSON_NAME]" at bounding box center [612, 81] width 100 height 12
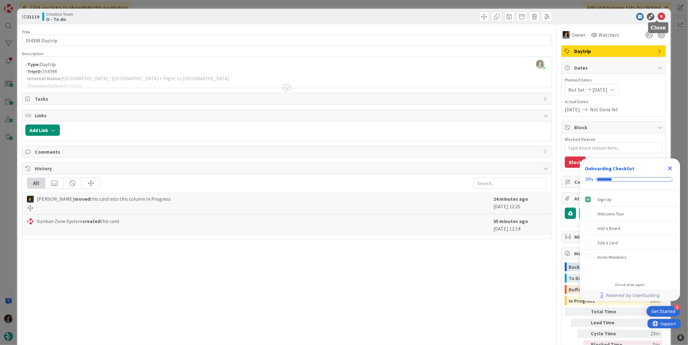
click at [658, 15] on icon at bounding box center [662, 17] width 8 height 8
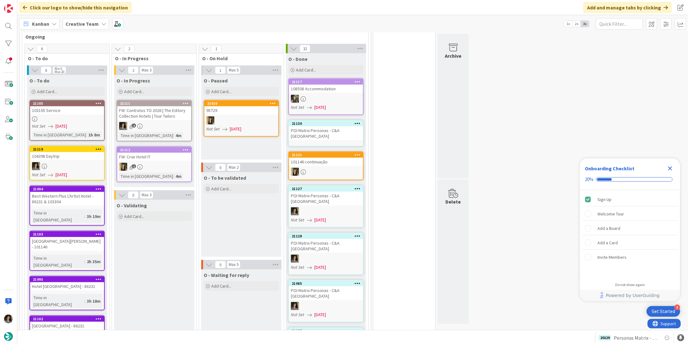
click at [672, 167] on icon "Close Checklist" at bounding box center [670, 168] width 4 height 4
click at [153, 122] on div "2" at bounding box center [154, 126] width 74 height 8
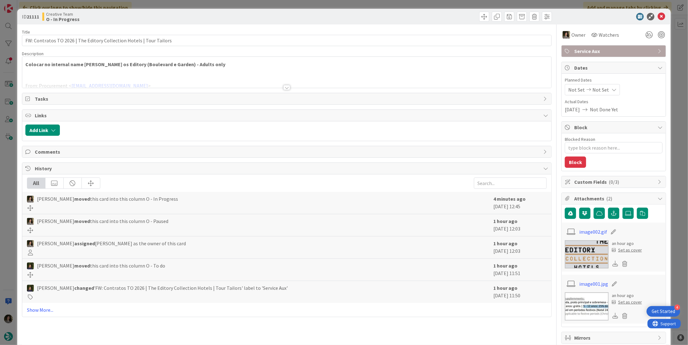
click at [283, 86] on div at bounding box center [286, 87] width 7 height 5
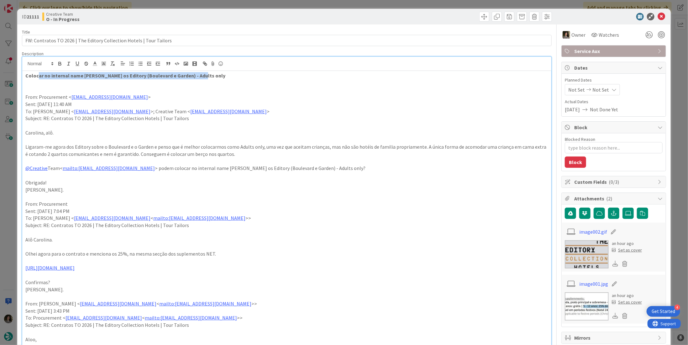
drag, startPoint x: 40, startPoint y: 77, endPoint x: 174, endPoint y: 75, distance: 133.6
click at [197, 75] on strong "Colocar no internal name de ambos os Editory (Boulevard e Garden) - Adults only" at bounding box center [125, 75] width 200 height 6
click at [658, 18] on icon at bounding box center [662, 17] width 8 height 8
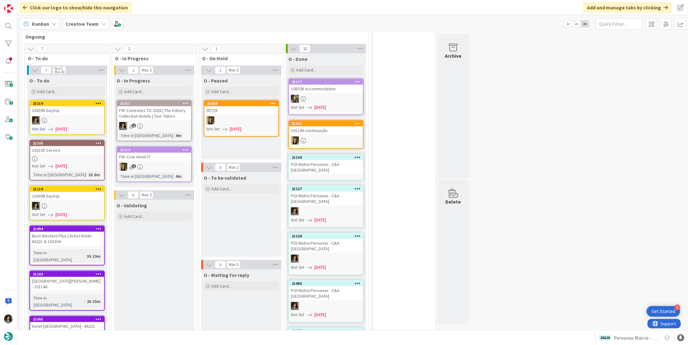
click at [337, 160] on div "POI Matrix Personas - C&A [GEOGRAPHIC_DATA]" at bounding box center [326, 167] width 74 height 14
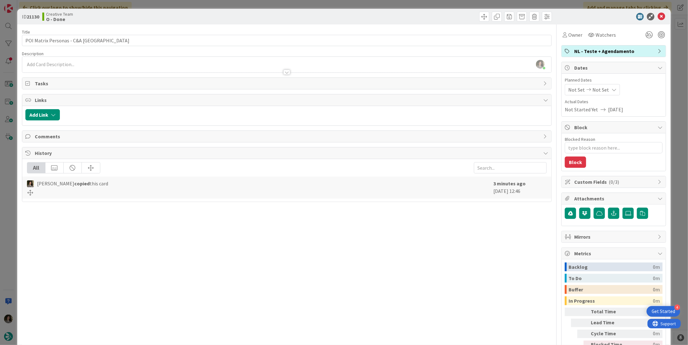
click at [589, 55] on div "NL - Teste + Agendamento" at bounding box center [614, 50] width 104 height 11
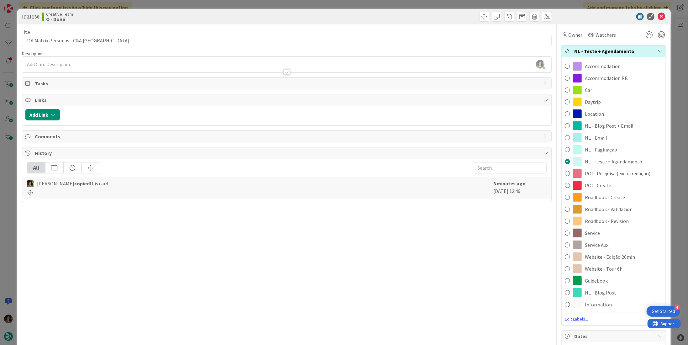
drag, startPoint x: 607, startPoint y: 230, endPoint x: 611, endPoint y: 226, distance: 5.5
click at [607, 230] on div "Service" at bounding box center [614, 233] width 104 height 12
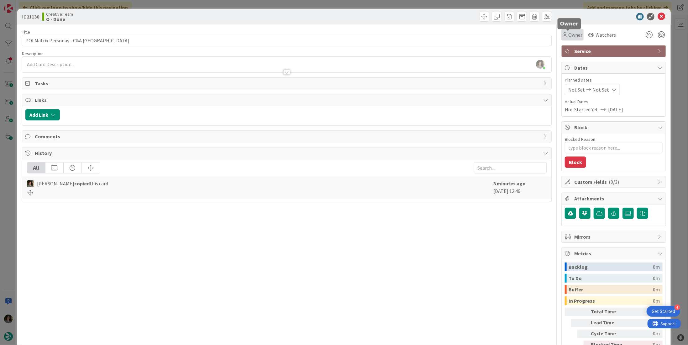
click at [568, 32] on span "Owner" at bounding box center [575, 35] width 14 height 8
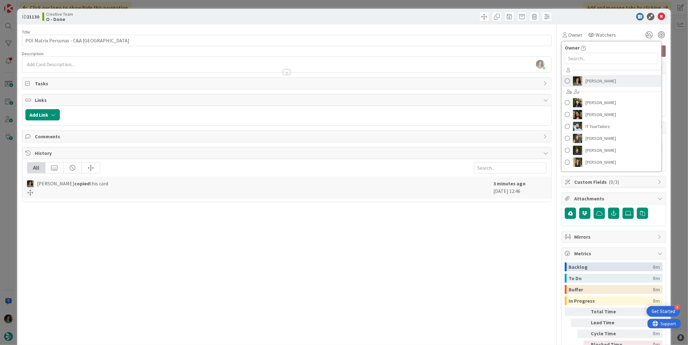
click at [600, 77] on span "Melissa Santos" at bounding box center [601, 80] width 30 height 9
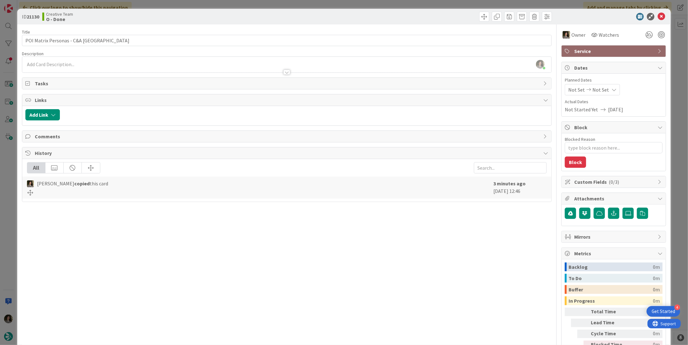
type textarea "x"
click at [604, 87] on div "Not Set Not Set" at bounding box center [592, 89] width 55 height 11
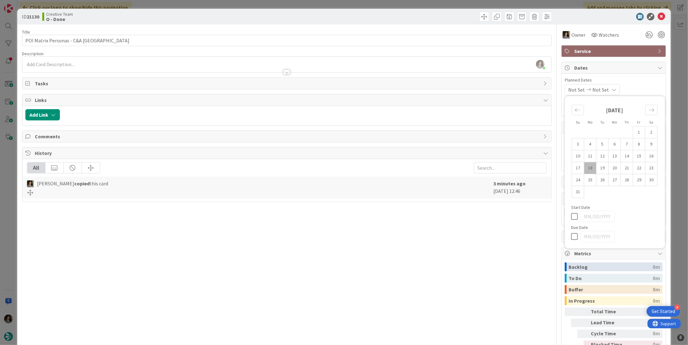
click at [571, 233] on icon at bounding box center [575, 237] width 9 height 8
type input "[DATE]"
click at [658, 17] on icon at bounding box center [662, 17] width 8 height 8
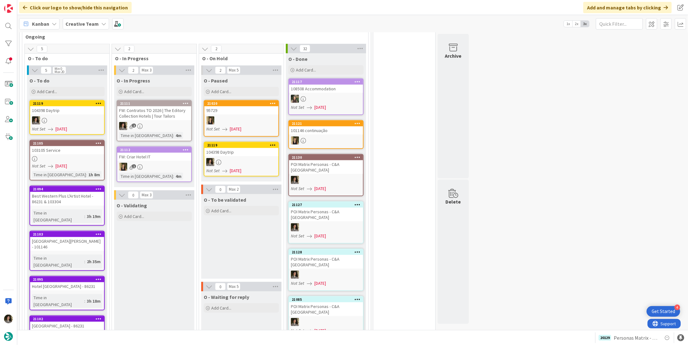
click at [141, 106] on div "FW: Contratos TO 2026 | The Editory Collection Hotels | Tour Tailors" at bounding box center [154, 113] width 74 height 14
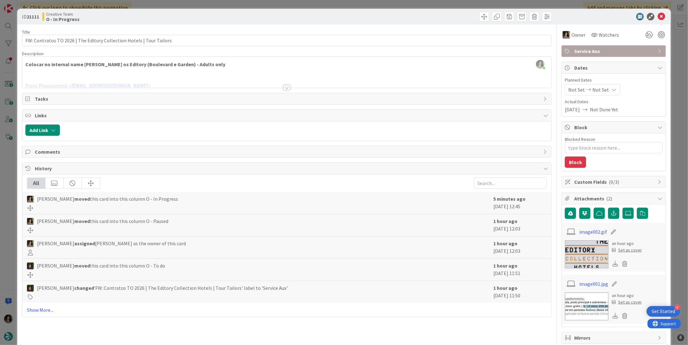
click at [245, 64] on div "Melissa Santos just joined Colocar no internal name de ambos os Editory (Boulev…" at bounding box center [286, 72] width 529 height 31
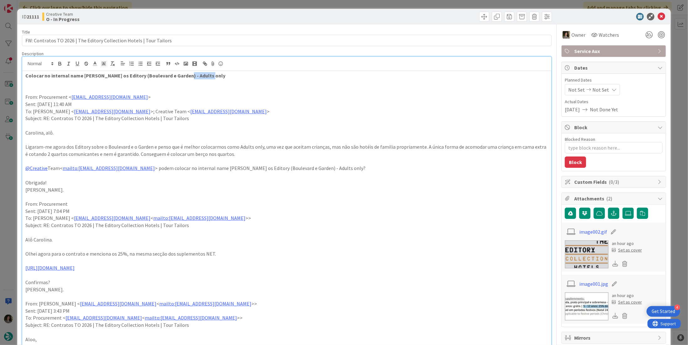
drag, startPoint x: 209, startPoint y: 74, endPoint x: 179, endPoint y: 73, distance: 29.5
click at [179, 73] on p "Colocar no internal name de ambos os Editory (Boulevard e Garden) - Adults only" at bounding box center [286, 75] width 523 height 7
copy strong "Adults only"
click at [658, 15] on icon at bounding box center [662, 17] width 8 height 8
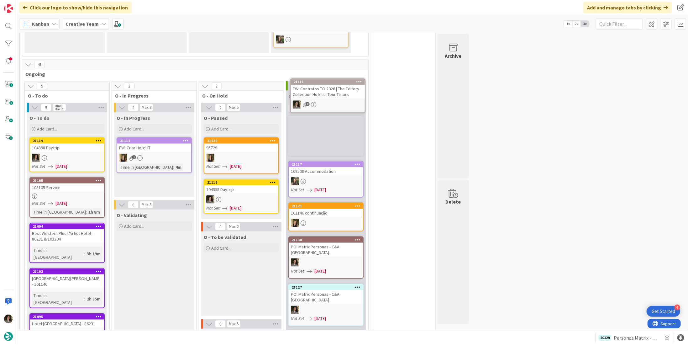
scroll to position [429, 0]
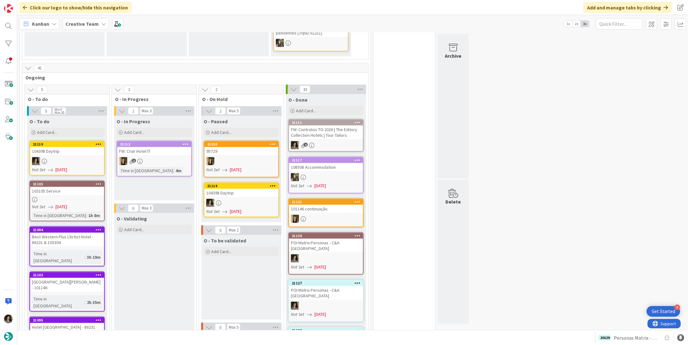
click at [315, 120] on div "21111" at bounding box center [326, 123] width 74 height 6
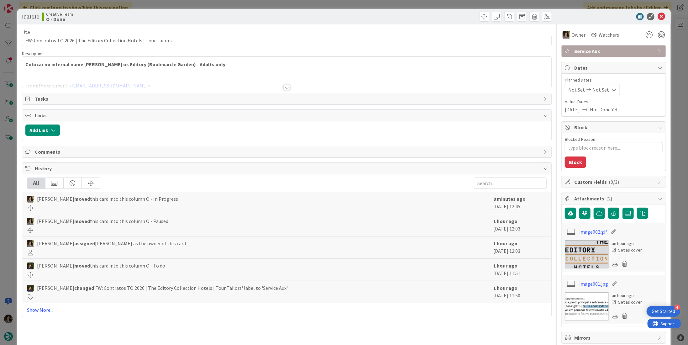
click at [289, 85] on div at bounding box center [286, 80] width 529 height 16
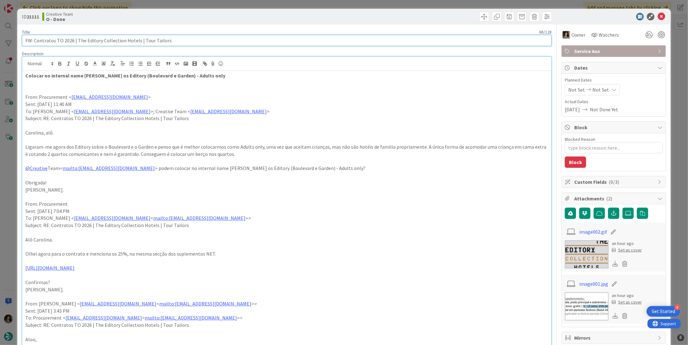
click at [109, 39] on input "FW: Contratos TO 2026 | The Editory Collection Hotels | Tour Tailors" at bounding box center [287, 40] width 530 height 11
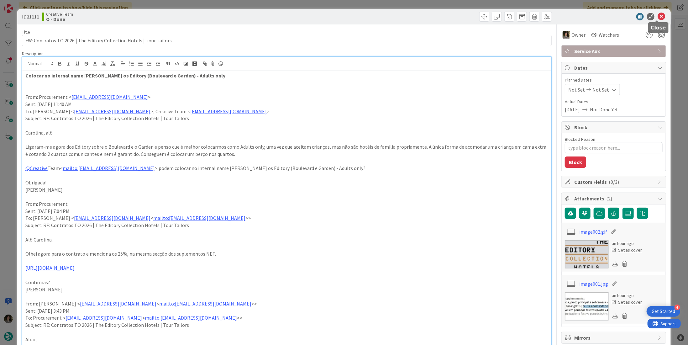
click at [658, 17] on icon at bounding box center [662, 17] width 8 height 8
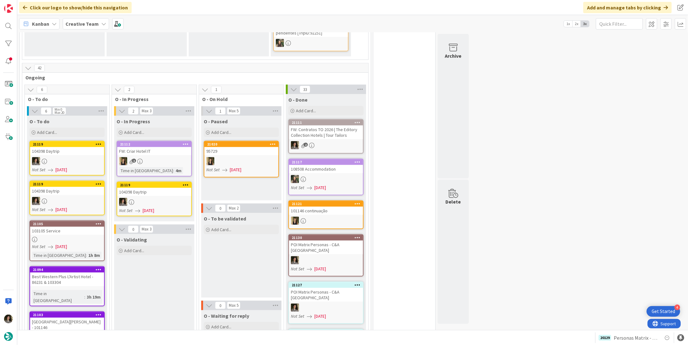
click at [155, 198] on div at bounding box center [154, 202] width 74 height 8
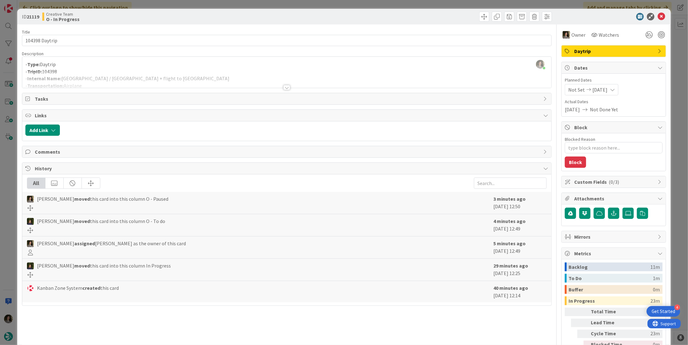
click at [287, 87] on div at bounding box center [286, 87] width 7 height 5
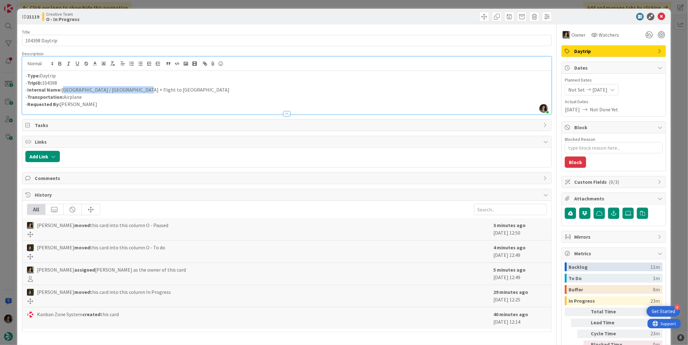
drag, startPoint x: 145, startPoint y: 87, endPoint x: 63, endPoint y: 89, distance: 81.8
click at [63, 89] on p "- Internal Name: Galway / Dublin + flight to London" at bounding box center [286, 89] width 523 height 7
copy p "Galway / Dublin + flight to London"
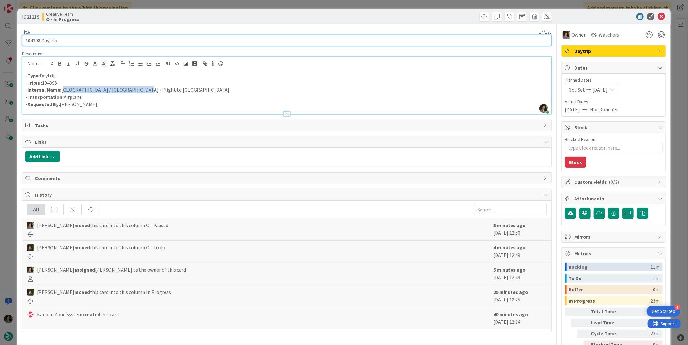
click at [121, 42] on input "104398 Daytrip" at bounding box center [287, 40] width 530 height 11
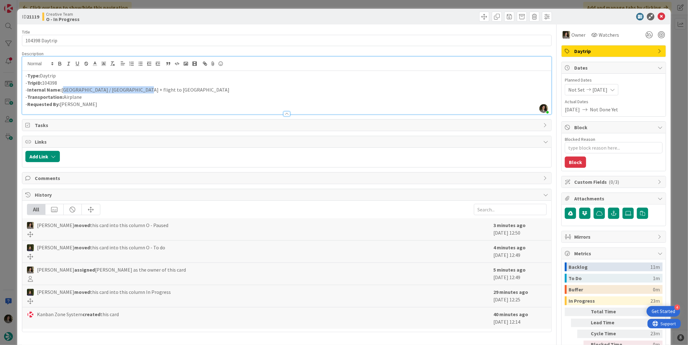
drag, startPoint x: 132, startPoint y: 89, endPoint x: 62, endPoint y: 90, distance: 69.9
click at [62, 90] on p "- Internal Name: Galway / Dublin + flight to London" at bounding box center [286, 89] width 523 height 7
drag, startPoint x: 661, startPoint y: 18, endPoint x: 657, endPoint y: 17, distance: 4.2
click at [661, 18] on div at bounding box center [610, 17] width 111 height 8
click at [658, 16] on icon at bounding box center [662, 17] width 8 height 8
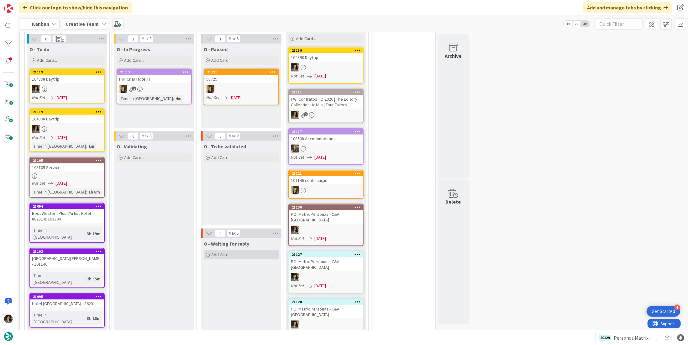
scroll to position [408, 0]
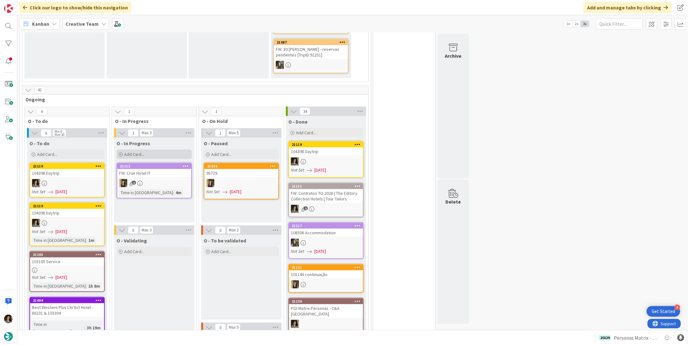
click at [141, 151] on span "Add Card..." at bounding box center [134, 154] width 20 height 6
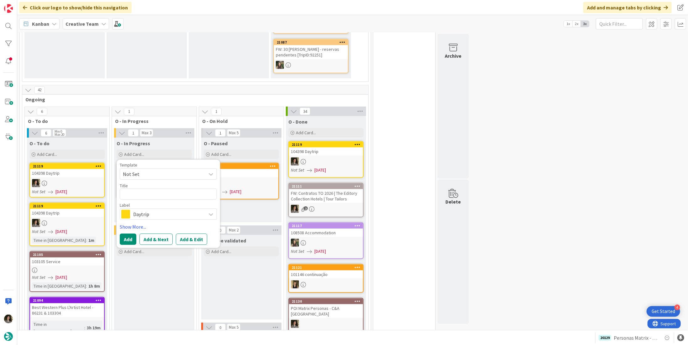
click at [163, 210] on span "Daytrip" at bounding box center [168, 214] width 70 height 9
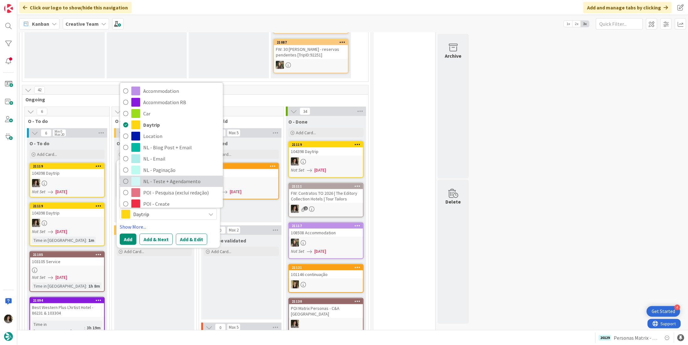
click at [162, 177] on span "NL - Teste + Agendamento" at bounding box center [181, 181] width 76 height 9
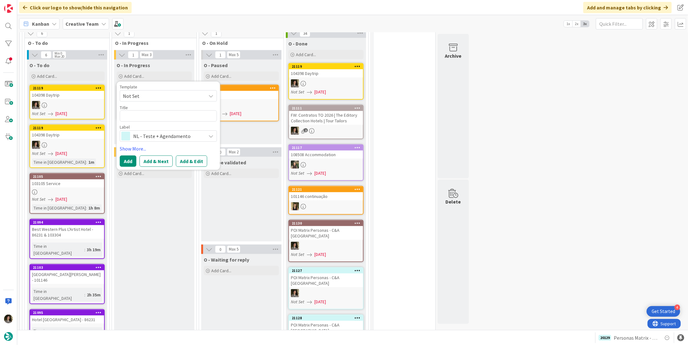
scroll to position [439, 0]
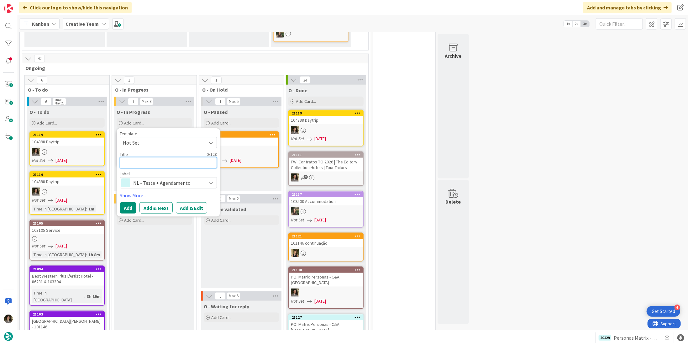
click at [152, 157] on textarea at bounding box center [168, 162] width 97 height 11
type textarea "x"
type textarea "P"
type textarea "x"
type textarea "PO"
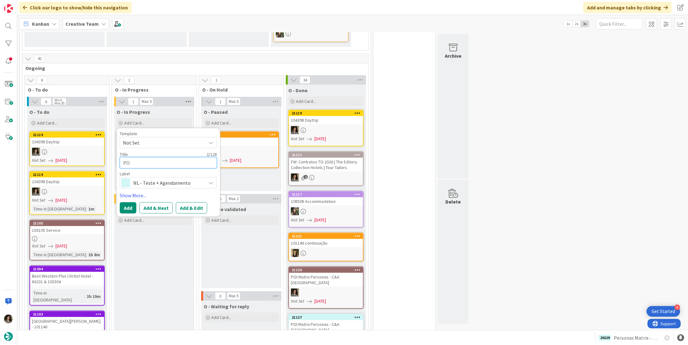
type textarea "x"
type textarea "POI"
type textarea "x"
type textarea "POI"
type textarea "x"
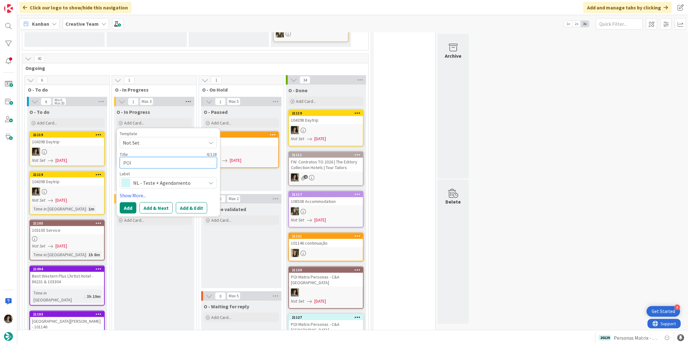
type textarea "POI M"
type textarea "x"
type textarea "POI Ma"
type textarea "x"
type textarea "POI Mat"
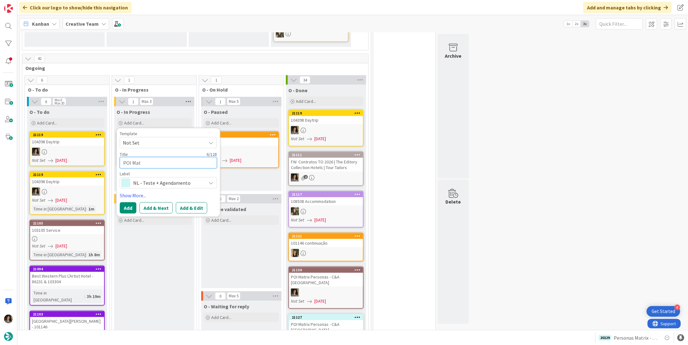
type textarea "x"
type textarea "POI Matr"
type textarea "x"
type textarea "POI Matri"
type textarea "x"
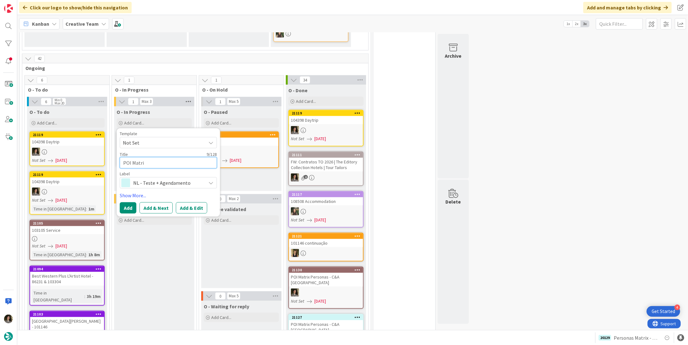
type textarea "POI Matrix"
type textarea "x"
type textarea "POI Matrix"
type textarea "x"
type textarea "POI Matrix P"
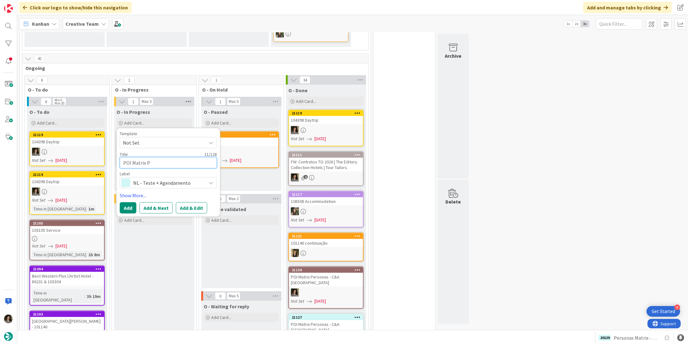
type textarea "x"
type textarea "POI Matrix Pe"
type textarea "x"
type textarea "POI Matrix Per"
type textarea "x"
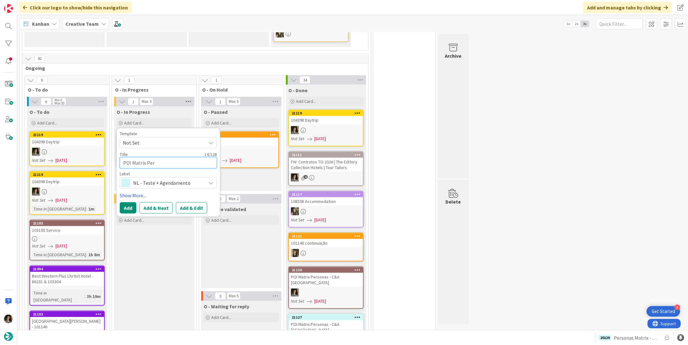
type textarea "POI Matrix Pers"
type textarea "x"
type textarea "POI Matrix Perso"
type textarea "x"
type textarea "POI Matrix Person"
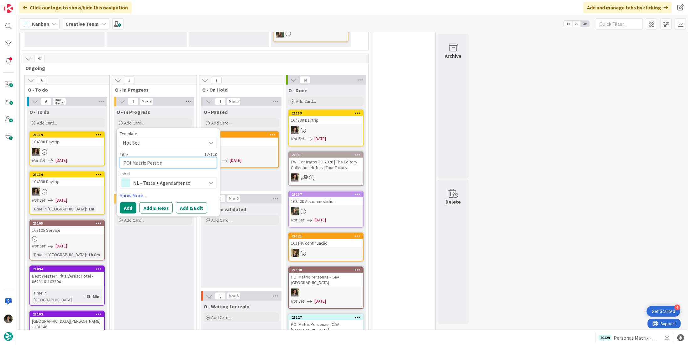
type textarea "x"
type textarea "POI Matrix Persona"
type textarea "x"
type textarea "POI Matrix Personas"
type textarea "x"
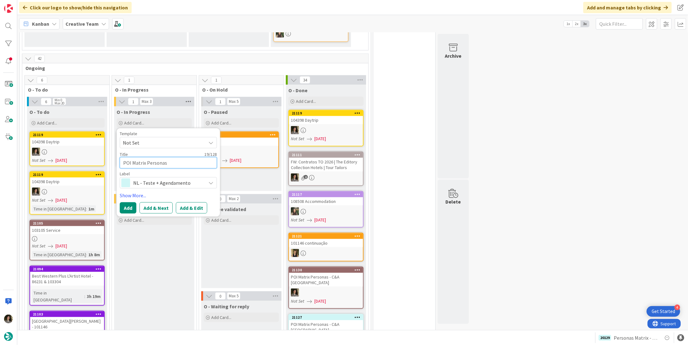
type textarea "POI Matrix Personas"
type textarea "x"
type textarea "POI Matrix Personas -"
type textarea "x"
type textarea "POI Matrix Personas -"
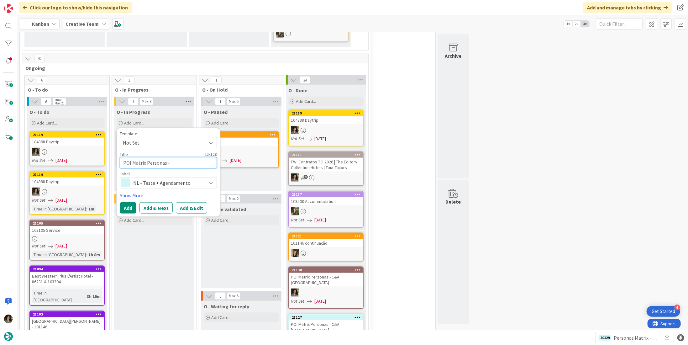
type textarea "x"
type textarea "POI Matrix Personas - C"
type textarea "x"
type textarea "POI Matrix Personas - C&"
type textarea "x"
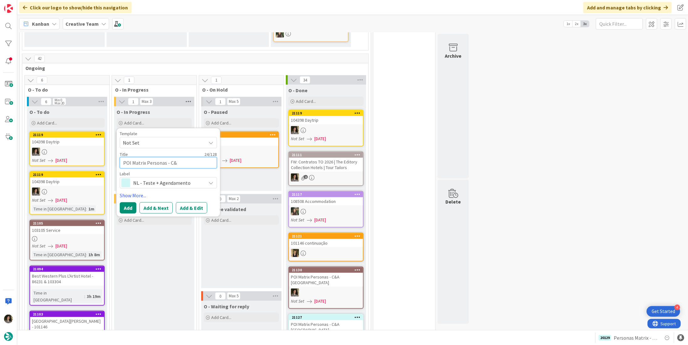
type textarea "POI Matrix Personas - C&A"
type textarea "x"
type textarea "POI Matrix Personas - C&A"
type textarea "x"
type textarea "POI Matrix Personas - C&A U"
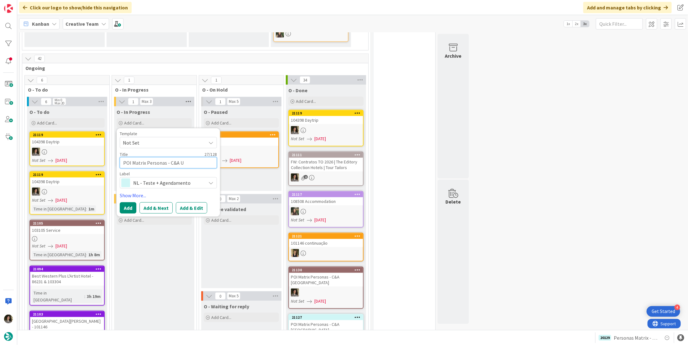
type textarea "x"
type textarea "POI Matrix Personas - C&A [GEOGRAPHIC_DATA]"
